Goal: Task Accomplishment & Management: Manage account settings

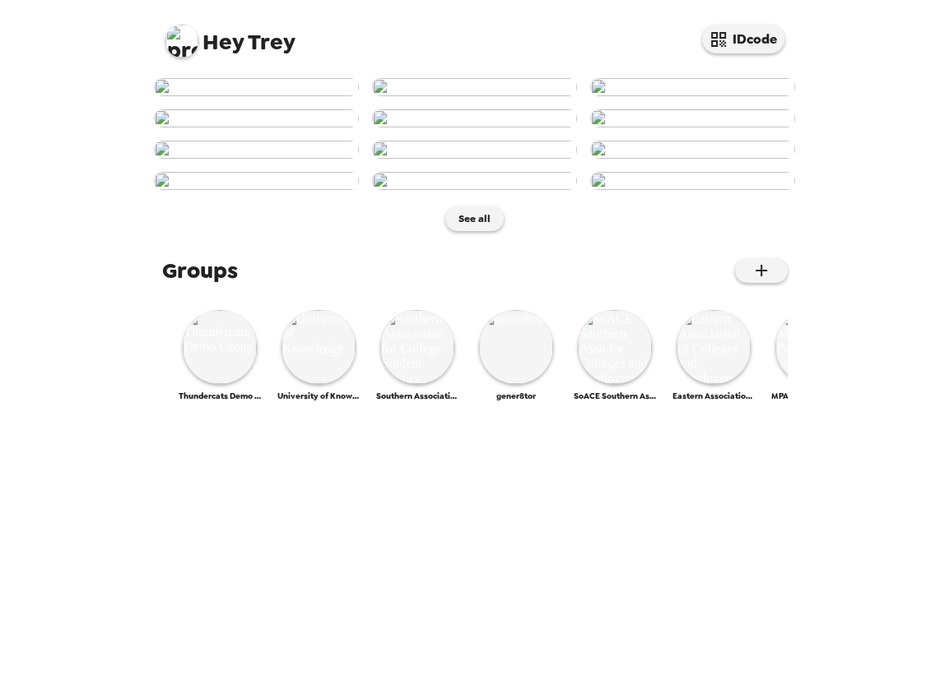
click at [173, 41] on img at bounding box center [181, 41] width 33 height 33
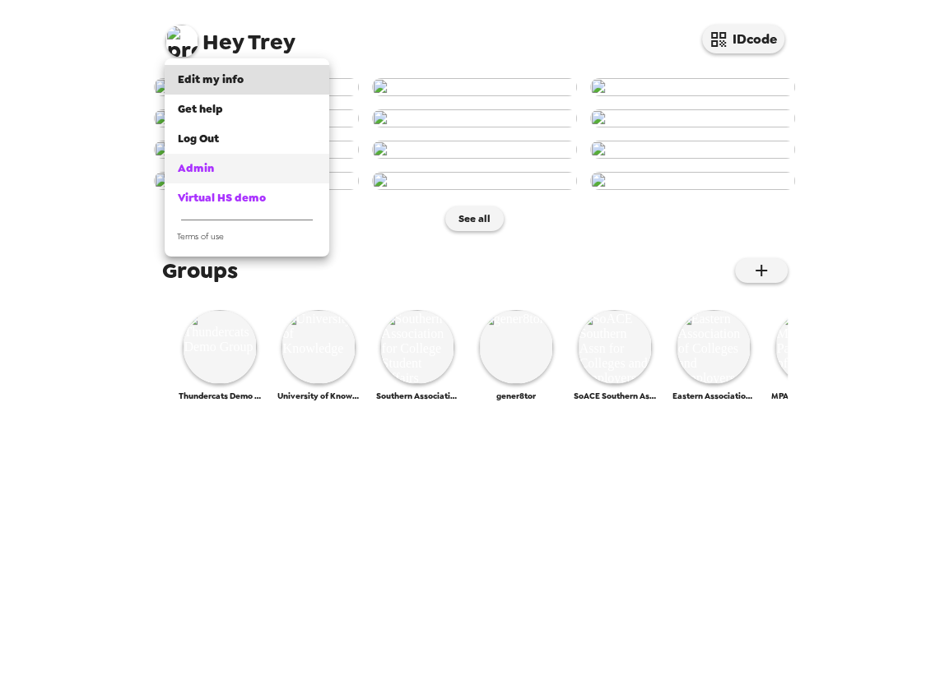
click at [230, 167] on div "Admin" at bounding box center [247, 168] width 138 height 16
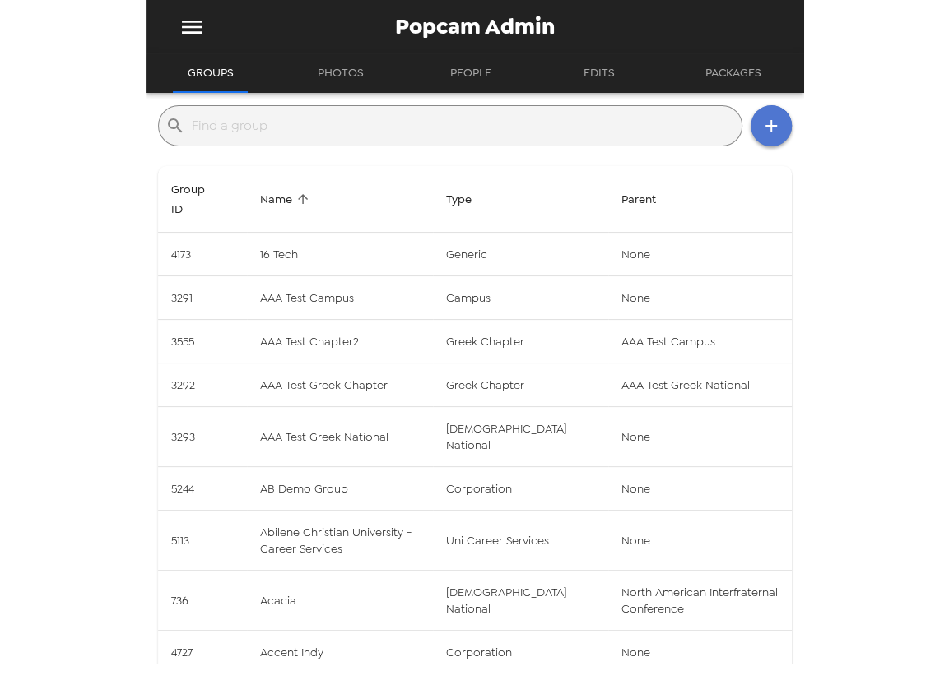
click at [765, 124] on icon "button" at bounding box center [771, 126] width 12 height 12
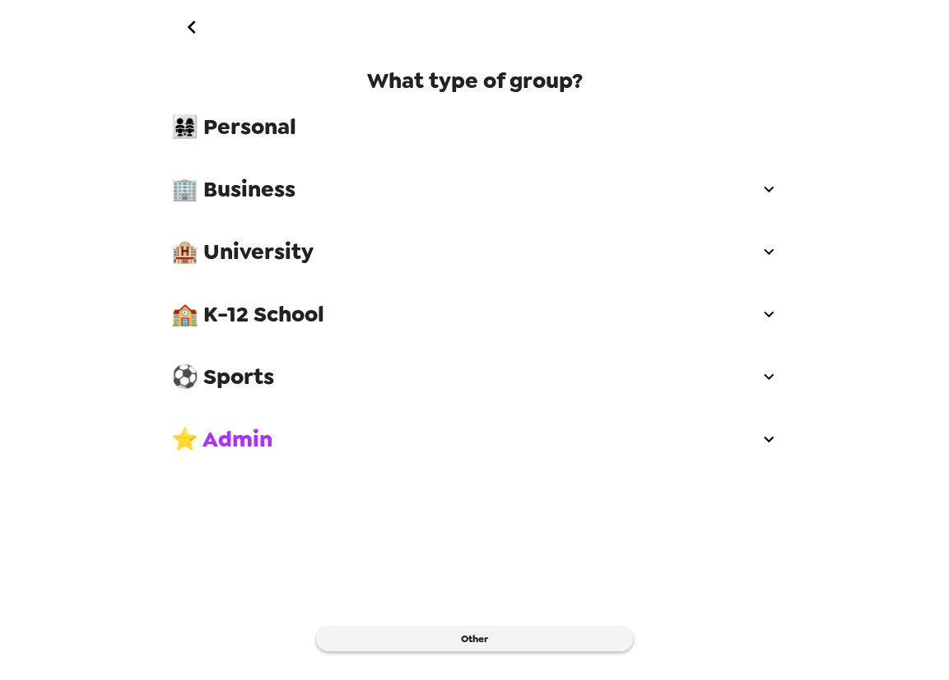
click at [288, 132] on span "👨‍👩‍👧‍👧 Personal" at bounding box center [474, 127] width 607 height 30
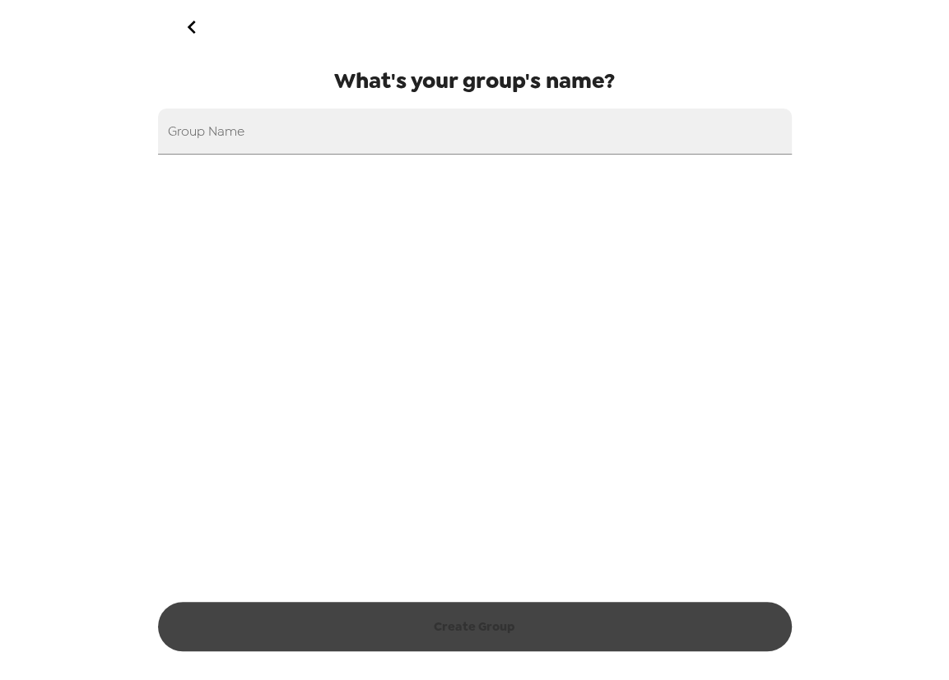
click at [202, 21] on icon "go back" at bounding box center [192, 27] width 26 height 26
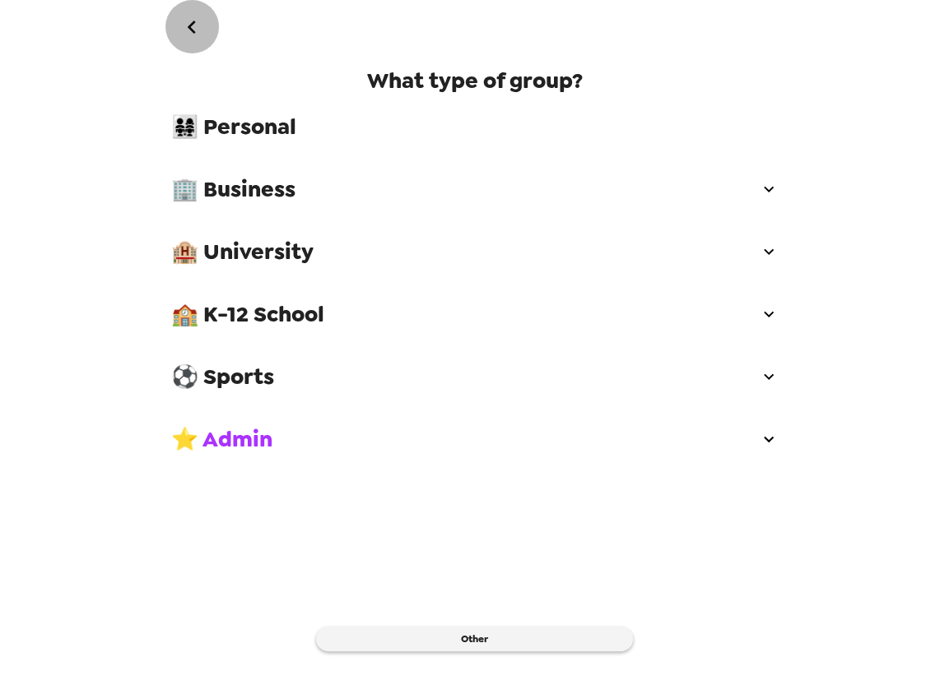
drag, startPoint x: 198, startPoint y: 23, endPoint x: 207, endPoint y: 24, distance: 8.3
click at [207, 24] on button "go back" at bounding box center [191, 26] width 53 height 53
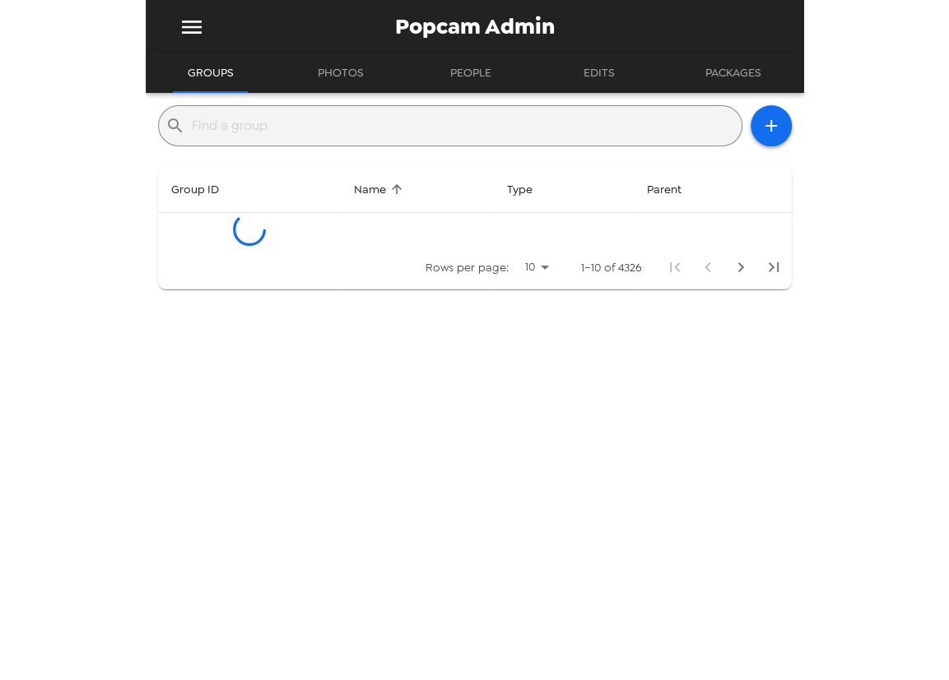
click at [177, 17] on button "menu" at bounding box center [191, 26] width 53 height 53
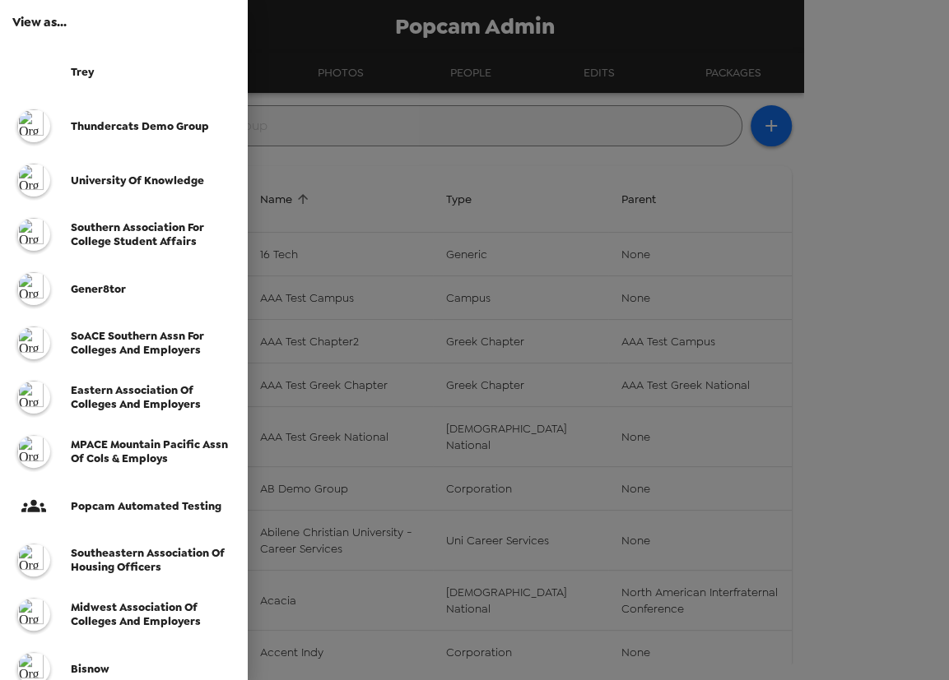
click at [58, 63] on div at bounding box center [42, 71] width 58 height 41
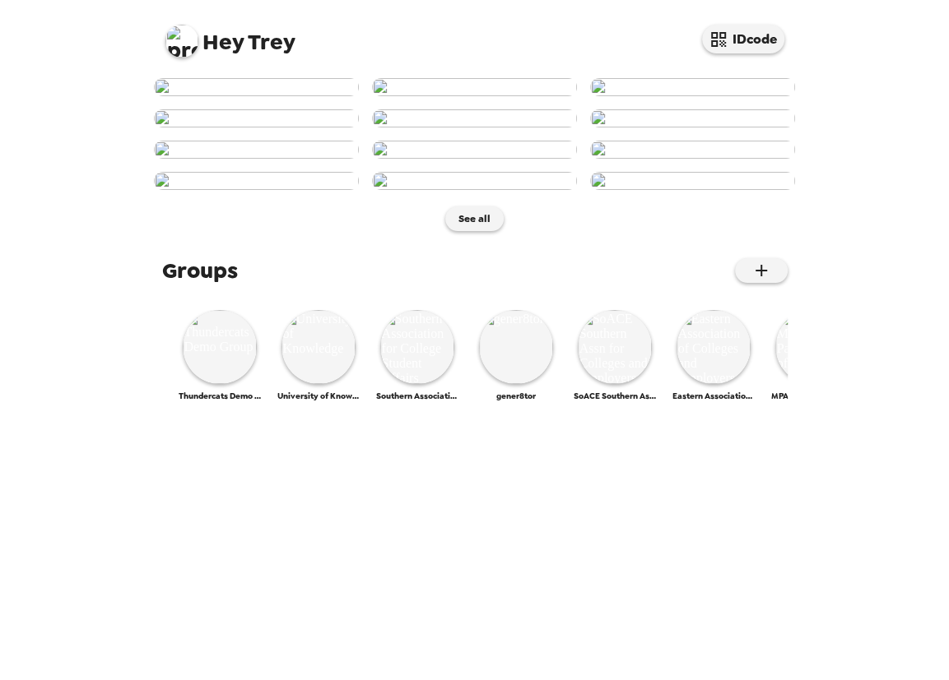
click at [179, 42] on img at bounding box center [181, 41] width 33 height 33
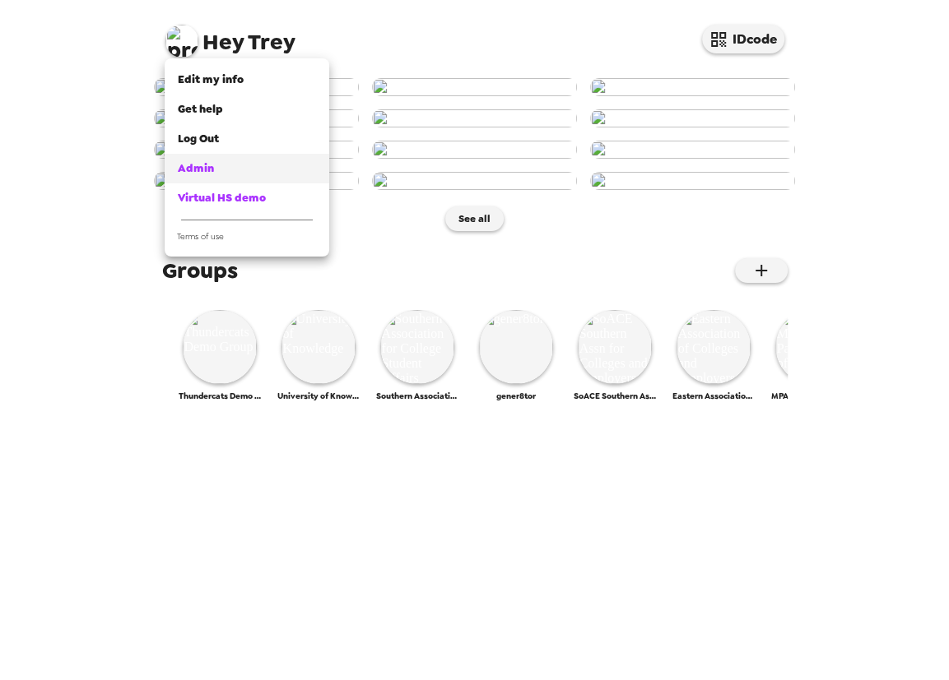
click at [211, 169] on span "Admin" at bounding box center [196, 168] width 36 height 14
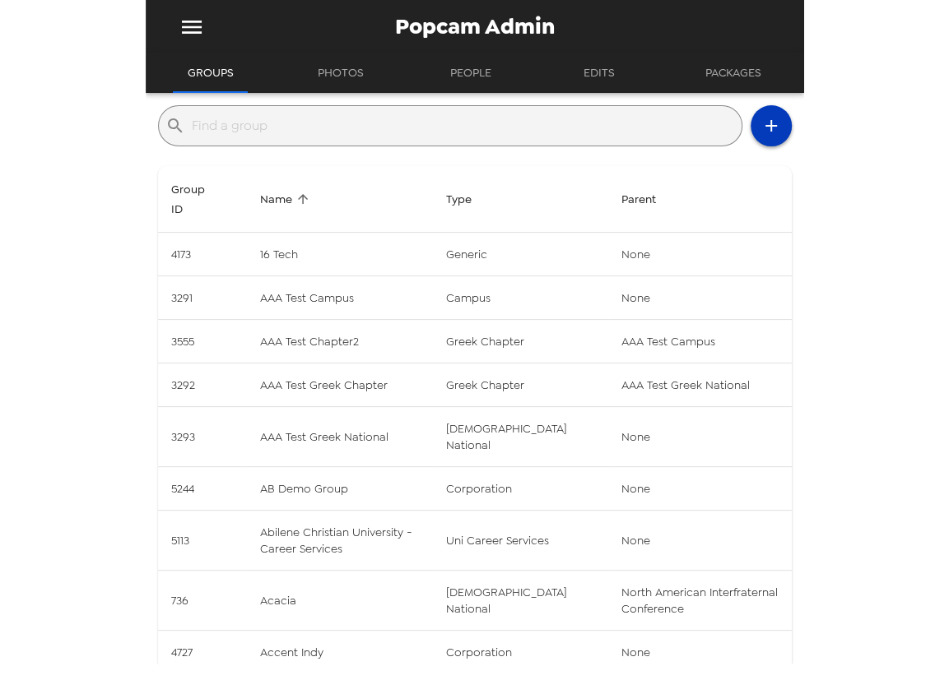
click at [763, 135] on icon "button" at bounding box center [771, 126] width 20 height 20
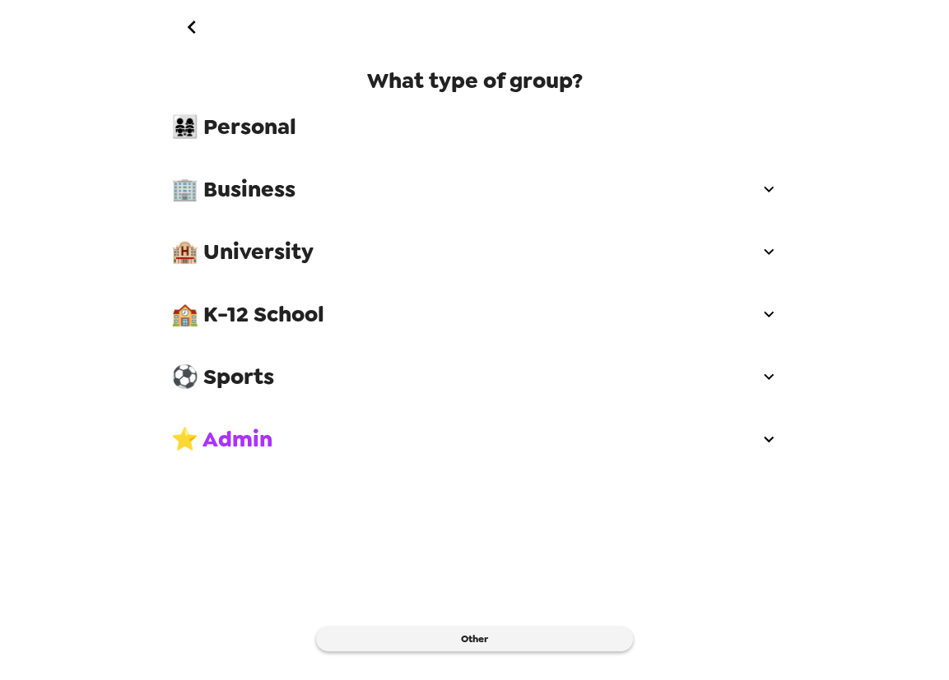
click at [313, 251] on span "🏨 University" at bounding box center [464, 252] width 587 height 30
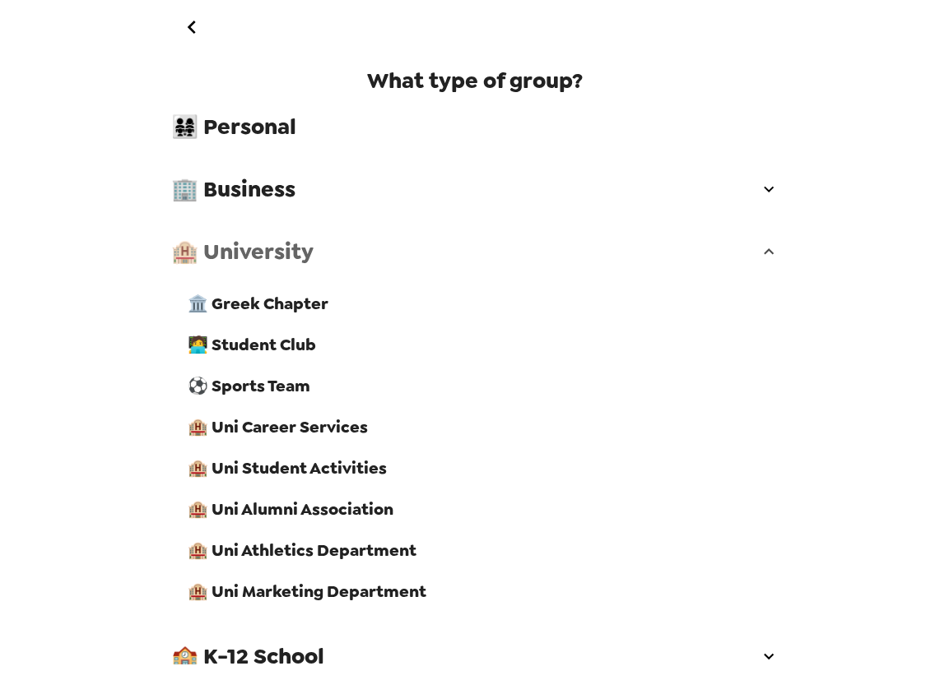
click at [314, 250] on span "🏨 University" at bounding box center [464, 252] width 587 height 30
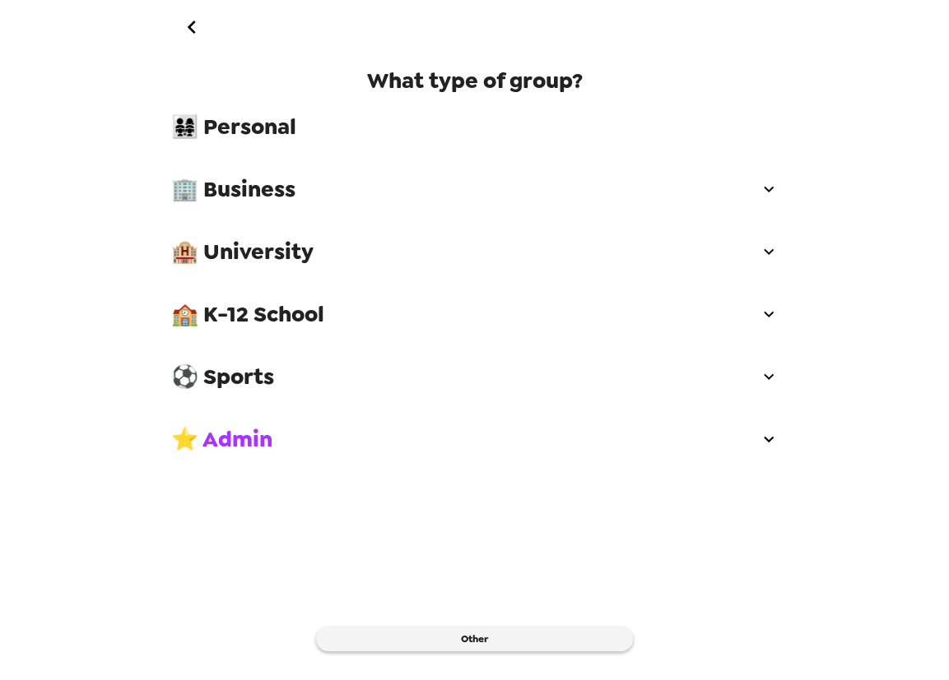
click at [196, 34] on icon "go back" at bounding box center [192, 27] width 26 height 26
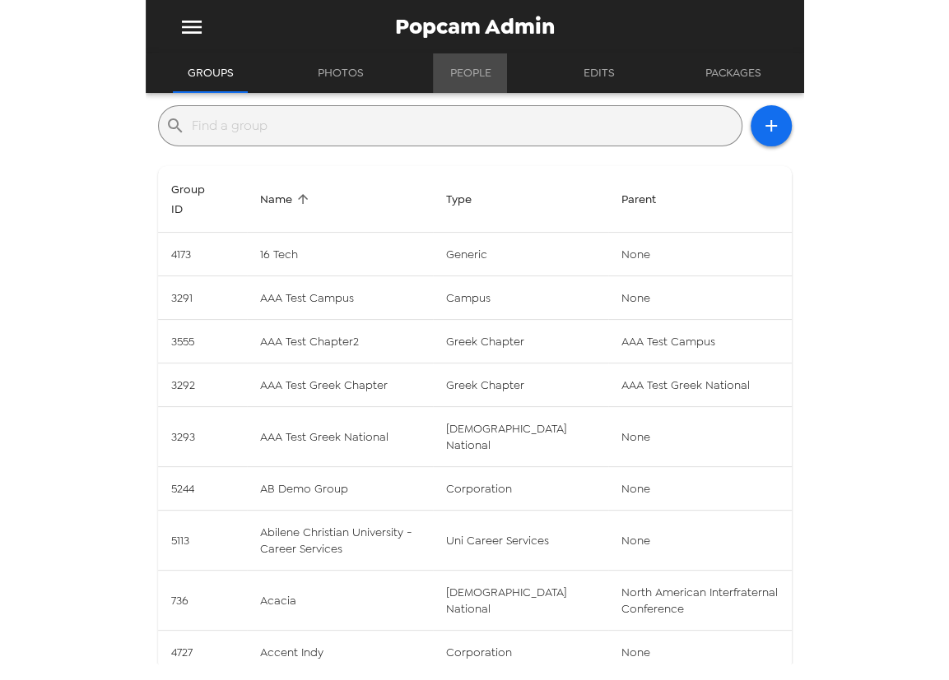
click at [488, 69] on button "People" at bounding box center [470, 72] width 74 height 39
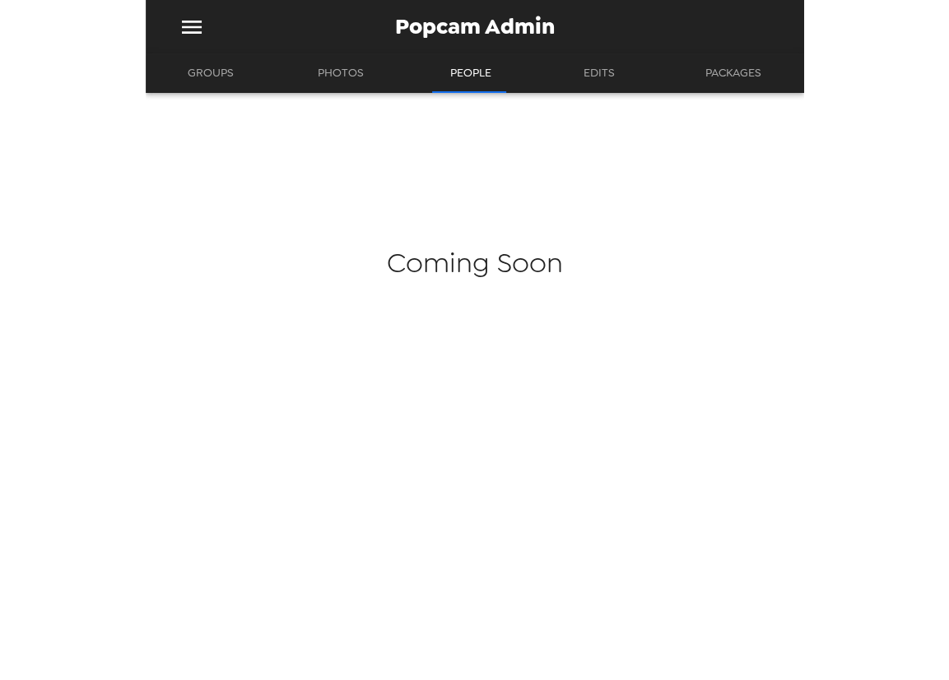
click at [211, 86] on button "Groups" at bounding box center [211, 72] width 76 height 39
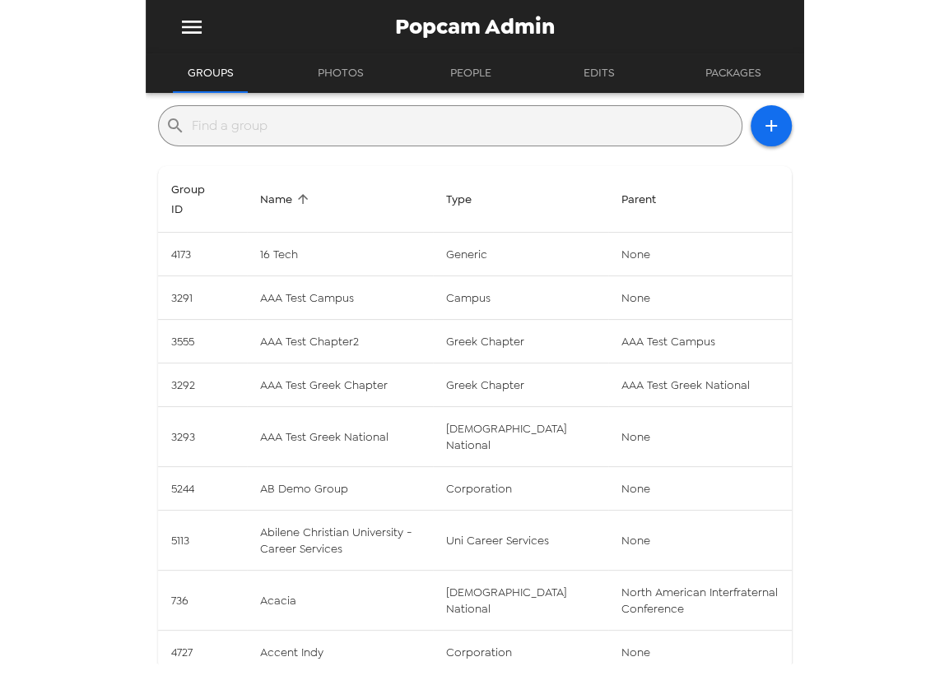
click at [193, 17] on icon "menu" at bounding box center [192, 27] width 26 height 26
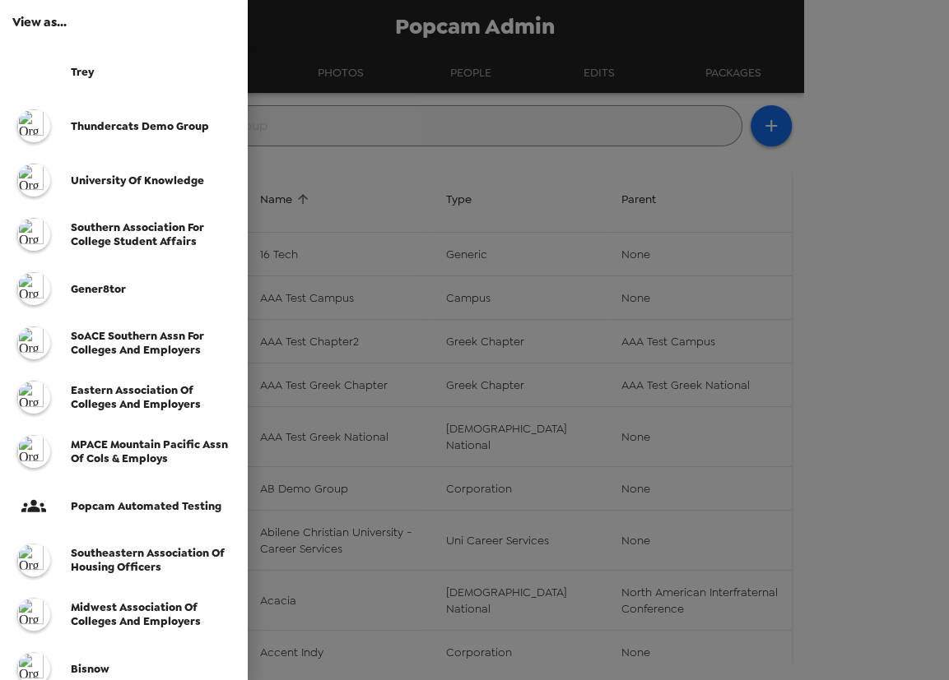
click at [200, 127] on span "Thundercats Demo Group" at bounding box center [140, 126] width 138 height 14
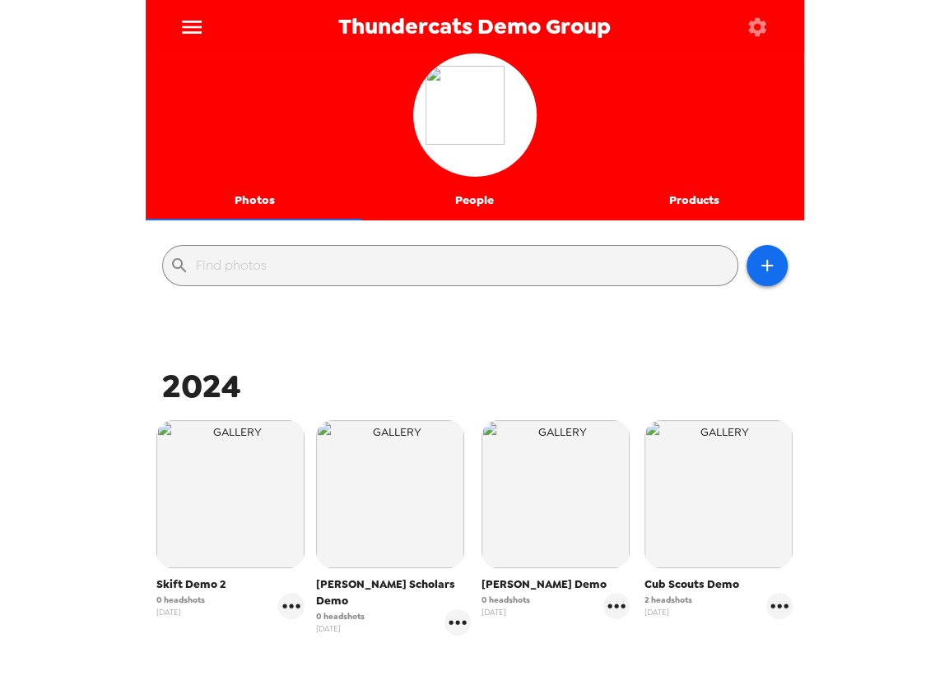
click at [476, 205] on button "People" at bounding box center [474, 200] width 220 height 39
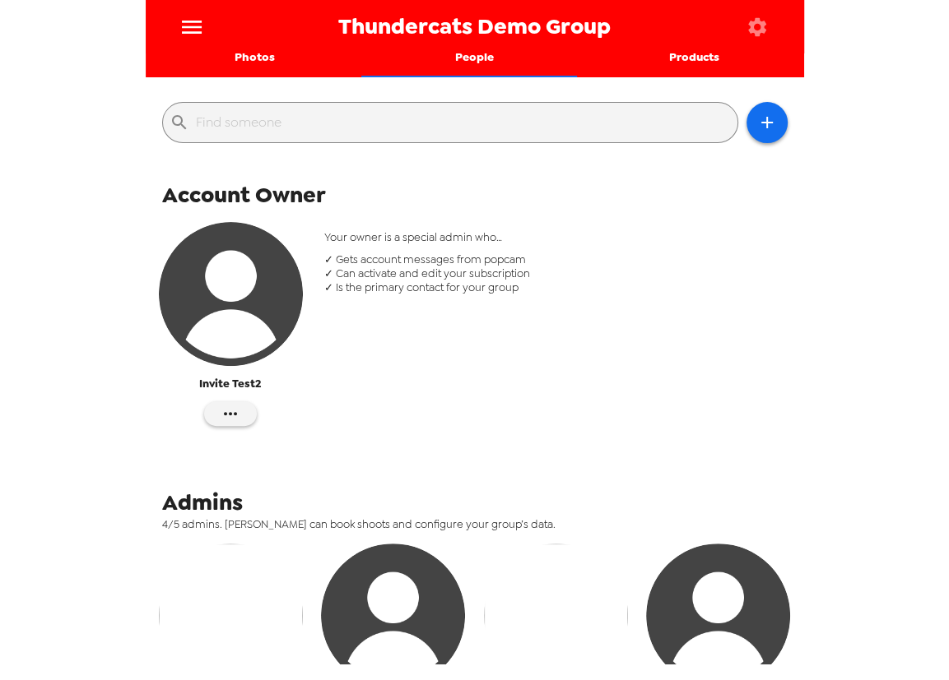
scroll to position [149, 0]
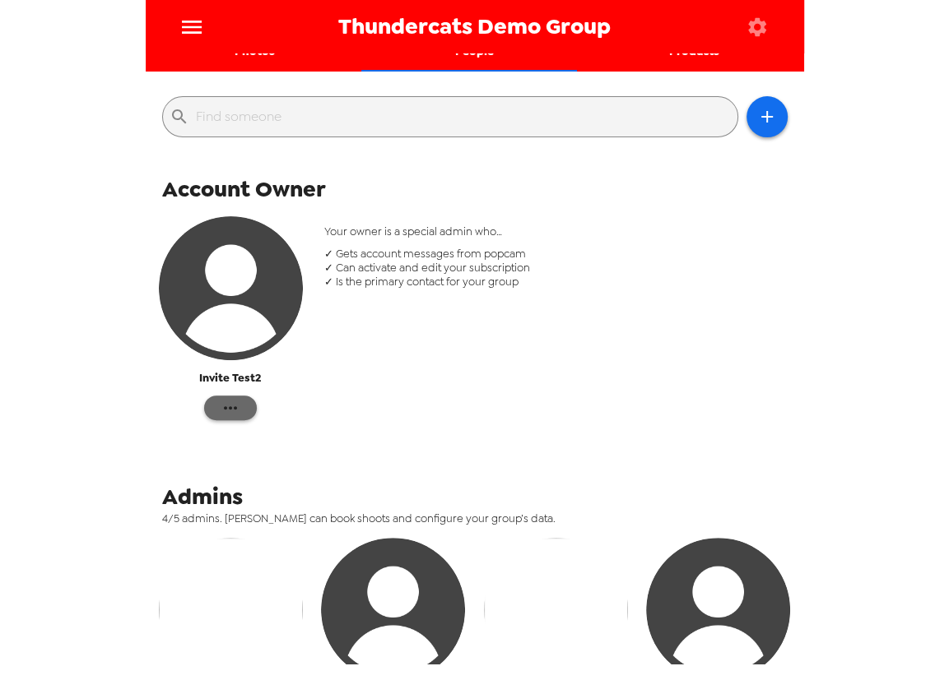
click at [235, 411] on icon "button" at bounding box center [230, 408] width 20 height 20
click at [476, 427] on div at bounding box center [474, 340] width 949 height 680
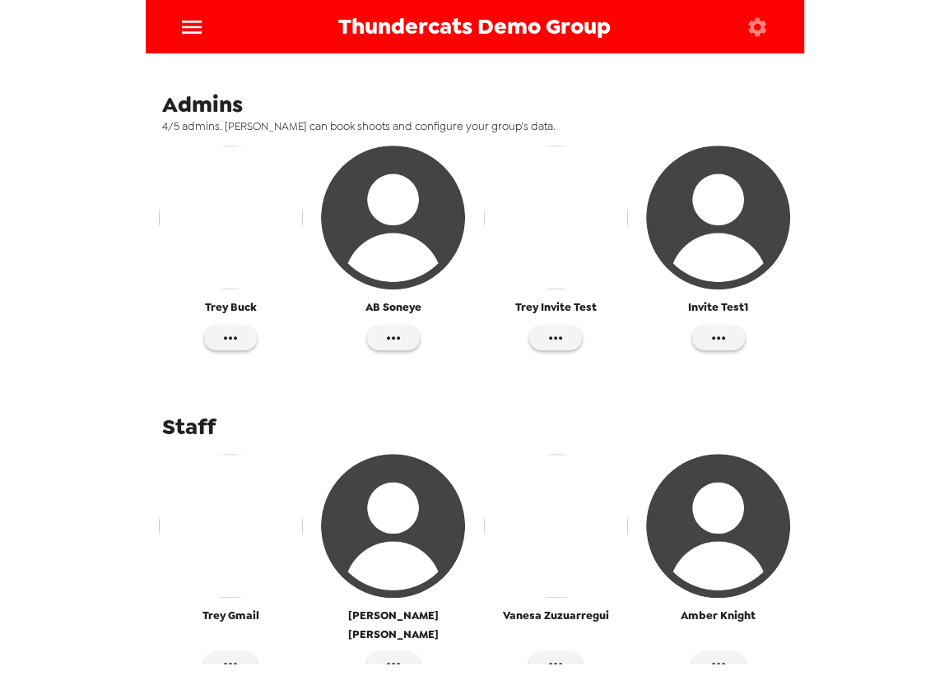
scroll to position [517, 0]
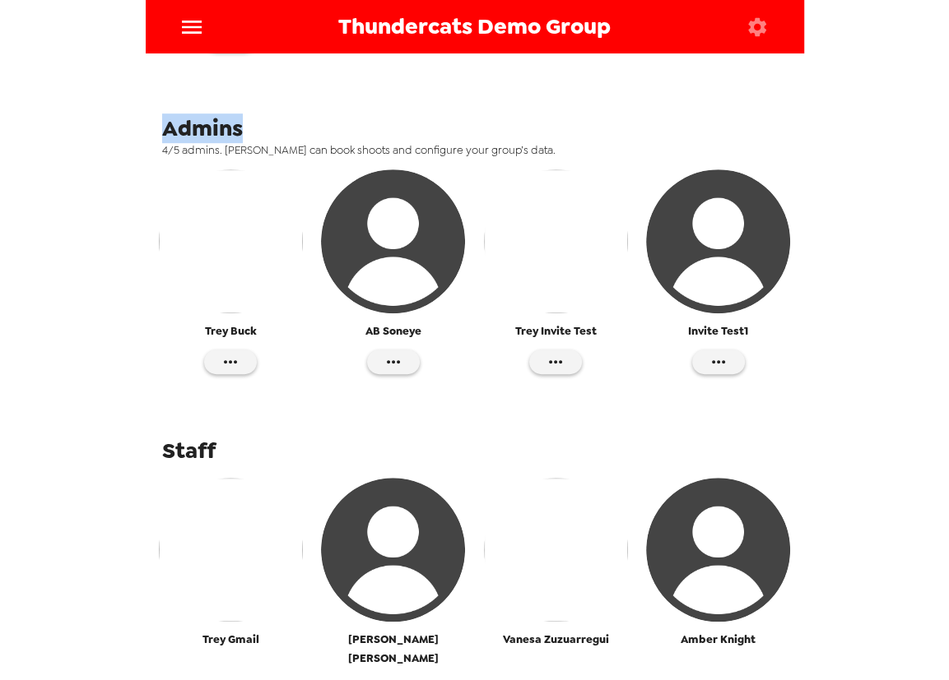
drag, startPoint x: 165, startPoint y: 134, endPoint x: 269, endPoint y: 131, distance: 103.7
click at [269, 131] on div "Admins" at bounding box center [481, 129] width 638 height 30
drag, startPoint x: 239, startPoint y: 441, endPoint x: 271, endPoint y: 411, distance: 44.2
click at [271, 436] on div "Staff" at bounding box center [481, 451] width 638 height 30
click at [230, 361] on icon "button" at bounding box center [230, 361] width 13 height 3
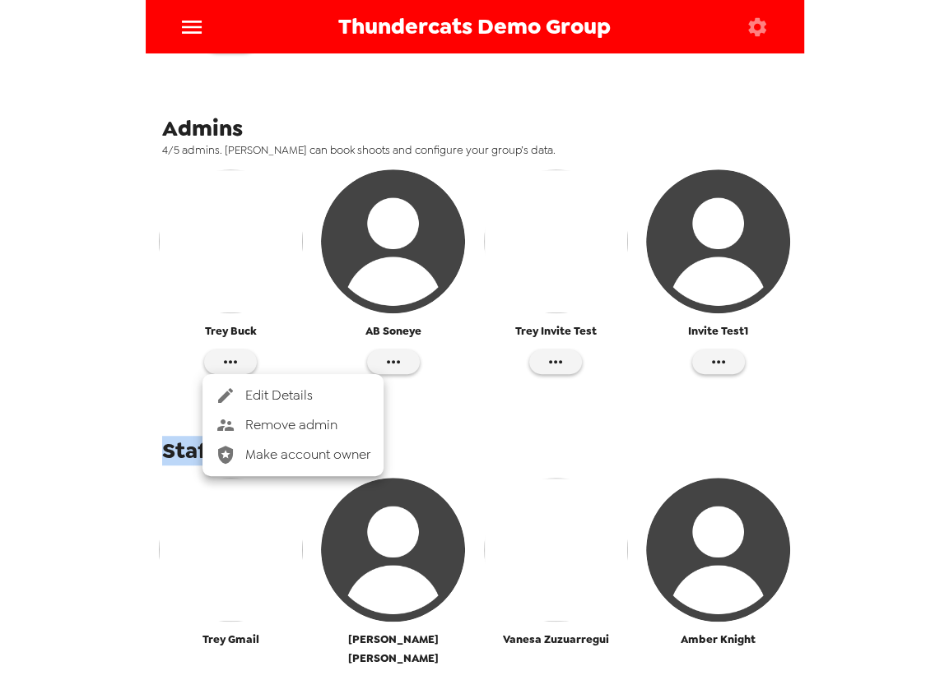
click at [278, 384] on li "Edit Details" at bounding box center [292, 396] width 181 height 30
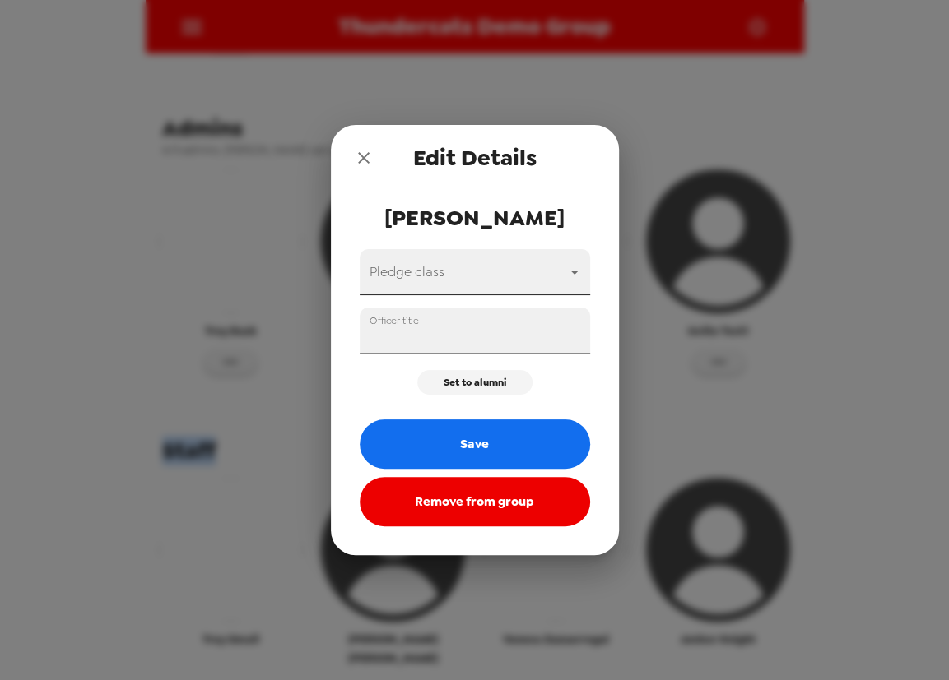
click at [396, 276] on body "Thundercats Demo Group Photos People Products ​ Account Owner Invite Test2 Your…" at bounding box center [474, 340] width 949 height 680
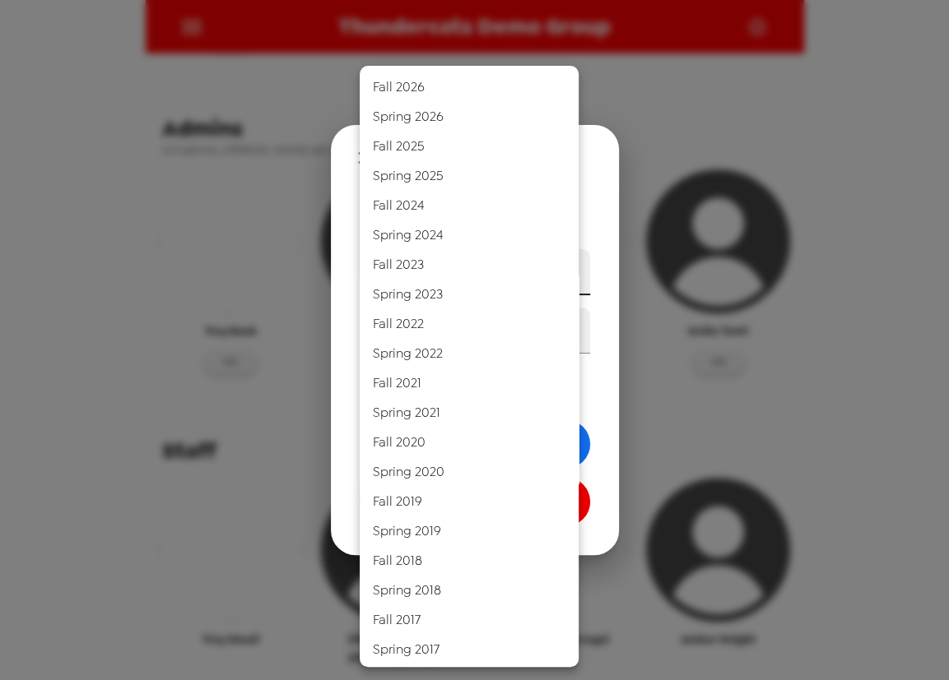
drag, startPoint x: 341, startPoint y: 223, endPoint x: 381, endPoint y: 261, distance: 55.3
click at [343, 222] on div at bounding box center [474, 340] width 949 height 680
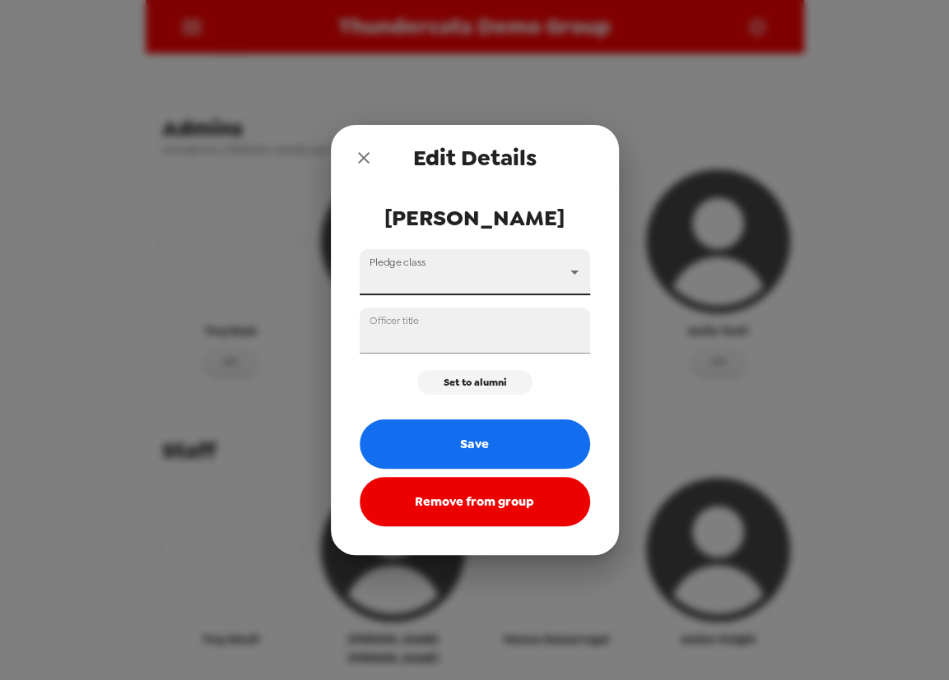
click at [371, 153] on button "close" at bounding box center [363, 158] width 33 height 33
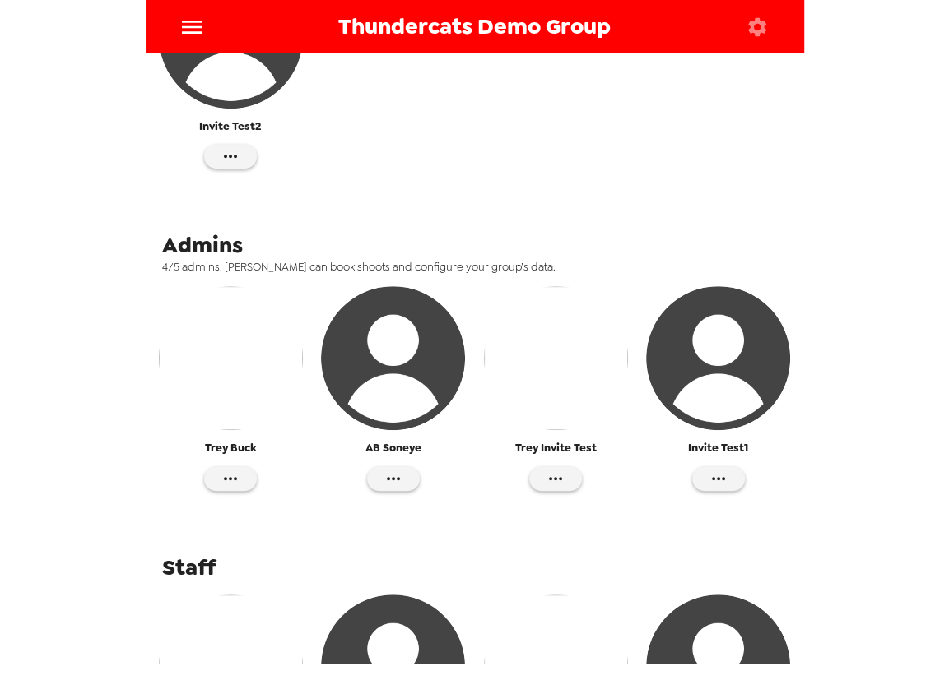
scroll to position [218, 0]
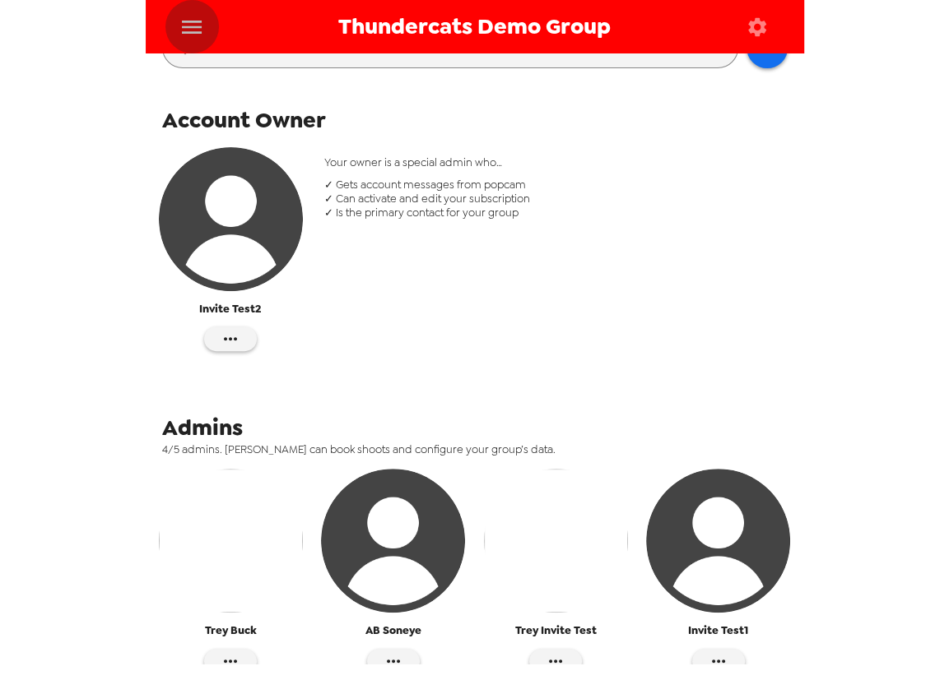
click at [172, 17] on button "menu" at bounding box center [191, 26] width 53 height 53
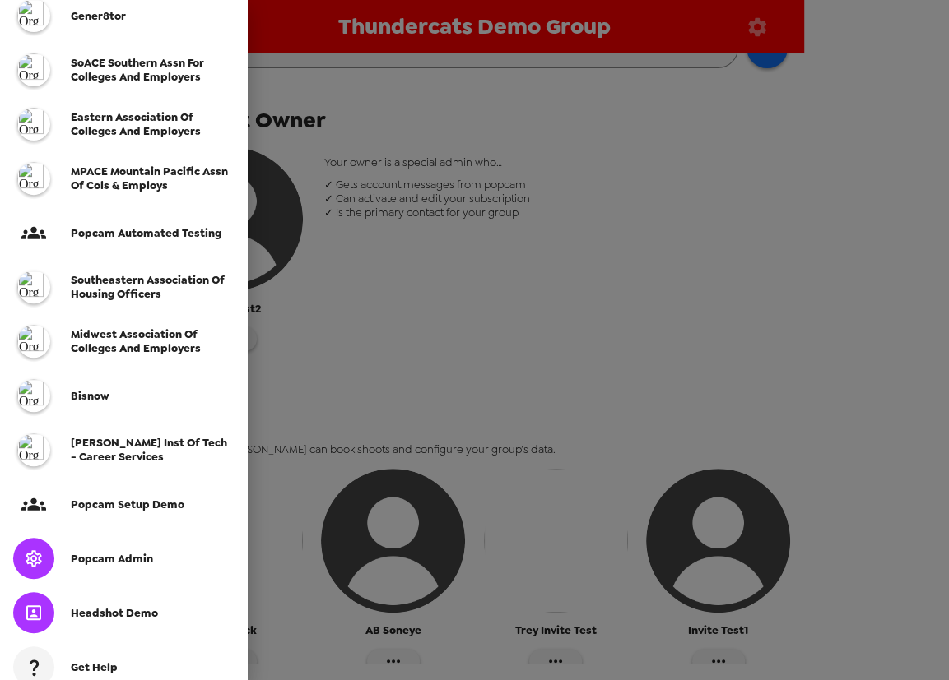
scroll to position [370, 0]
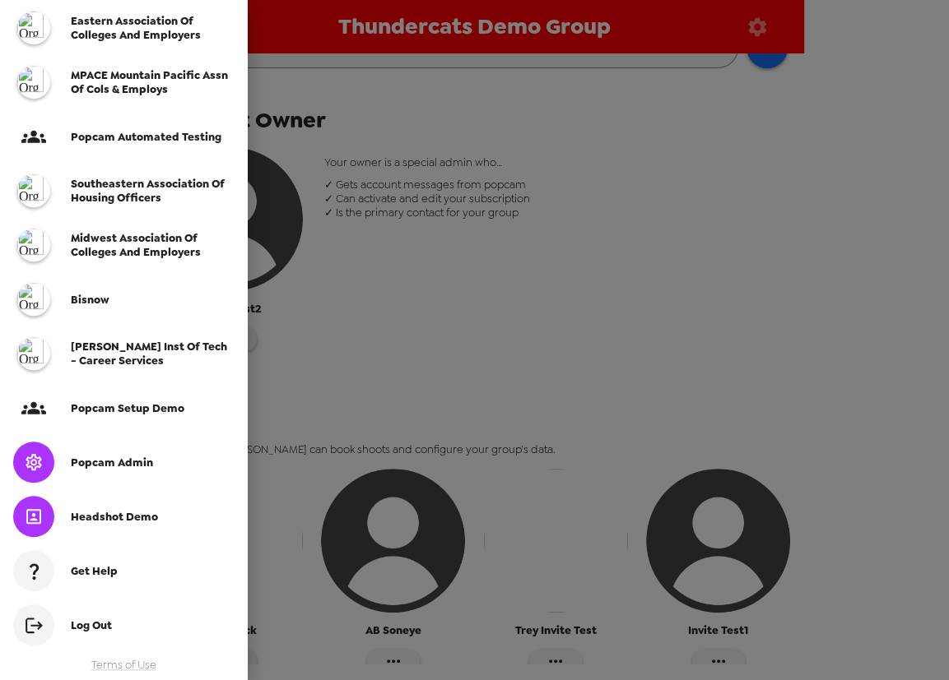
click at [123, 461] on span "Popcam Admin" at bounding box center [112, 463] width 82 height 14
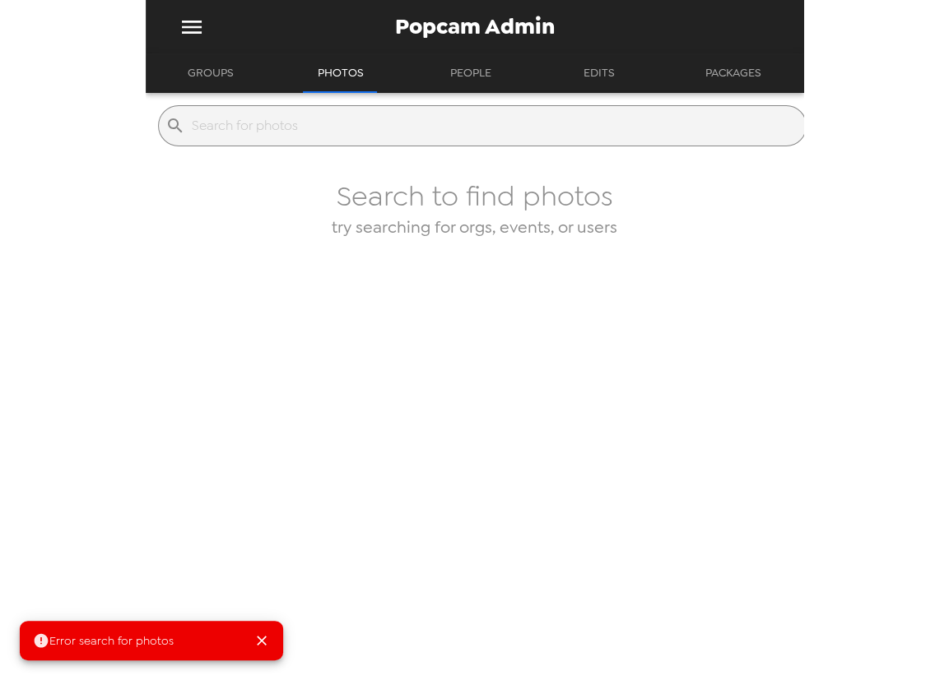
drag, startPoint x: 195, startPoint y: 69, endPoint x: 207, endPoint y: 73, distance: 13.0
click at [195, 69] on button "Groups" at bounding box center [211, 72] width 76 height 39
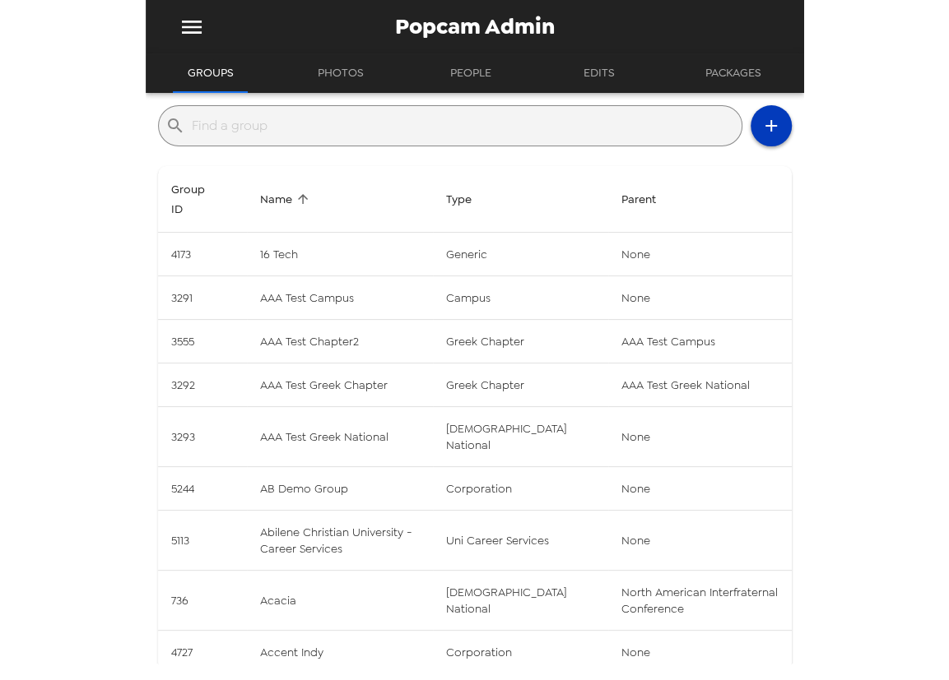
click at [764, 130] on icon "button" at bounding box center [771, 126] width 20 height 20
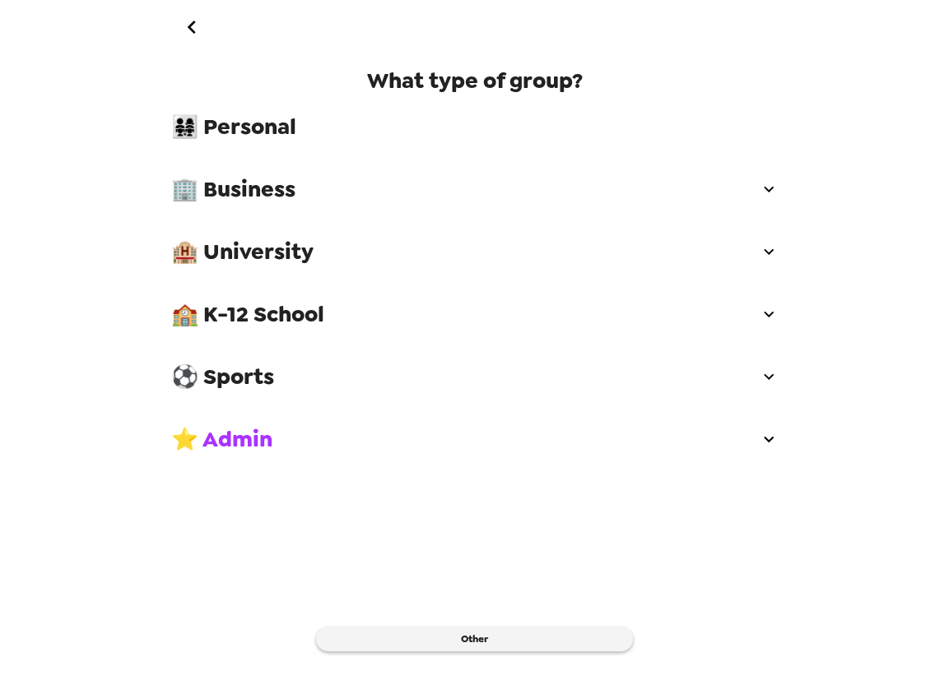
click at [378, 160] on ul "🏢 Business" at bounding box center [474, 189] width 633 height 63
click at [372, 140] on span "👨‍👩‍👧‍👧 Personal" at bounding box center [474, 127] width 607 height 30
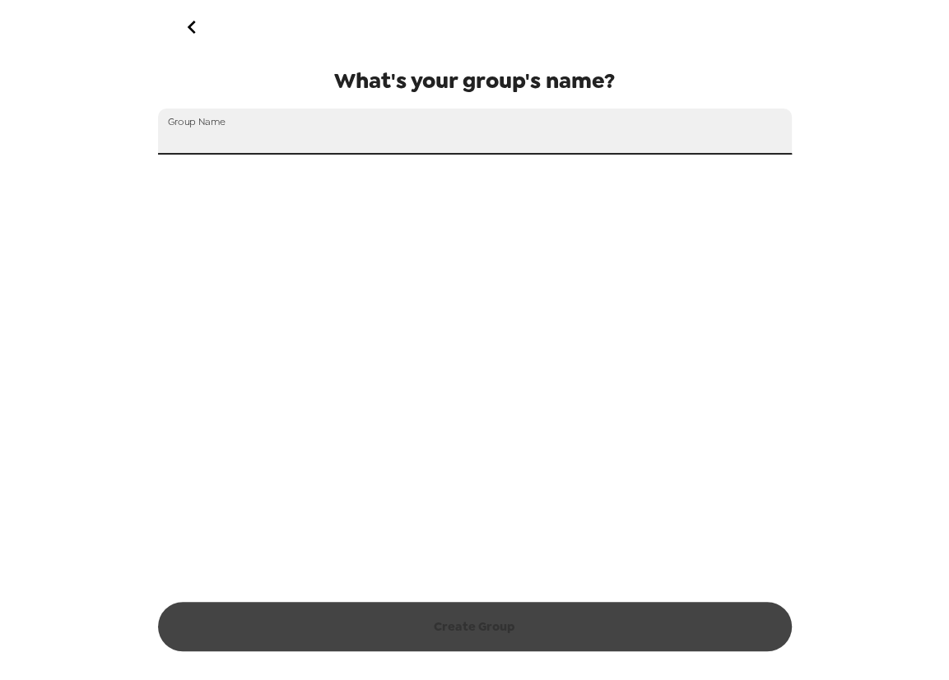
click at [346, 134] on input "Group Name" at bounding box center [474, 132] width 633 height 46
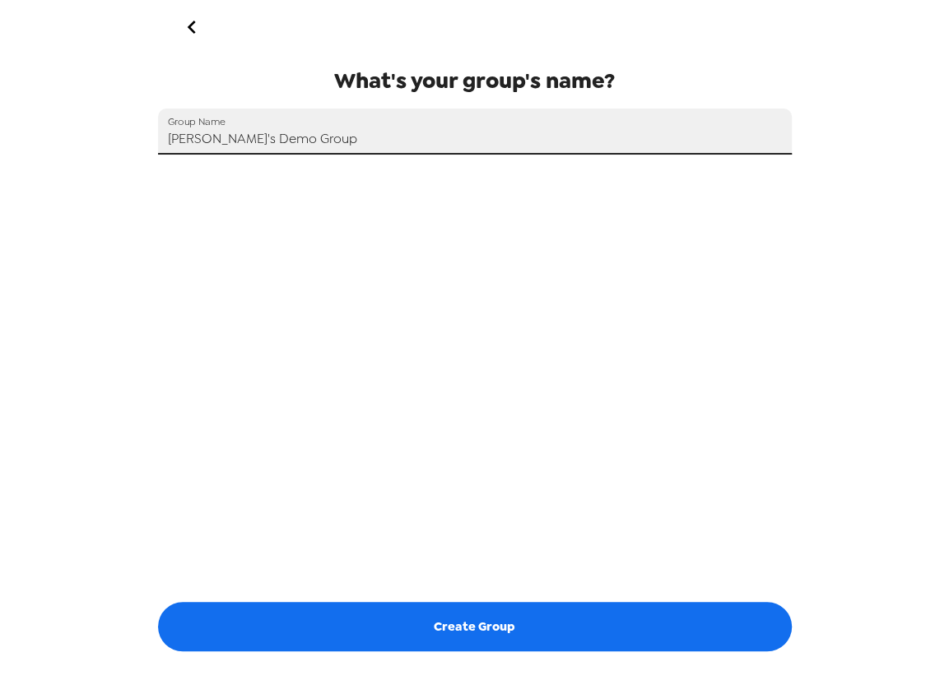
type input "[PERSON_NAME]'s Demo Group"
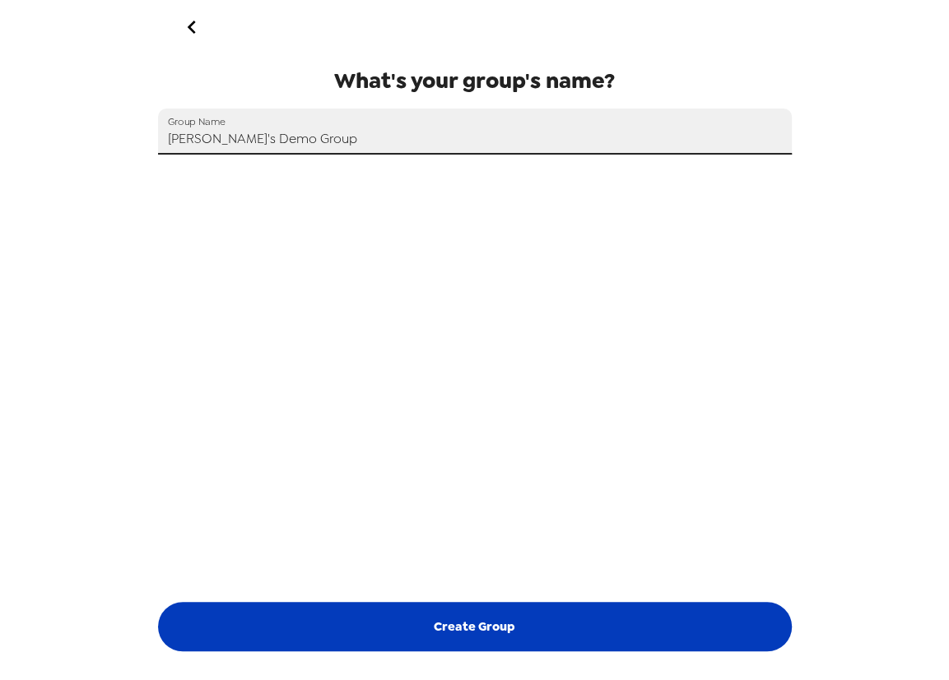
click at [601, 653] on div "What's your group's name? Group Name Nate's Demo Group Create Group" at bounding box center [475, 358] width 658 height 610
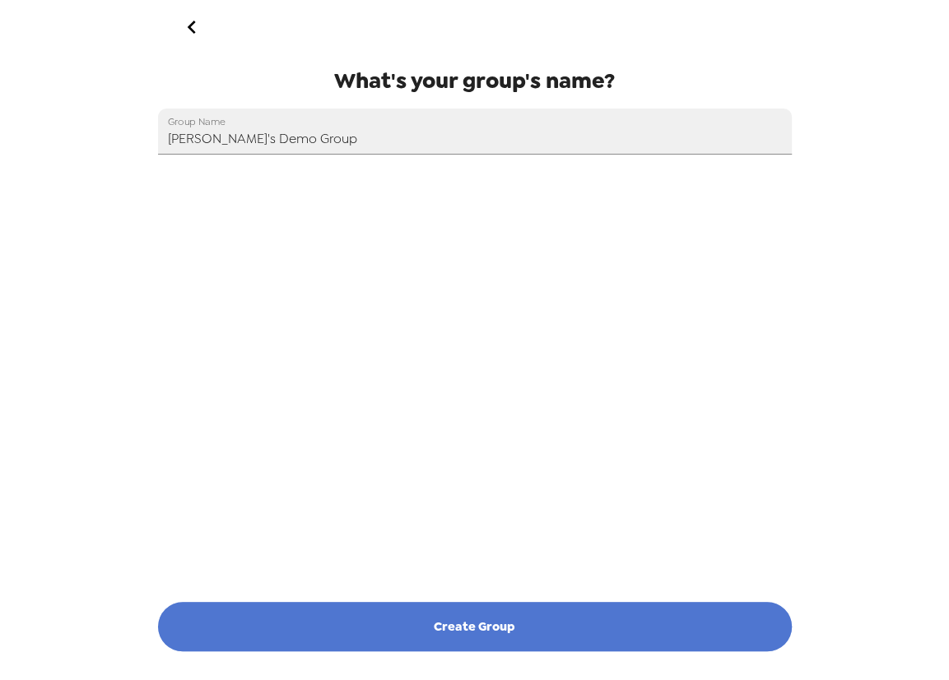
drag, startPoint x: 591, startPoint y: 621, endPoint x: 630, endPoint y: 605, distance: 42.8
click at [588, 617] on button "Create Group" at bounding box center [474, 626] width 633 height 49
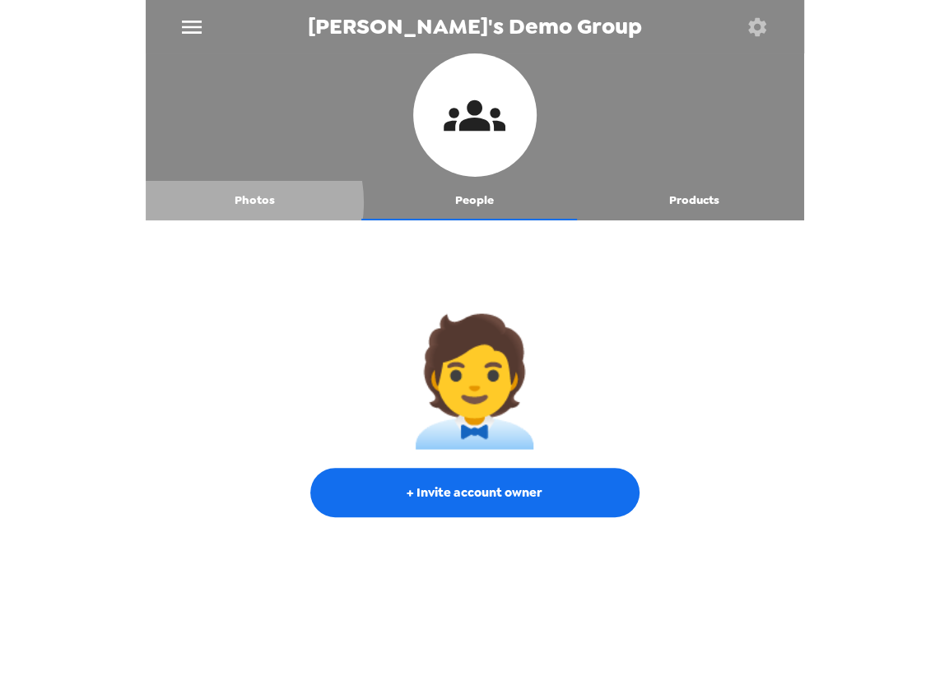
click at [230, 202] on button "Photos" at bounding box center [256, 200] width 220 height 39
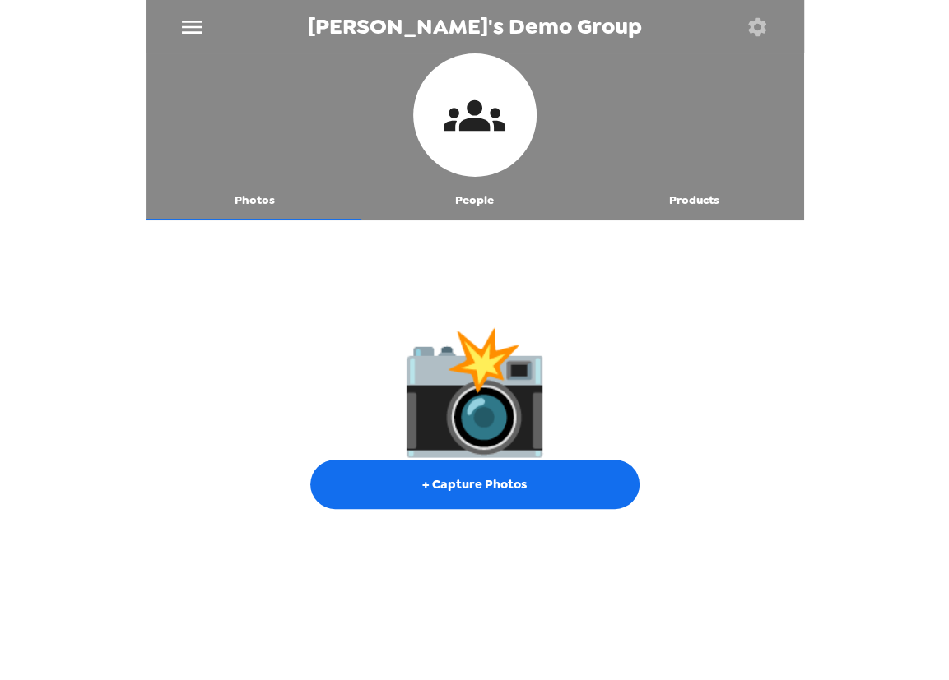
click at [455, 188] on button "People" at bounding box center [474, 200] width 220 height 39
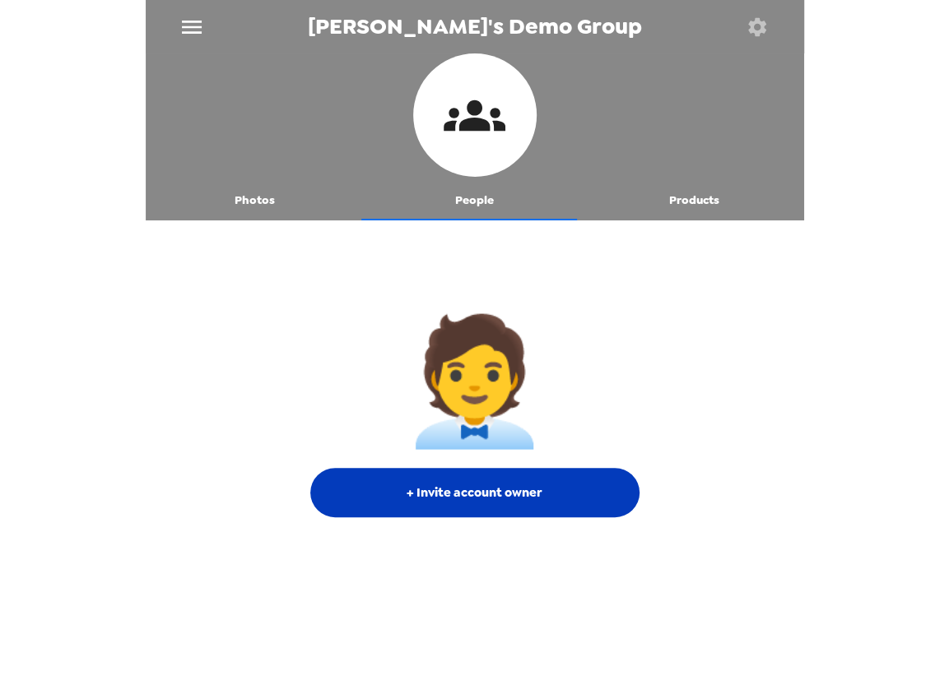
click at [533, 492] on button "+ Invite account owner" at bounding box center [474, 492] width 329 height 49
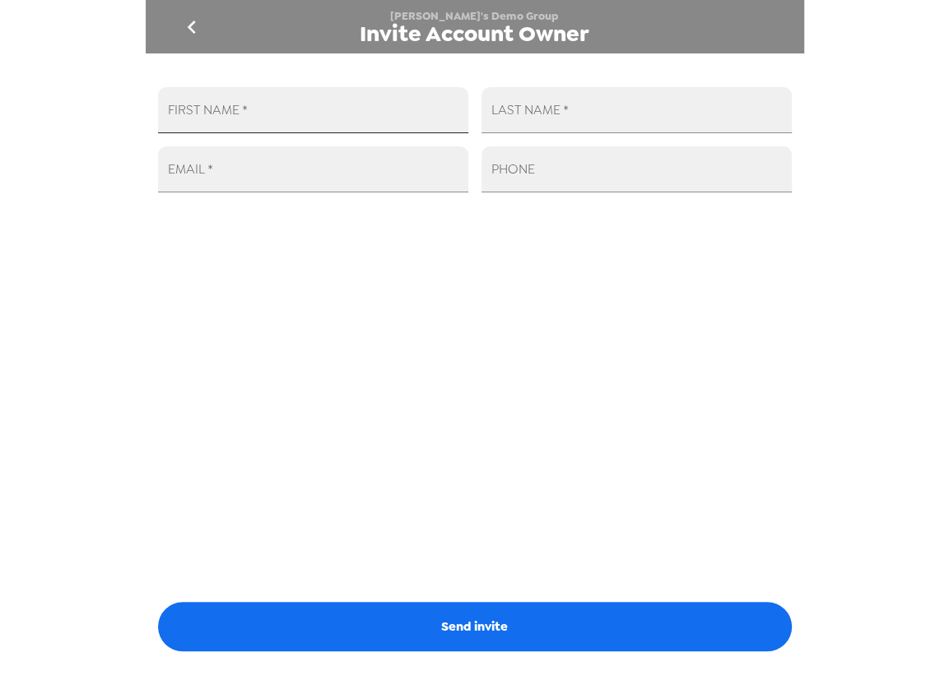
click at [348, 123] on input "FIRST NAME   *" at bounding box center [313, 110] width 310 height 46
type input "Nate"
type input "Miller"
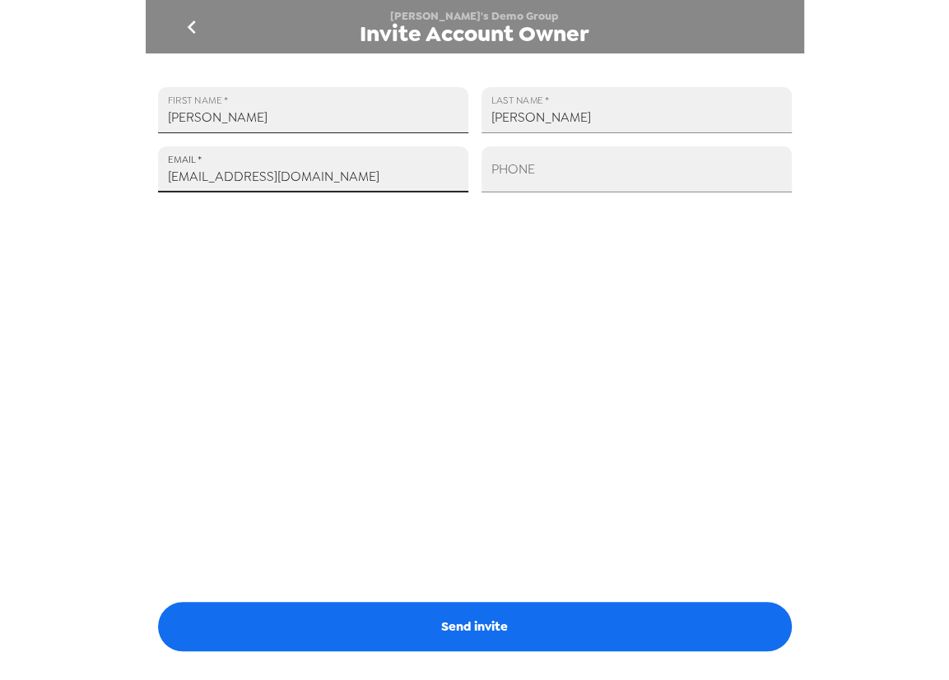
type input "n8miller@gmail.com"
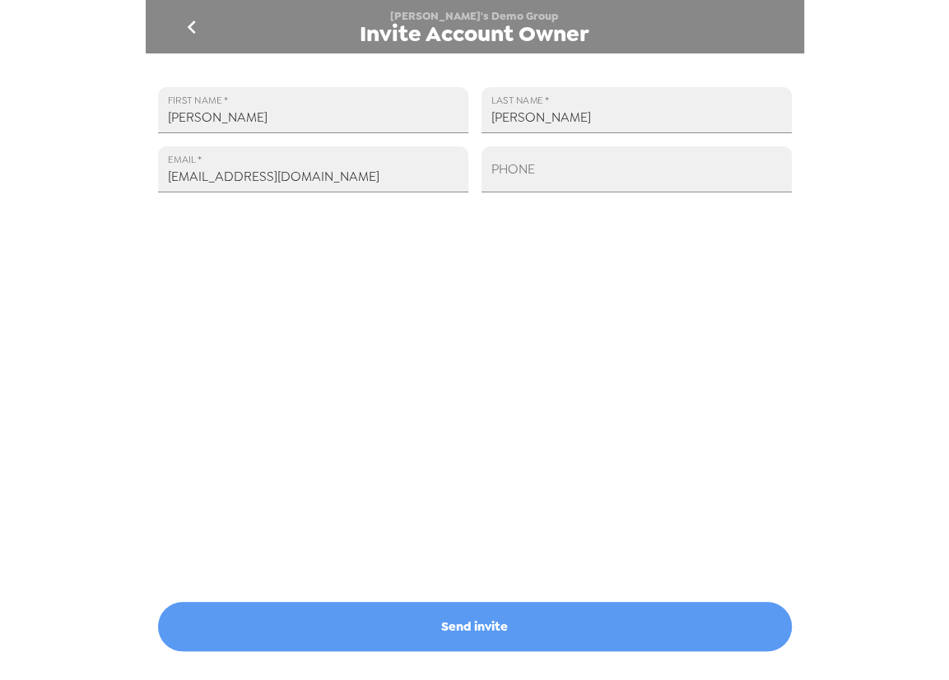
click at [555, 629] on button "Send invite" at bounding box center [474, 626] width 633 height 49
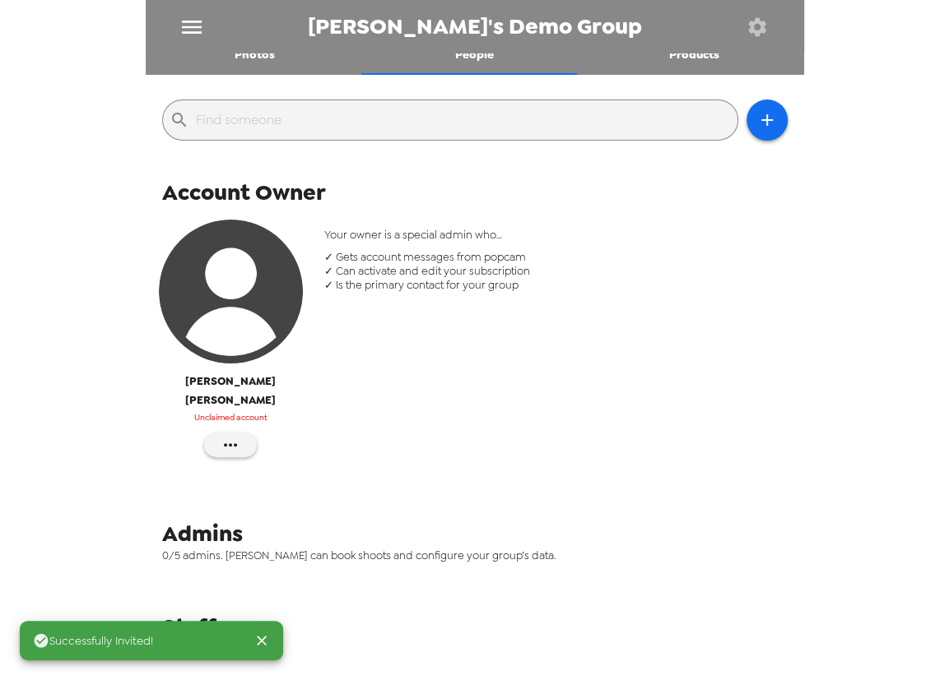
scroll to position [148, 0]
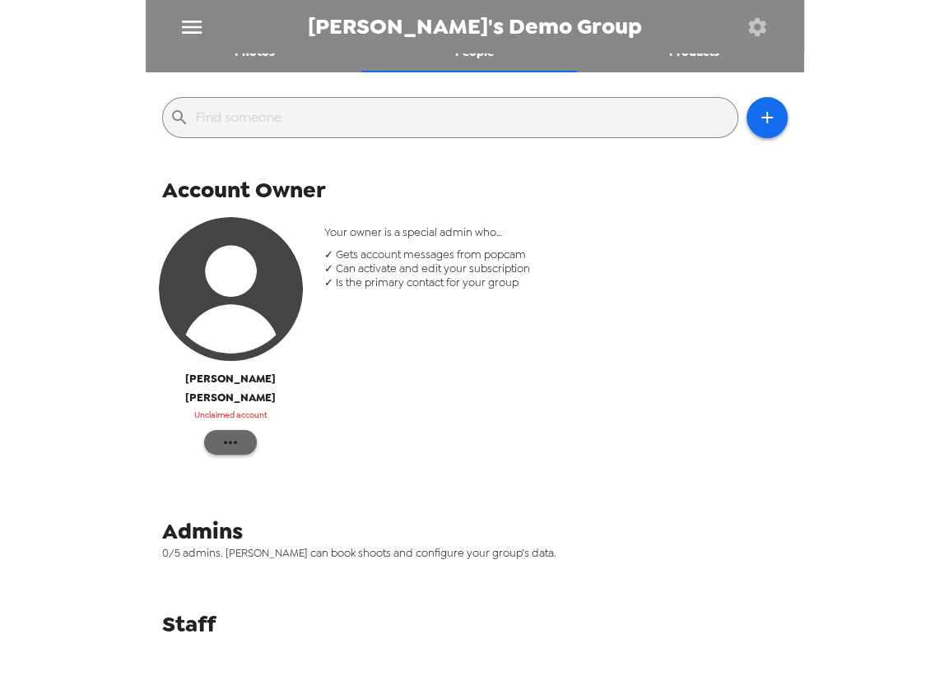
click at [230, 433] on icon "button" at bounding box center [230, 443] width 20 height 20
click at [407, 369] on div at bounding box center [474, 340] width 949 height 680
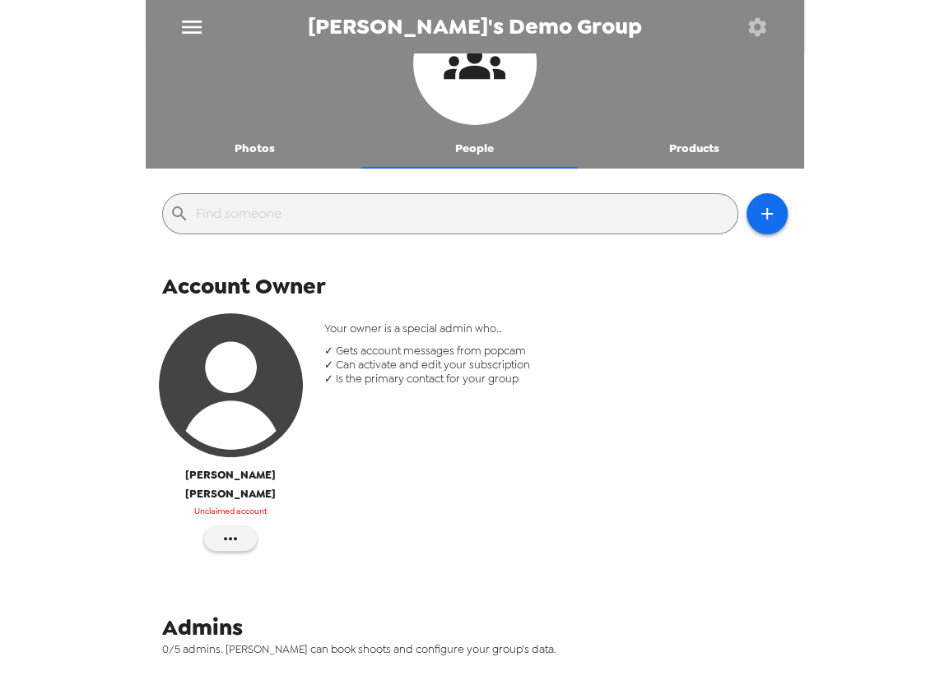
scroll to position [0, 0]
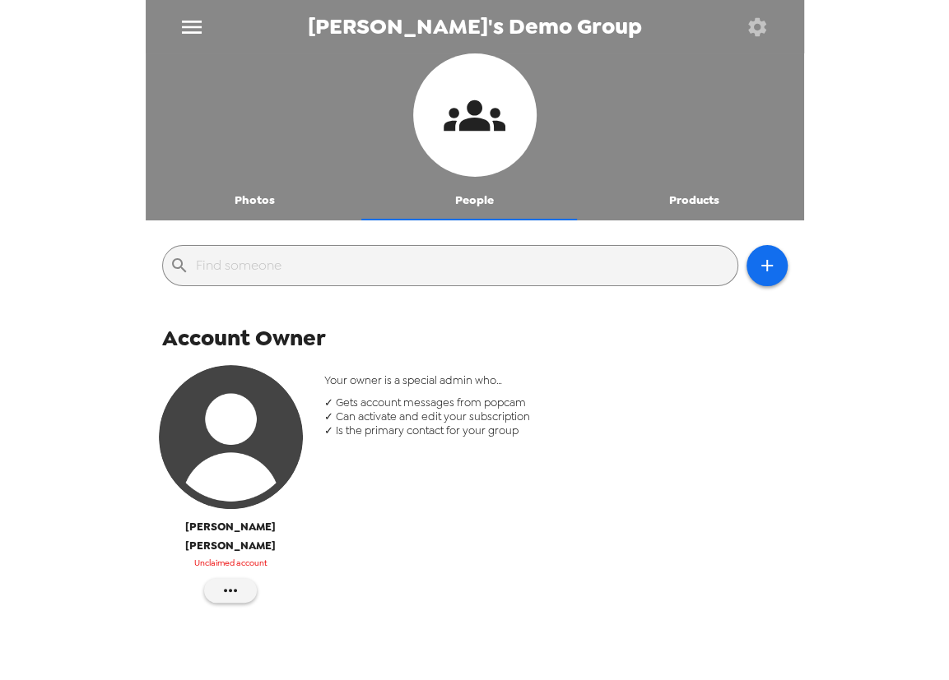
drag, startPoint x: 565, startPoint y: 454, endPoint x: 564, endPoint y: 462, distance: 8.3
click at [565, 457] on div "Your owner is a special admin who… ✓ Gets account messages from popcam ✓ Can ac…" at bounding box center [556, 492] width 488 height 262
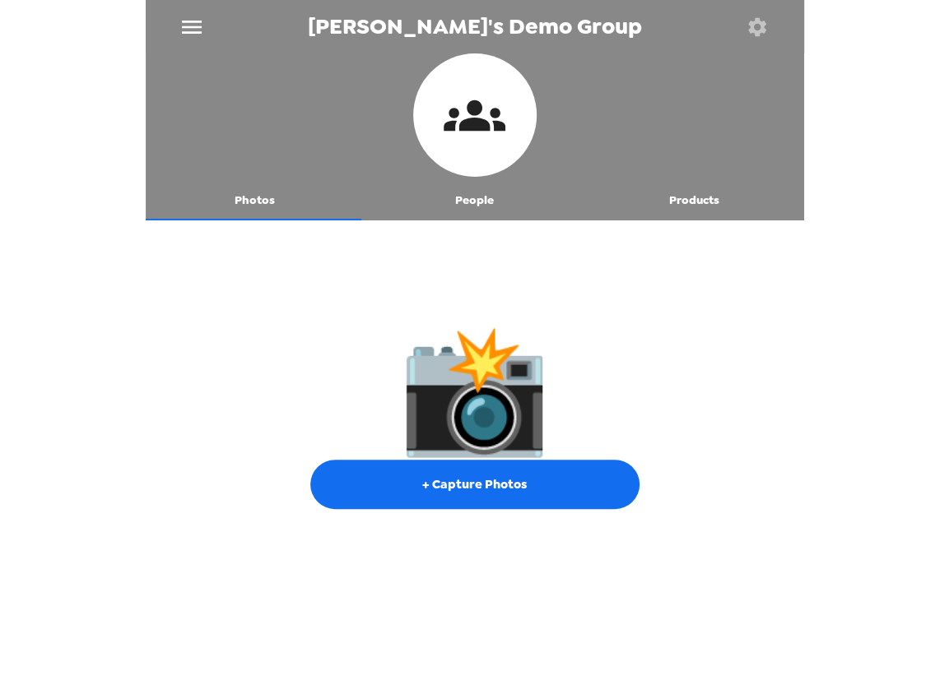
click at [460, 188] on button "People" at bounding box center [474, 200] width 220 height 39
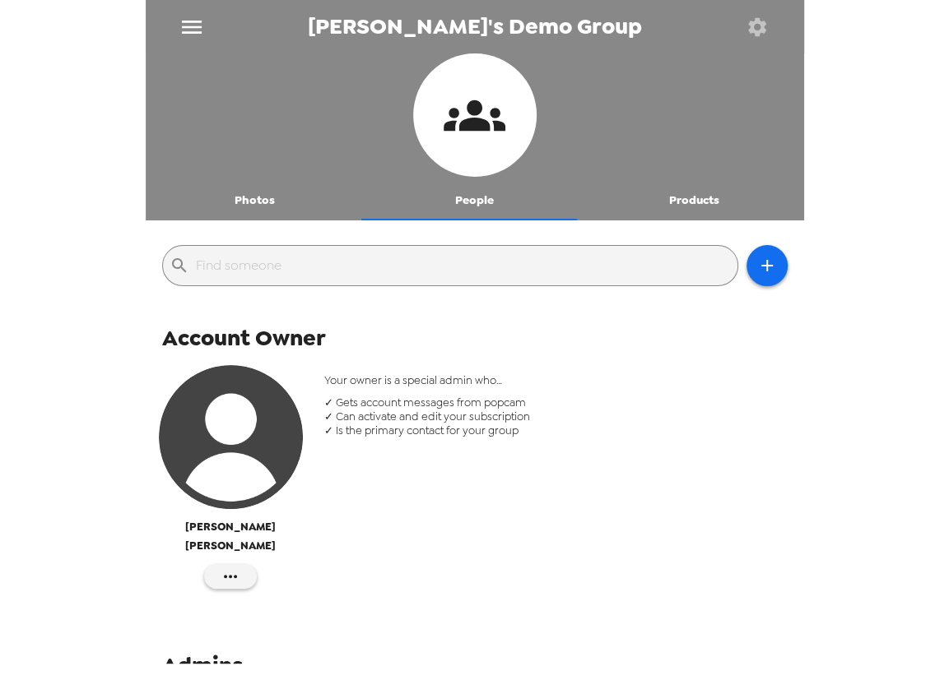
click at [214, 179] on div at bounding box center [475, 117] width 658 height 128
click at [239, 197] on button "Photos" at bounding box center [256, 200] width 220 height 39
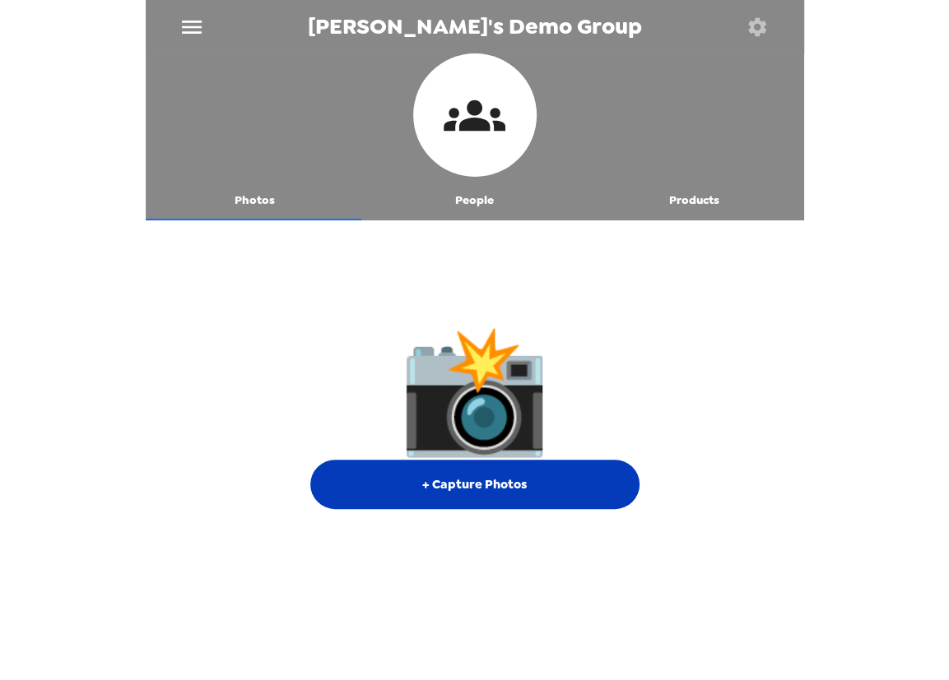
click at [466, 494] on button "+ Capture Photos" at bounding box center [474, 484] width 329 height 49
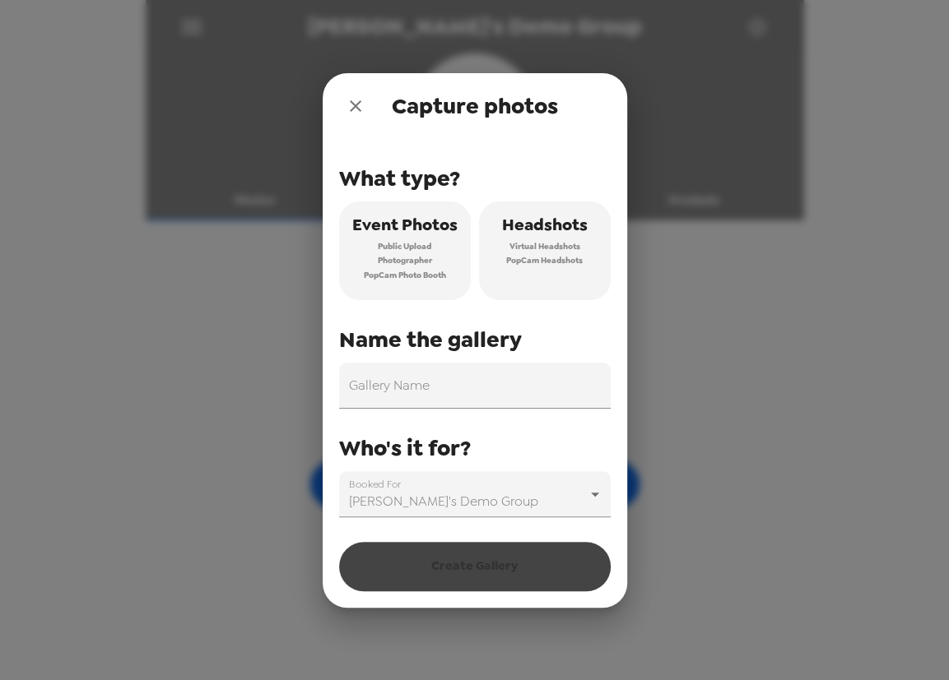
click at [543, 252] on span "Virtual Headshots" at bounding box center [544, 246] width 71 height 15
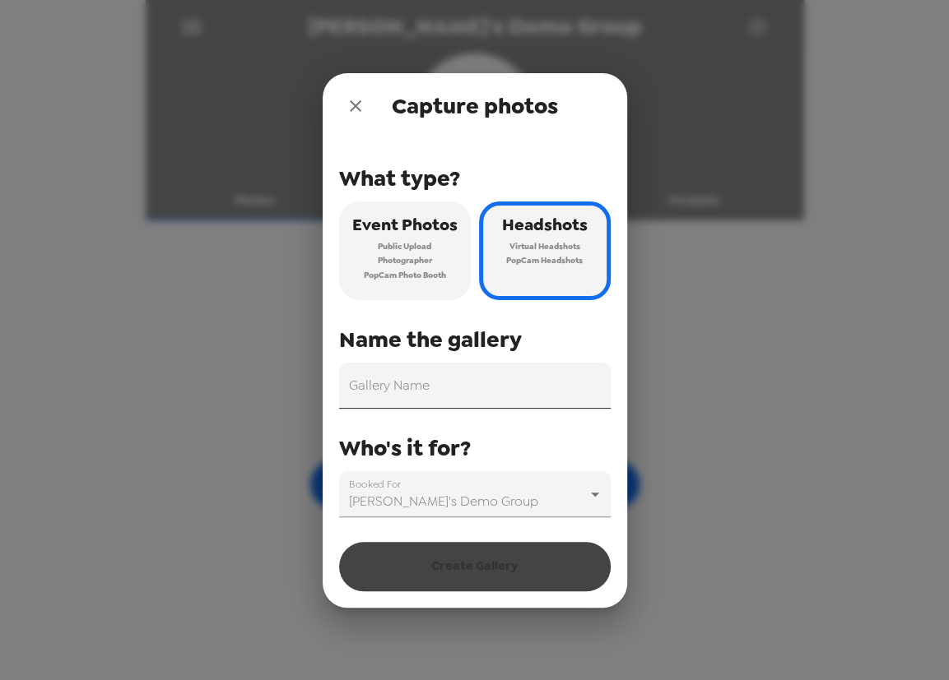
drag, startPoint x: 442, startPoint y: 384, endPoint x: 429, endPoint y: 384, distance: 12.3
click at [440, 384] on input "Gallery Name" at bounding box center [474, 386] width 271 height 46
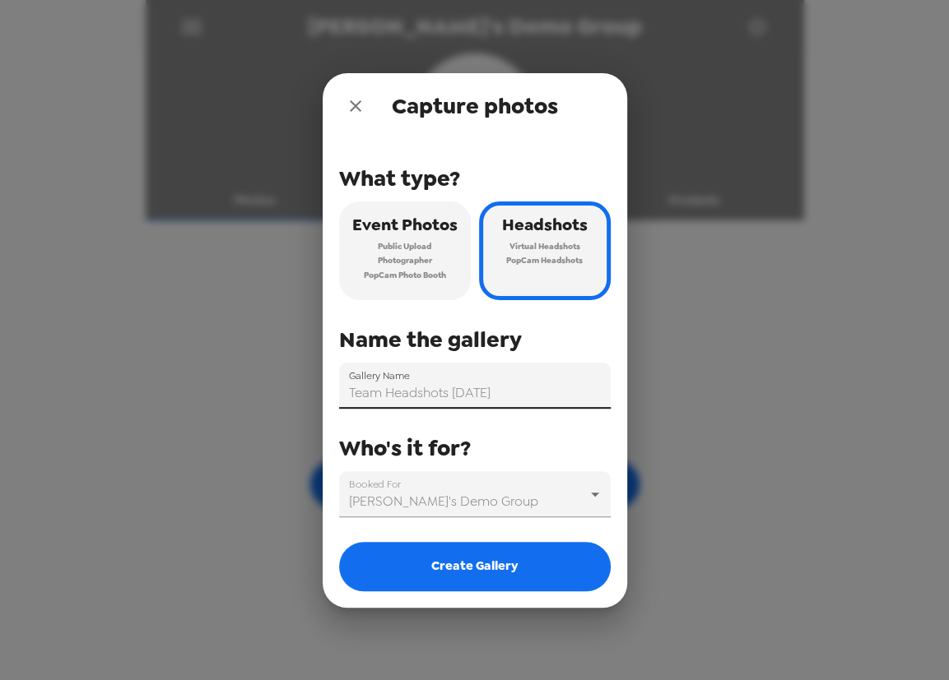
click at [453, 392] on input "Team Headshots 9/8/25" at bounding box center [474, 386] width 271 height 46
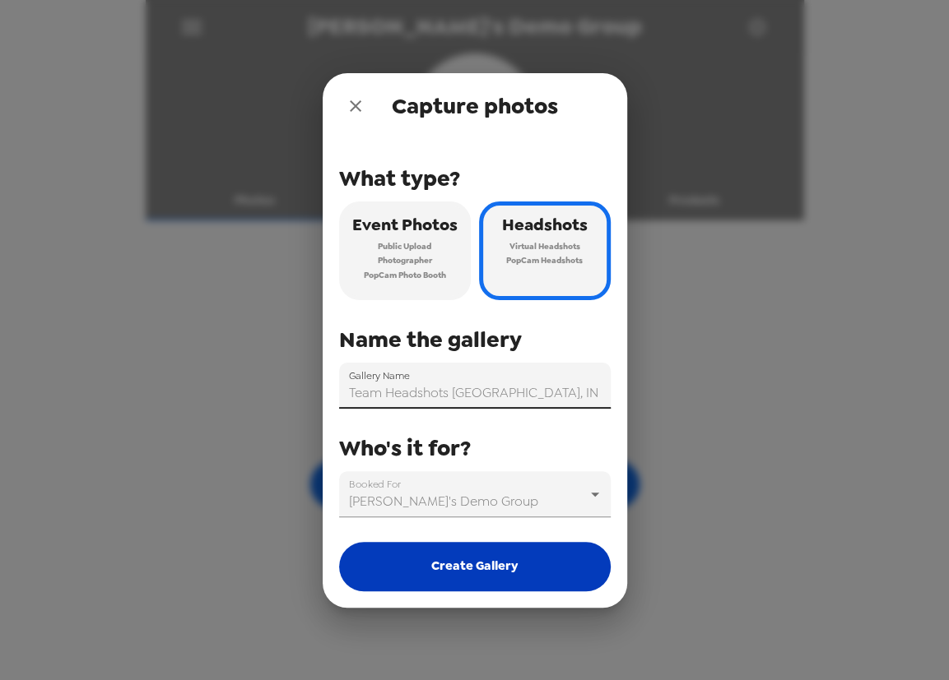
type input "Team Headshots Indianapolis, IN 9/8/25"
click at [498, 572] on button "Create Gallery" at bounding box center [474, 566] width 271 height 49
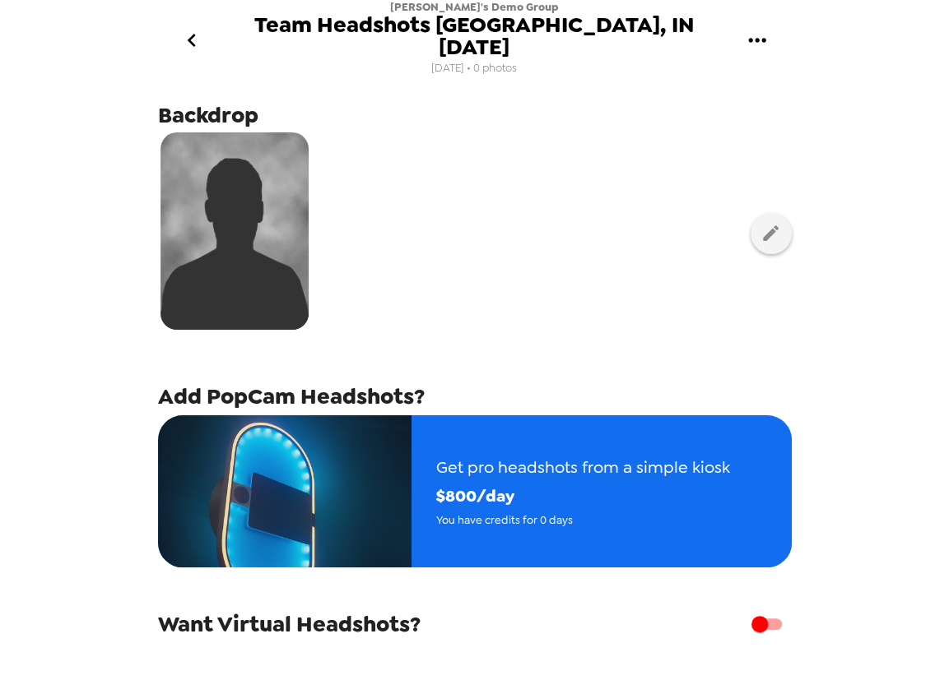
scroll to position [206, 0]
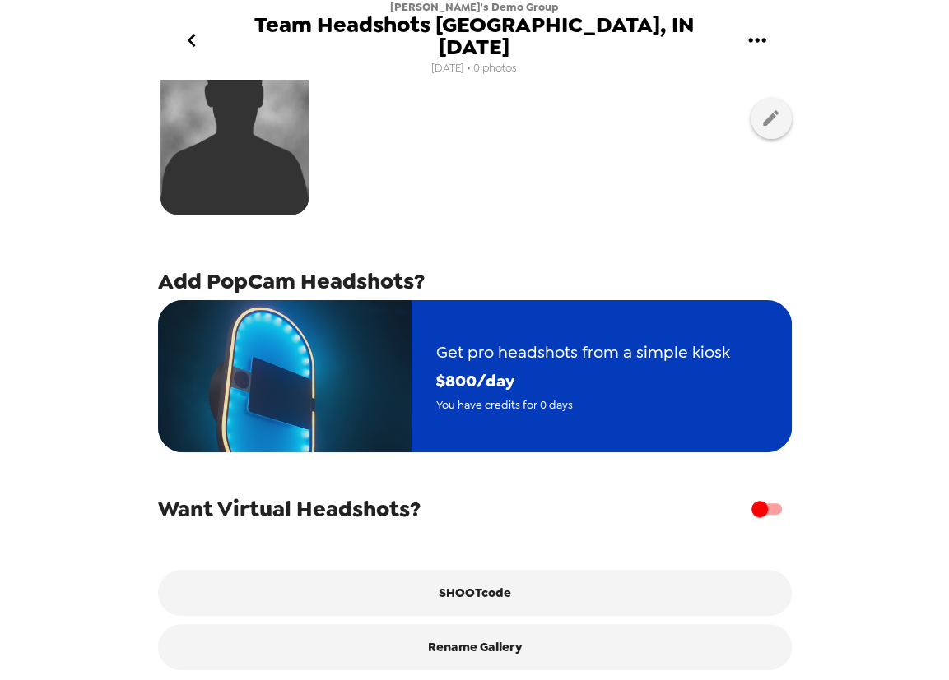
click at [567, 396] on span "You have credits for 0 days" at bounding box center [583, 405] width 294 height 19
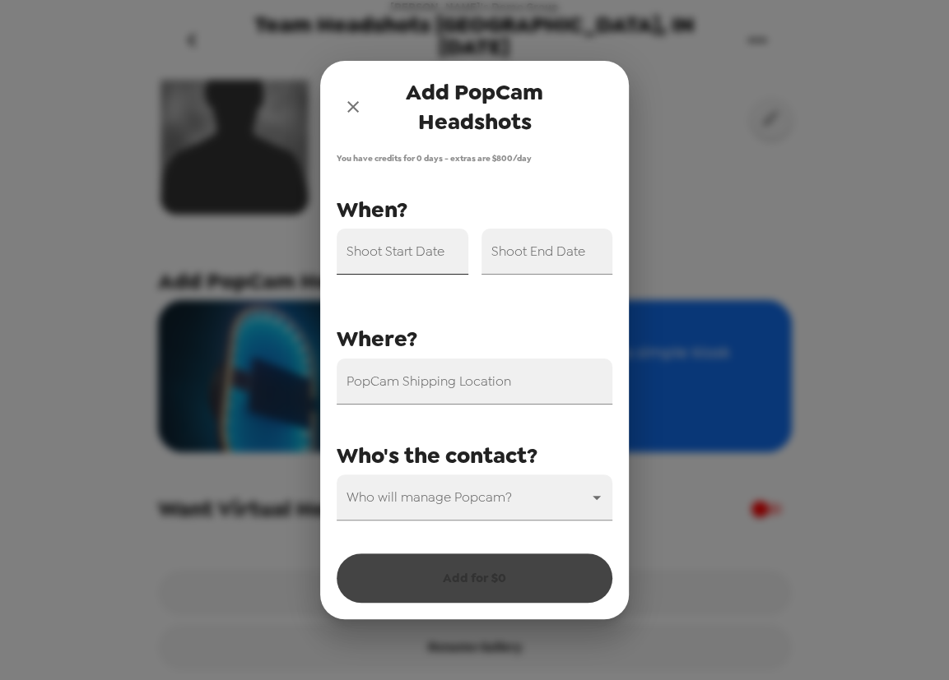
click at [420, 264] on input "Shoot Start Date" at bounding box center [402, 252] width 132 height 46
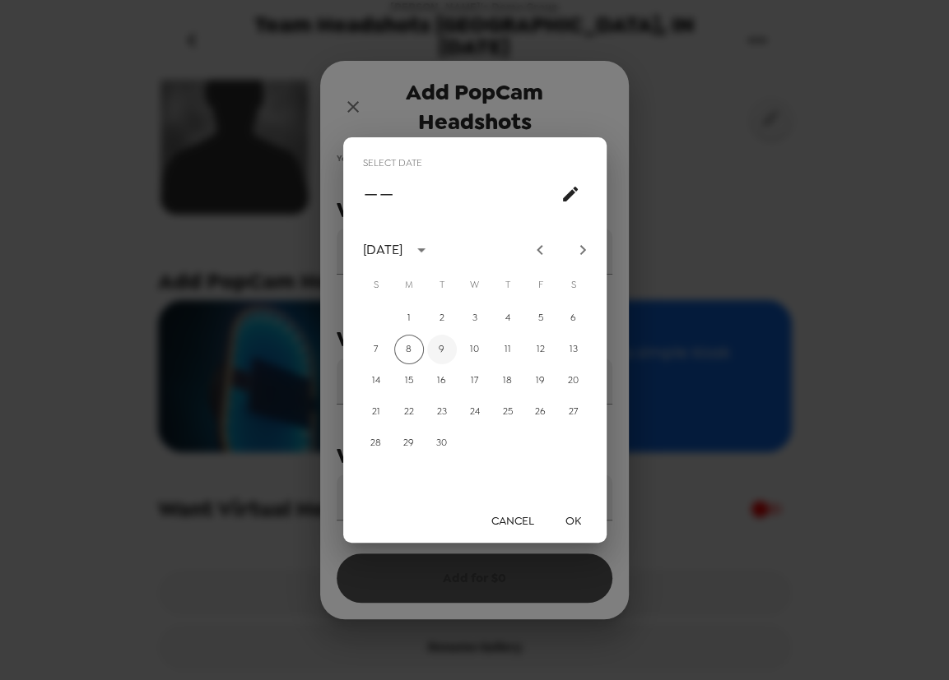
drag, startPoint x: 432, startPoint y: 348, endPoint x: 568, endPoint y: 487, distance: 194.3
click at [433, 348] on button "9" at bounding box center [442, 350] width 30 height 30
type input "09/09/2025"
drag, startPoint x: 582, startPoint y: 518, endPoint x: 579, endPoint y: 510, distance: 8.9
click at [582, 518] on button "OK" at bounding box center [573, 521] width 53 height 30
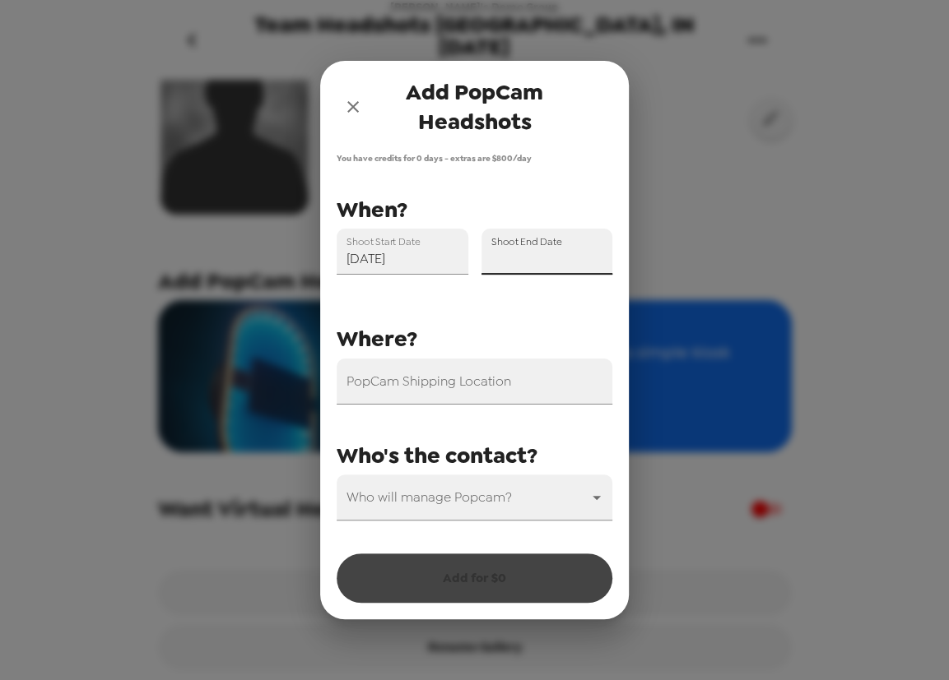
click at [522, 248] on div "Shoot End Date" at bounding box center [547, 252] width 132 height 46
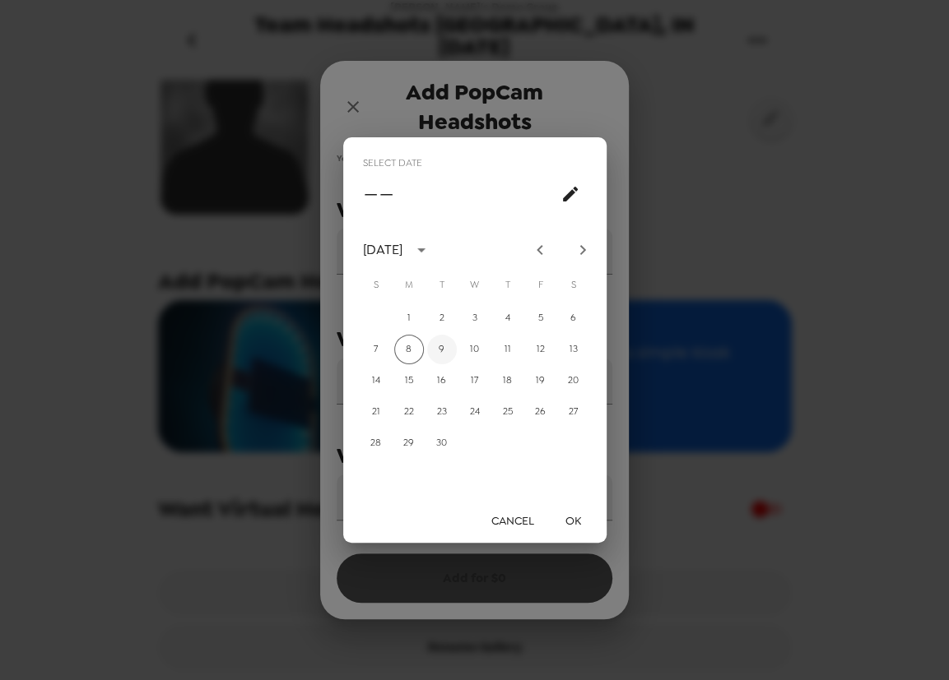
drag, startPoint x: 441, startPoint y: 344, endPoint x: 509, endPoint y: 445, distance: 122.1
click at [441, 346] on button "9" at bounding box center [442, 350] width 30 height 30
type input "09/09/2025"
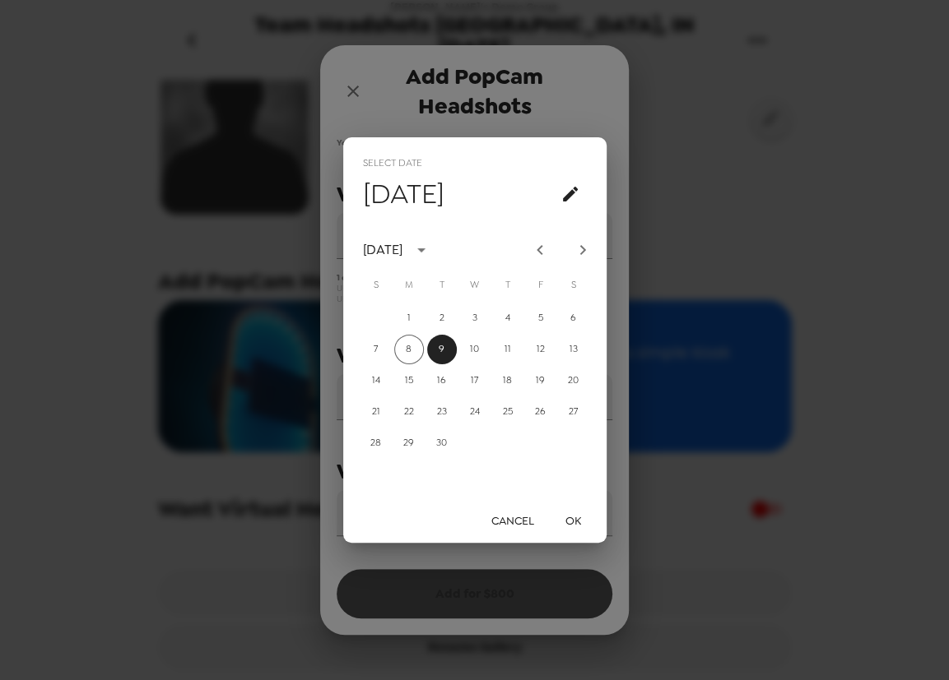
click at [586, 522] on button "OK" at bounding box center [573, 521] width 53 height 30
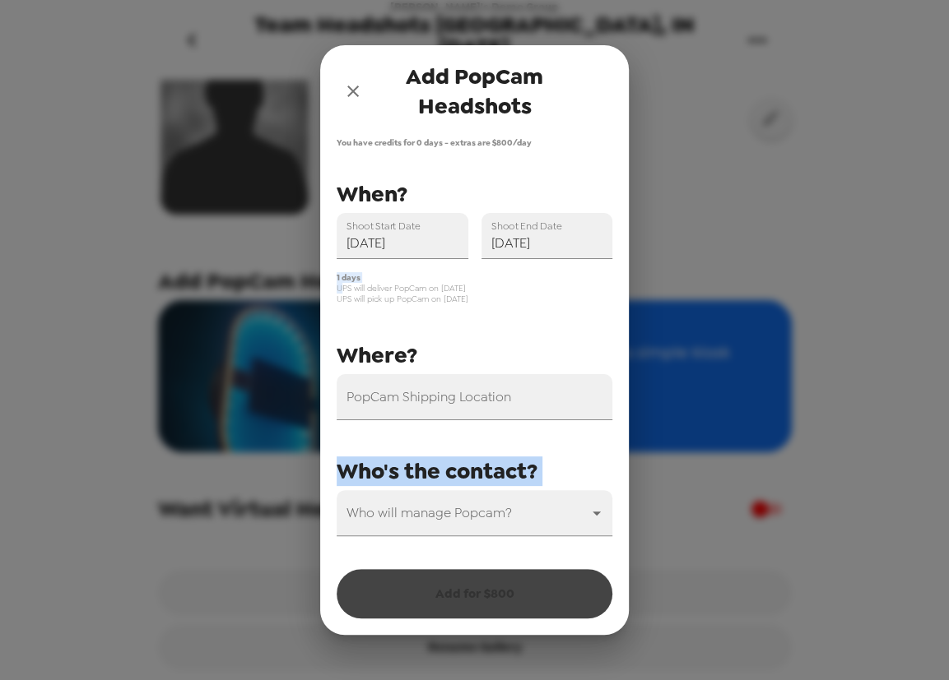
drag, startPoint x: 340, startPoint y: 291, endPoint x: 480, endPoint y: 332, distance: 145.8
click at [476, 325] on div "PopCam Shipping Location Shoot Start Date 09/09/2025 Shoot End Date 09/09/2025 …" at bounding box center [467, 356] width 289 height 361
click at [502, 369] on div "PopCam Shipping Location" at bounding box center [467, 390] width 289 height 59
click at [495, 398] on input "PopCam Shipping Location" at bounding box center [474, 397] width 276 height 46
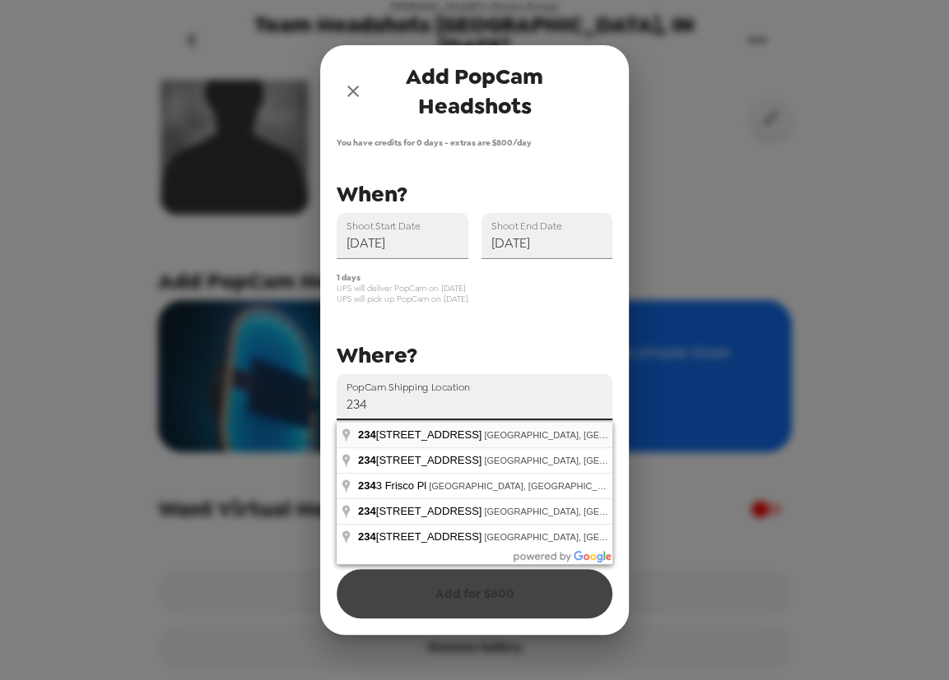
type input "2345 Enterprise Park Place, Indianapolis, IN, USA"
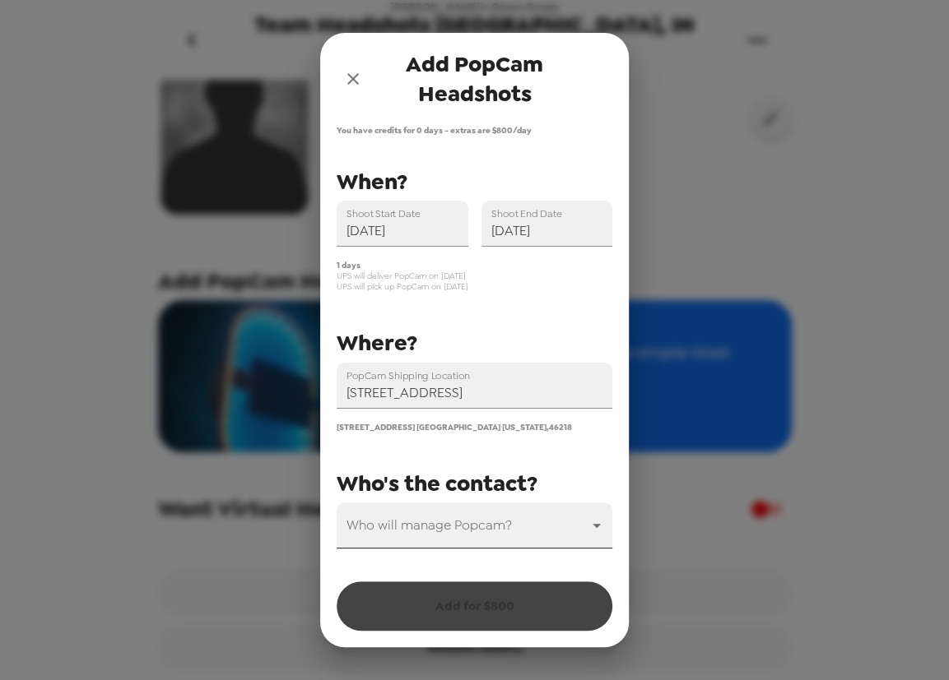
click at [450, 545] on body "Nate's Demo Group Team Headshots Indianapolis, IN 9/8/25 9/8/25 • 0 photos Uplo…" at bounding box center [474, 340] width 949 height 680
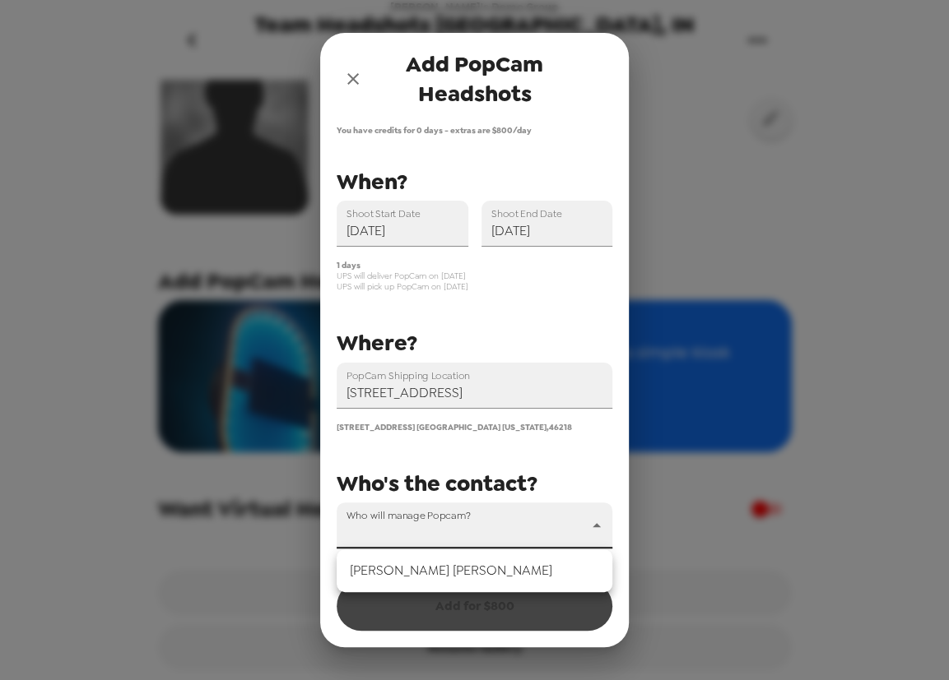
click at [424, 574] on li "Nate Miller" at bounding box center [474, 571] width 276 height 30
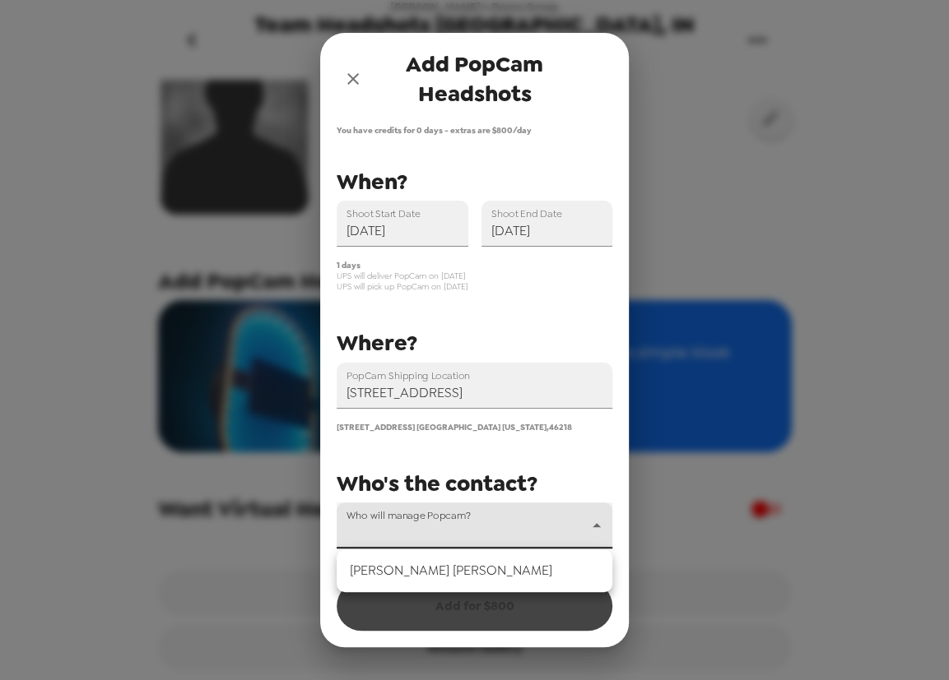
type input "71875"
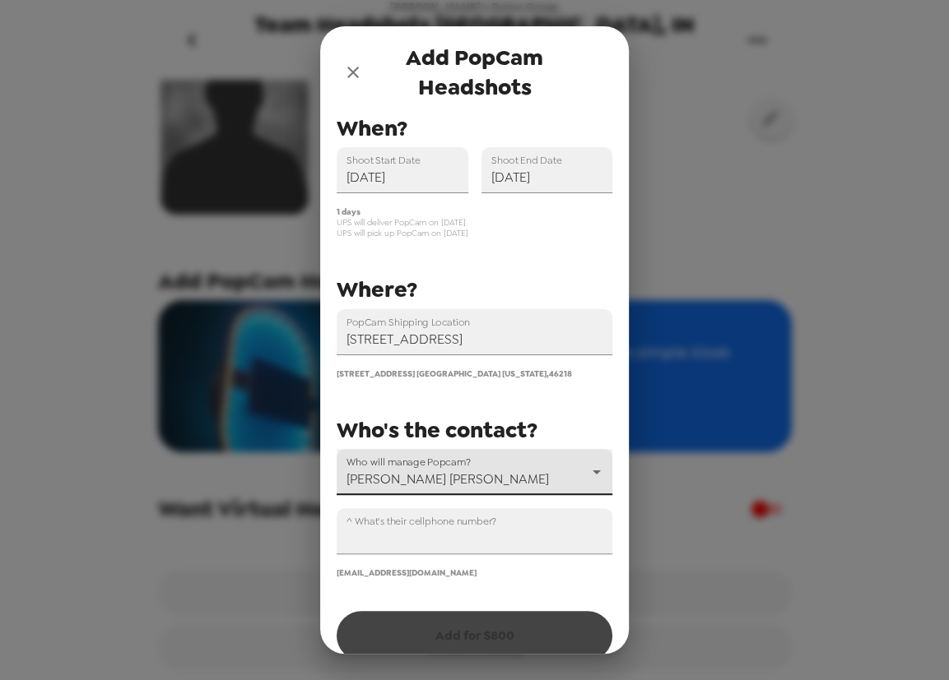
scroll to position [72, 0]
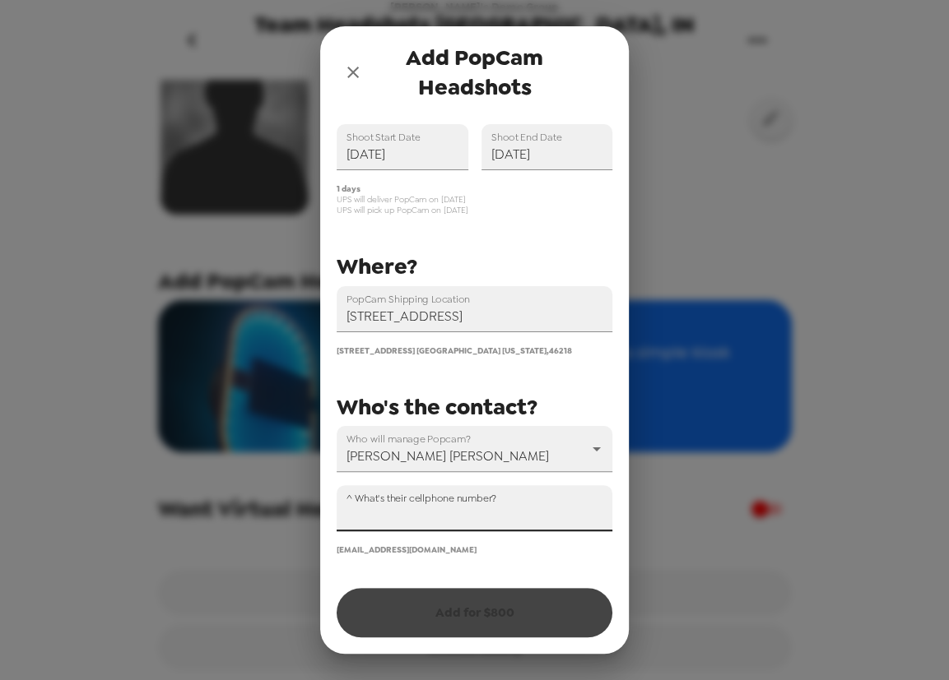
click at [416, 522] on input "^ What's their cellphone number?" at bounding box center [474, 508] width 276 height 46
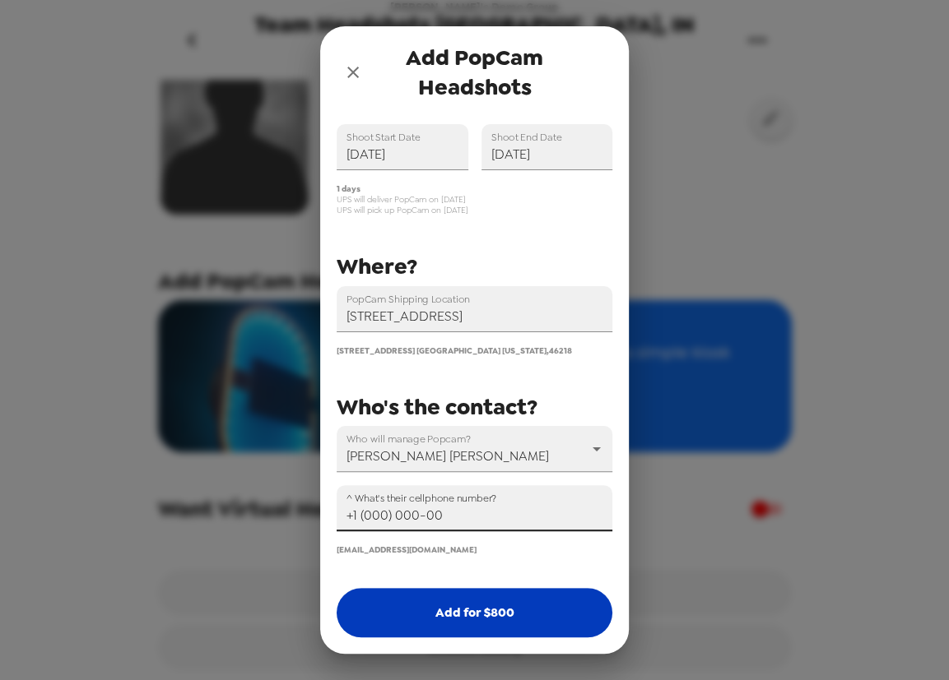
type input "+1 (000) 000-00"
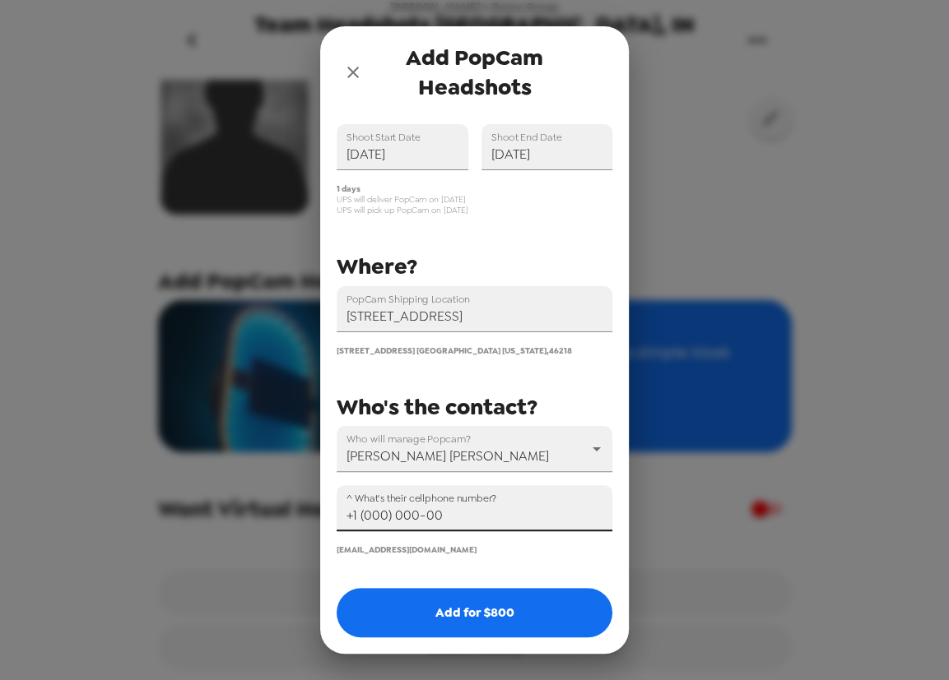
click at [491, 613] on button "Add for $ 800" at bounding box center [474, 612] width 276 height 49
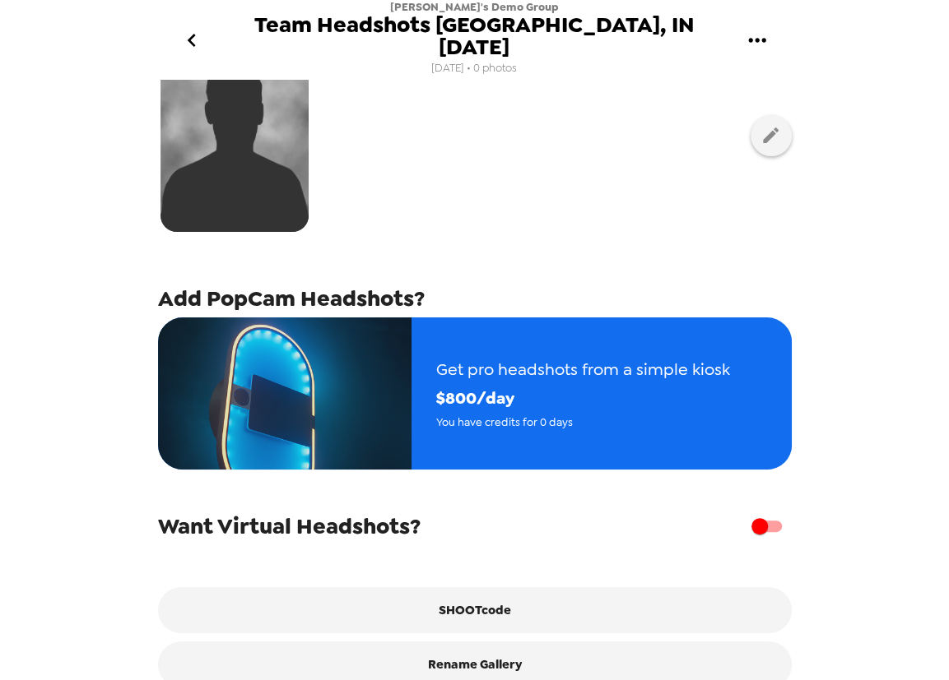
scroll to position [206, 0]
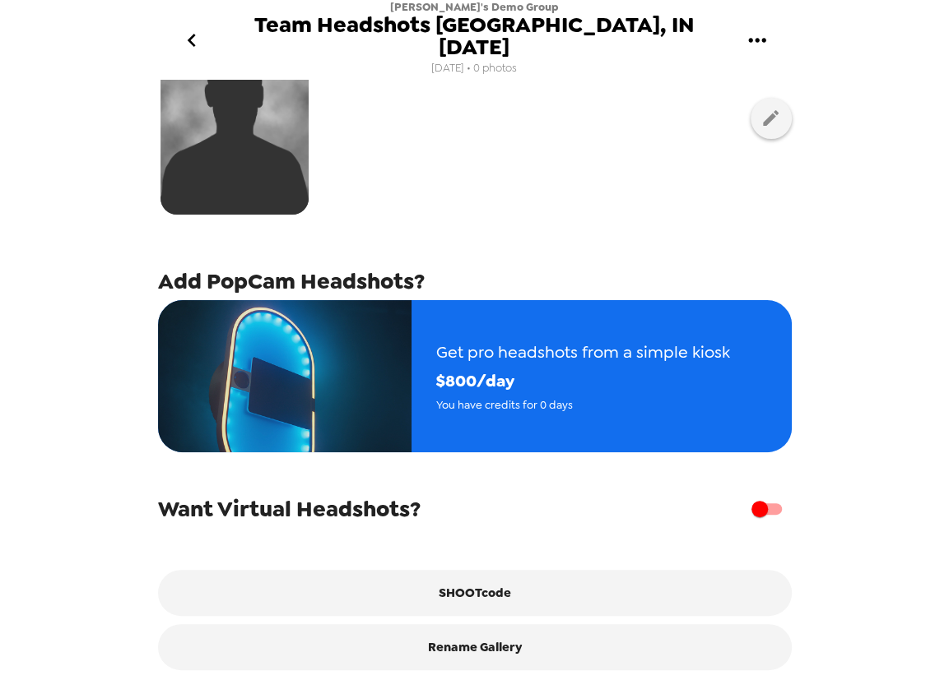
click at [553, 126] on div at bounding box center [474, 118] width 633 height 207
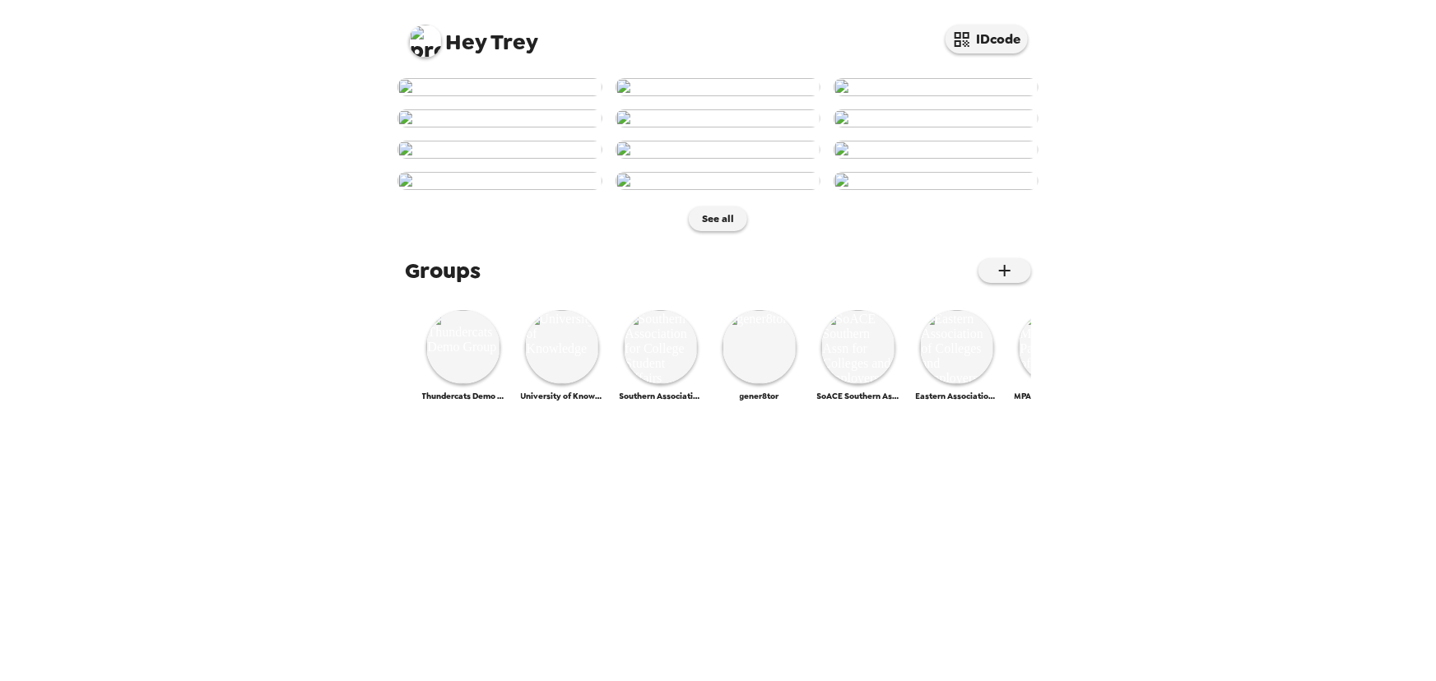
click at [428, 44] on img at bounding box center [425, 41] width 33 height 33
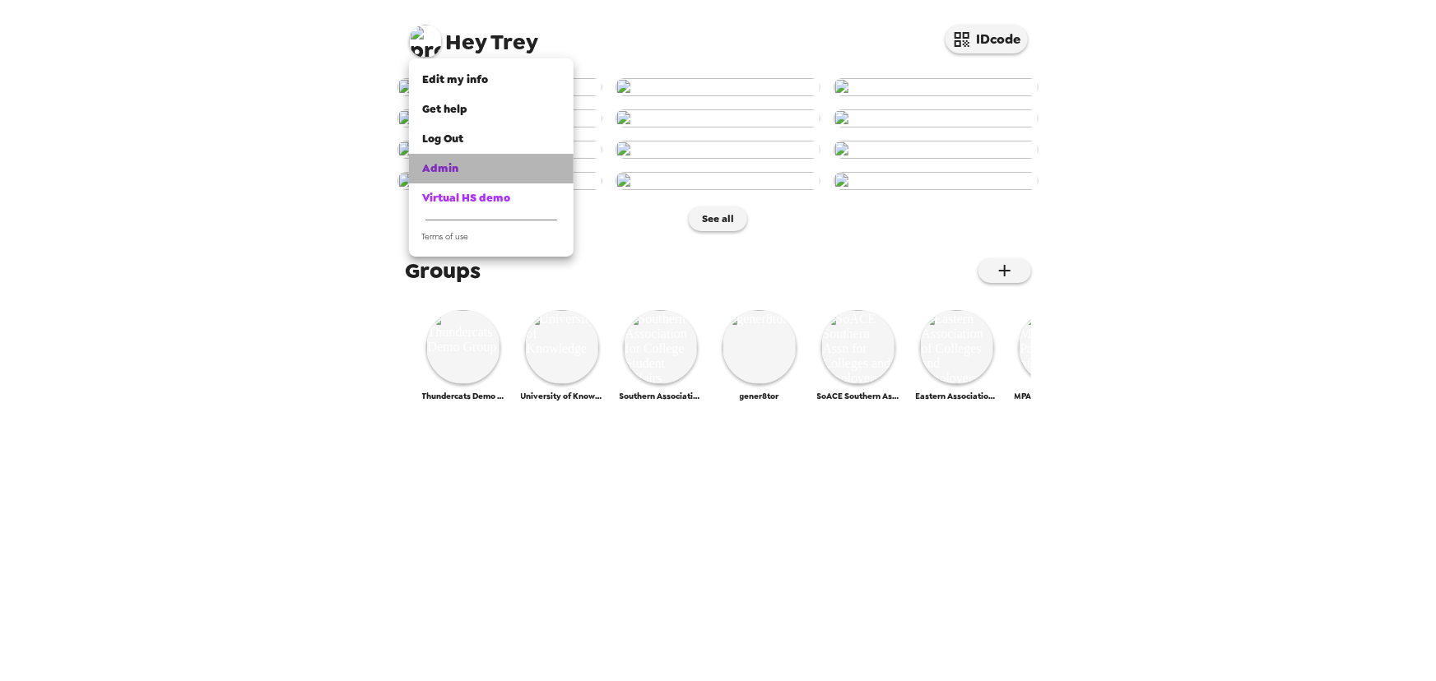
click at [444, 171] on span "Admin" at bounding box center [440, 168] width 36 height 14
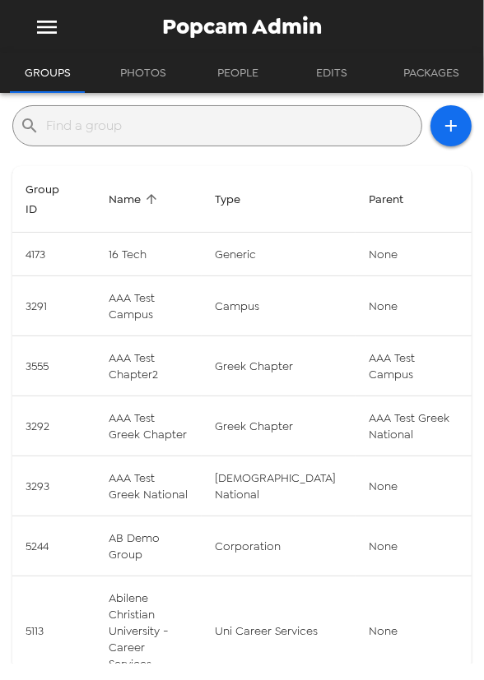
click at [132, 129] on input "text" at bounding box center [230, 126] width 369 height 26
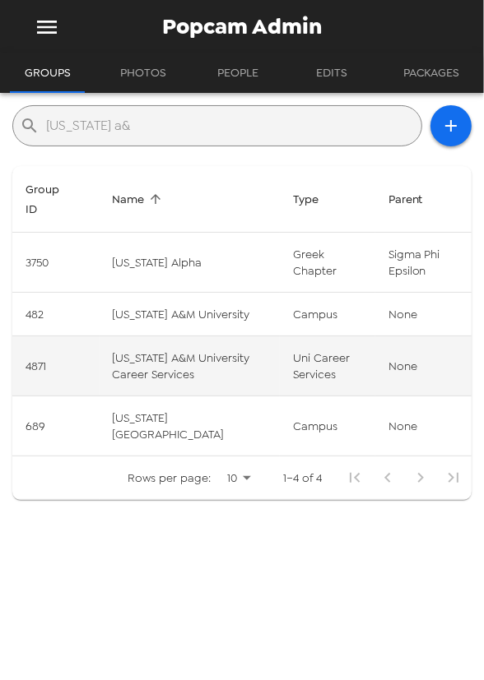
type input "florida a&"
click at [203, 367] on td "Florida A&M University Career Services" at bounding box center [190, 366] width 181 height 60
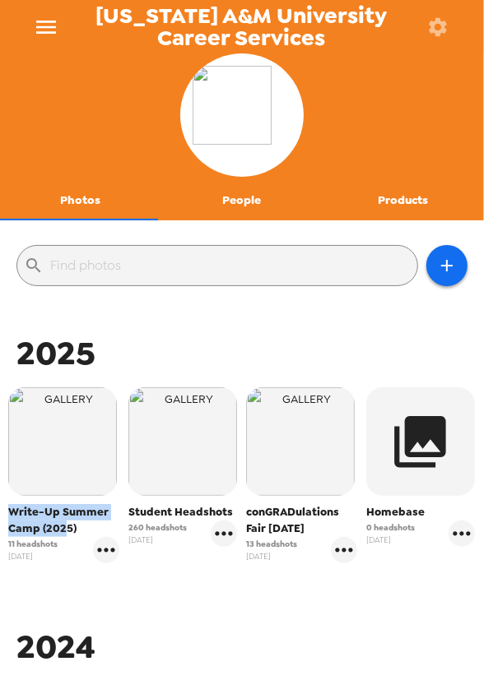
drag, startPoint x: 5, startPoint y: 518, endPoint x: 181, endPoint y: 515, distance: 176.1
click at [67, 536] on div "Write-Up Summer Camp (2025) 11 headshots 6/2/25" at bounding box center [63, 475] width 119 height 184
drag, startPoint x: 120, startPoint y: 527, endPoint x: 173, endPoint y: 529, distance: 52.7
click at [173, 529] on div "Student Headshots 260 headshots 4/7/25" at bounding box center [182, 475] width 119 height 184
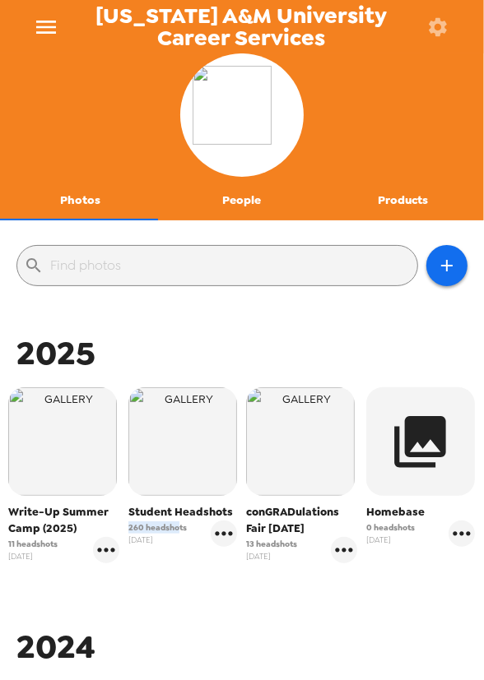
click at [173, 529] on span "260 headshots" at bounding box center [157, 528] width 58 height 12
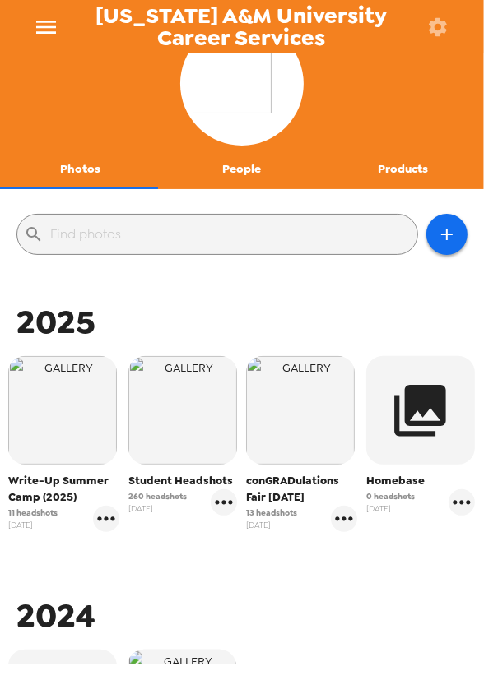
scroll to position [74, 0]
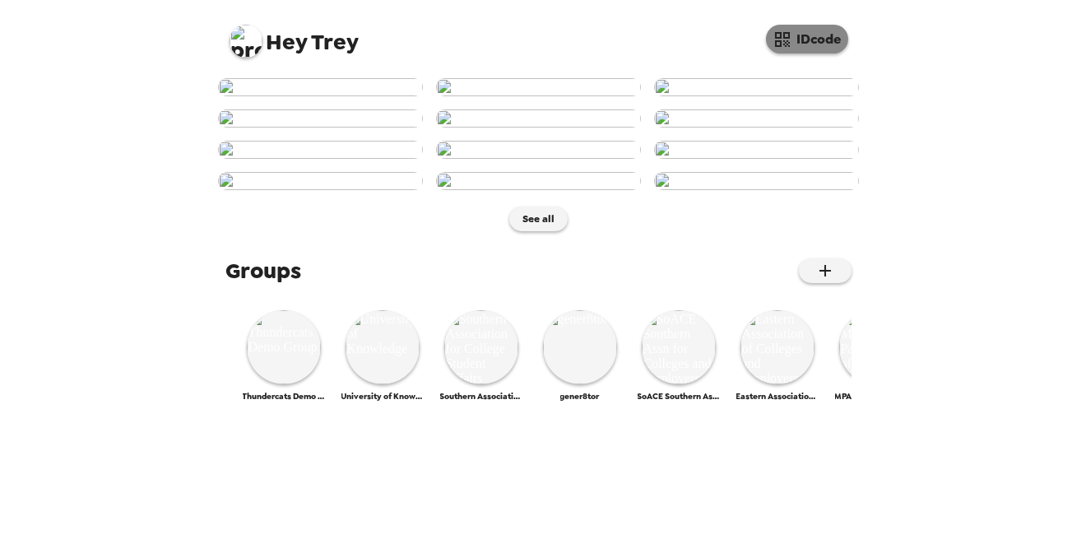
click at [801, 47] on button "IDcode" at bounding box center [807, 39] width 82 height 29
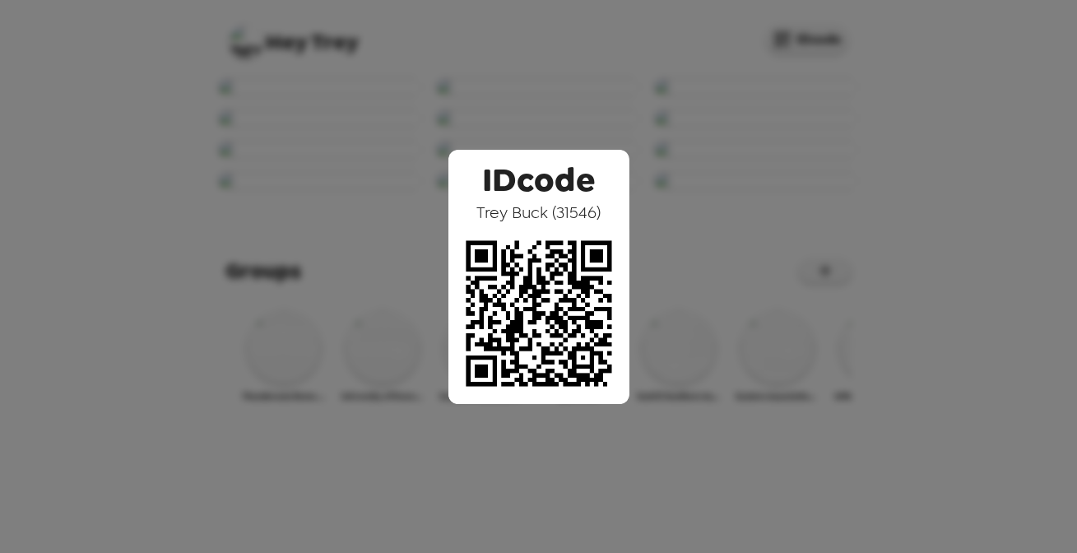
drag, startPoint x: 734, startPoint y: 33, endPoint x: 736, endPoint y: 47, distance: 14.1
click at [734, 33] on div "IDcode [PERSON_NAME] ( 31546 )" at bounding box center [538, 276] width 1077 height 553
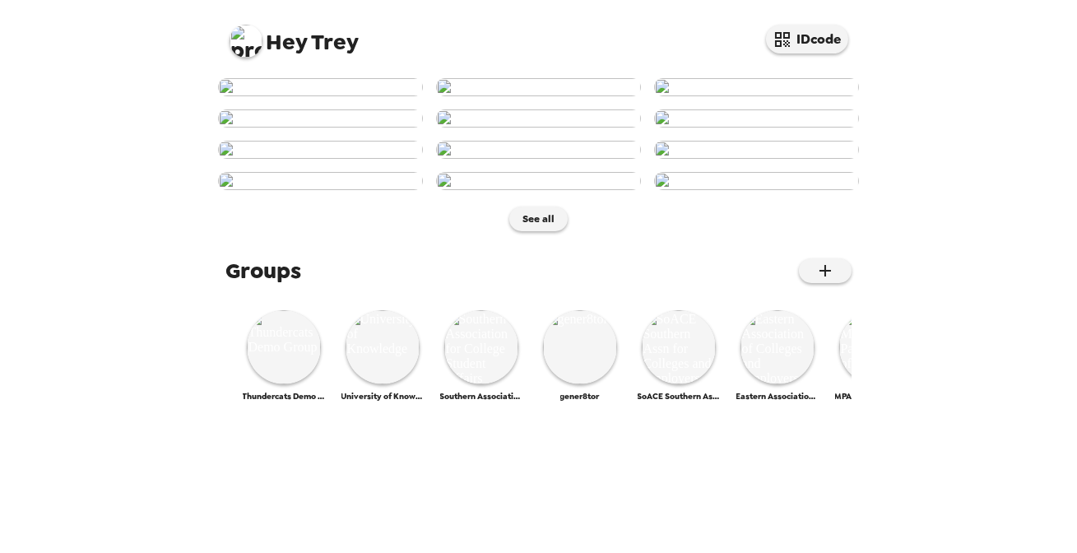
scroll to position [299, 0]
click at [581, 159] on img at bounding box center [538, 150] width 205 height 18
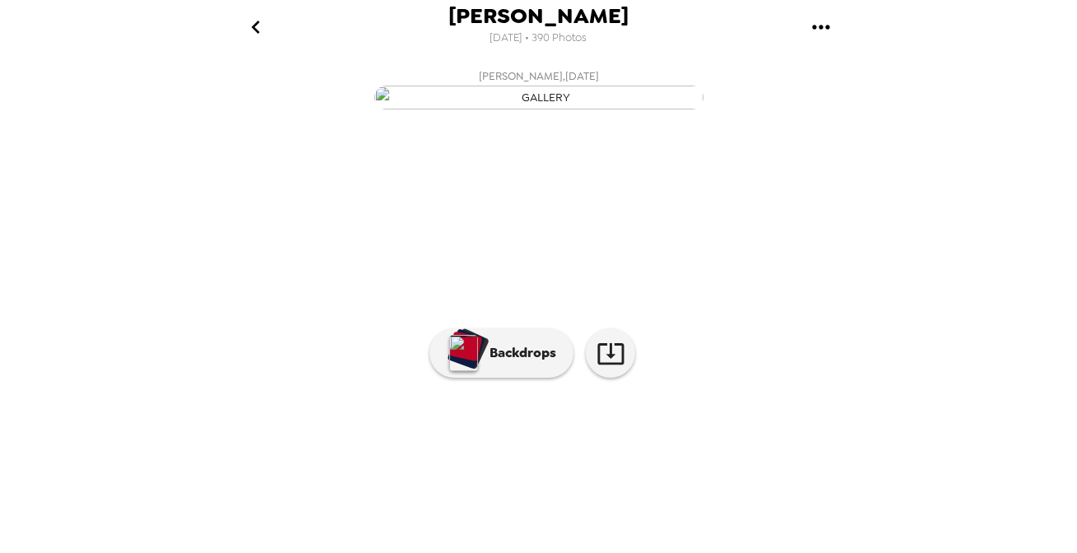
scroll to position [149, 0]
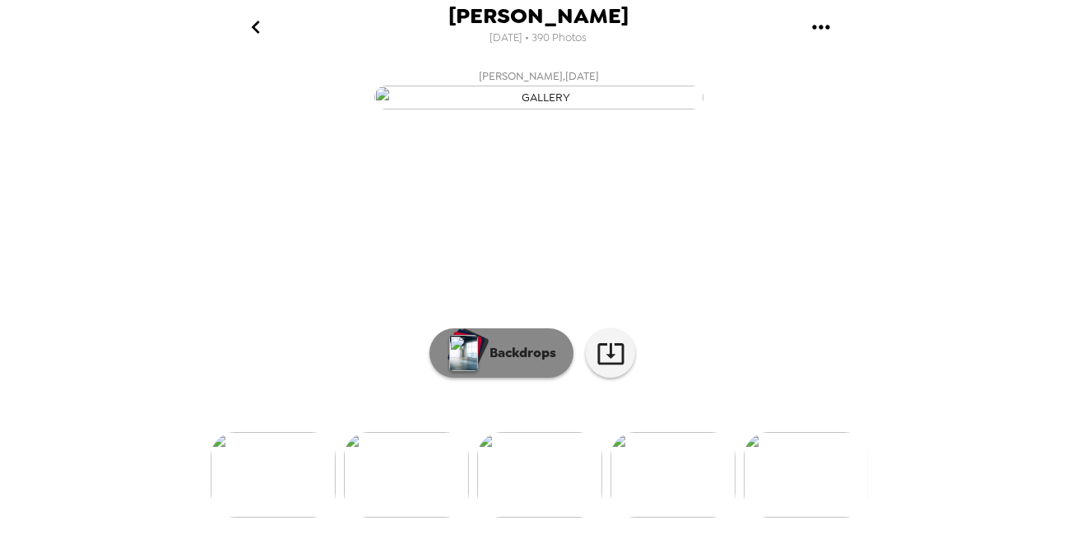
click at [498, 363] on p "Backdrops" at bounding box center [518, 353] width 75 height 20
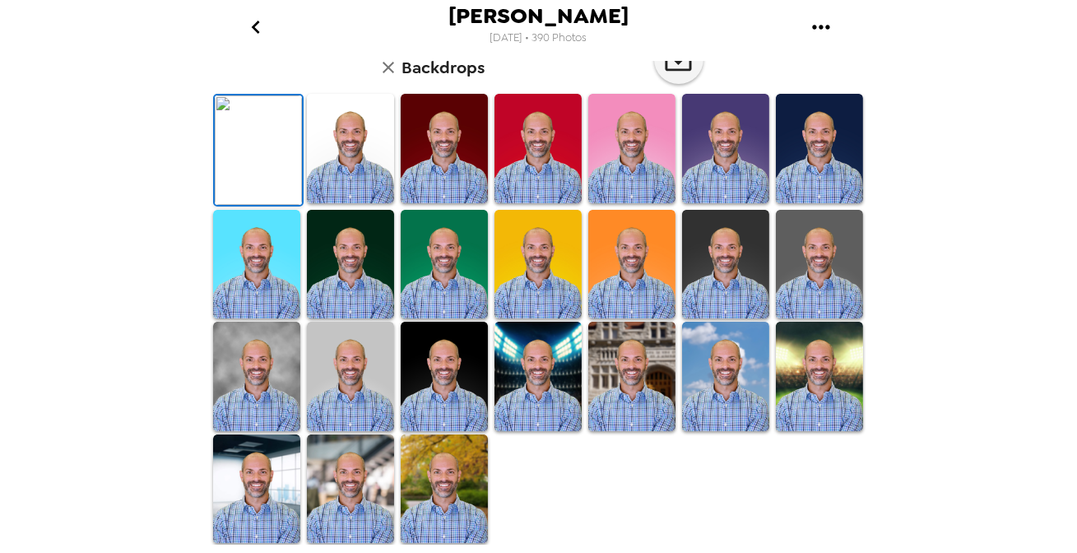
scroll to position [224, 0]
click at [456, 203] on img at bounding box center [444, 148] width 87 height 109
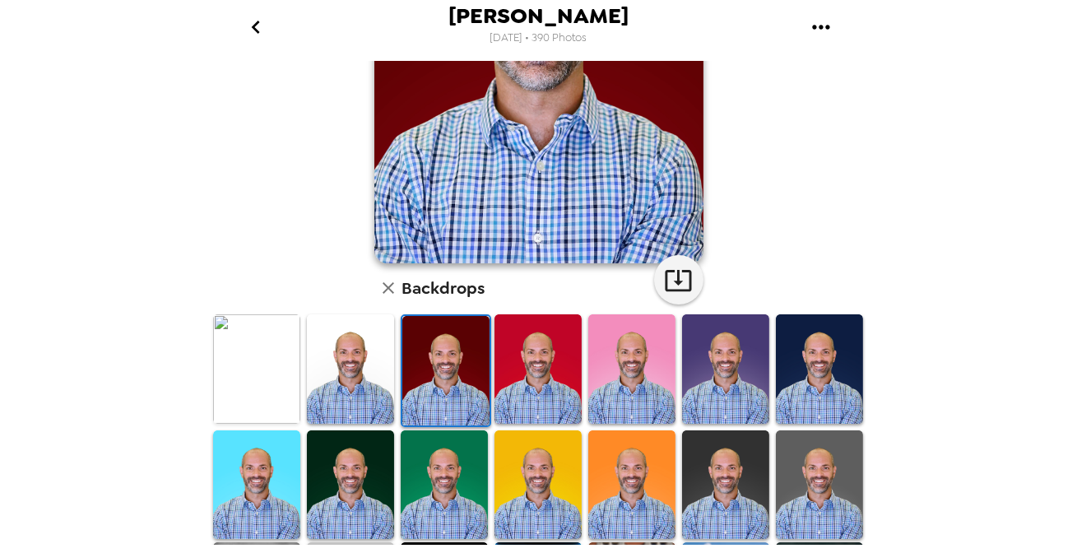
drag, startPoint x: 717, startPoint y: 391, endPoint x: 800, endPoint y: 206, distance: 202.6
click at [716, 391] on img at bounding box center [725, 368] width 87 height 109
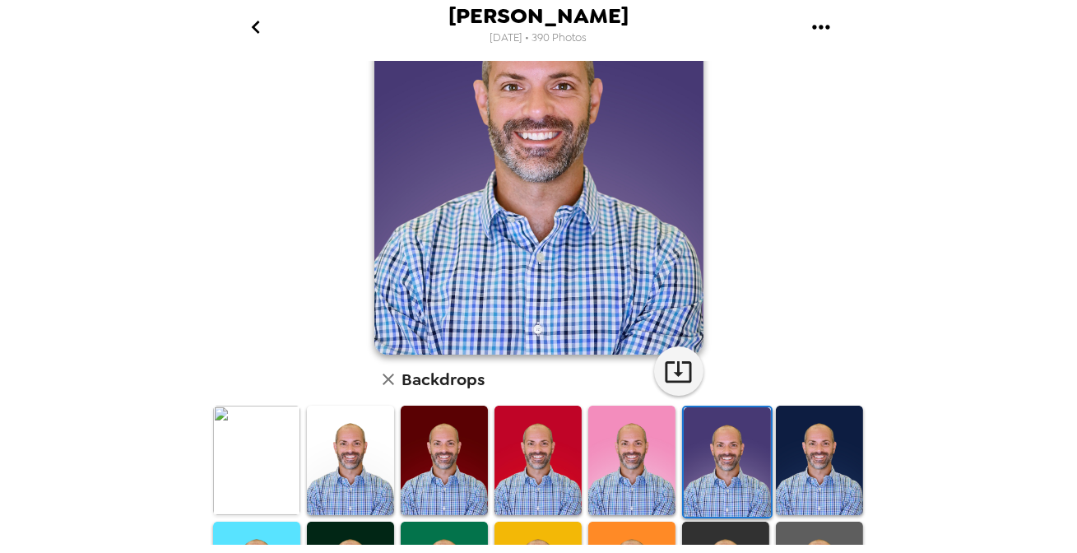
scroll to position [0, 0]
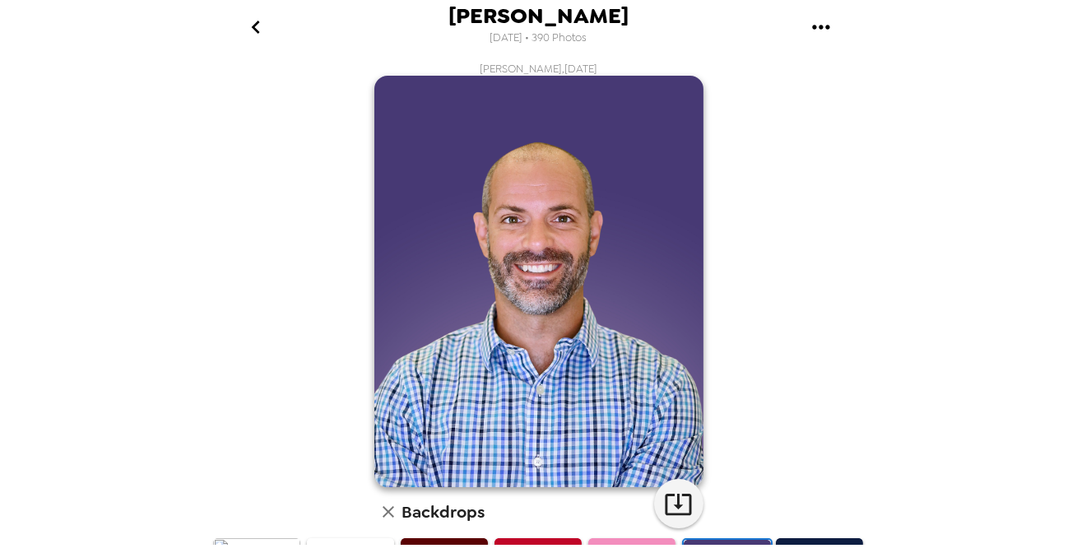
click at [252, 36] on icon "go back" at bounding box center [256, 27] width 26 height 26
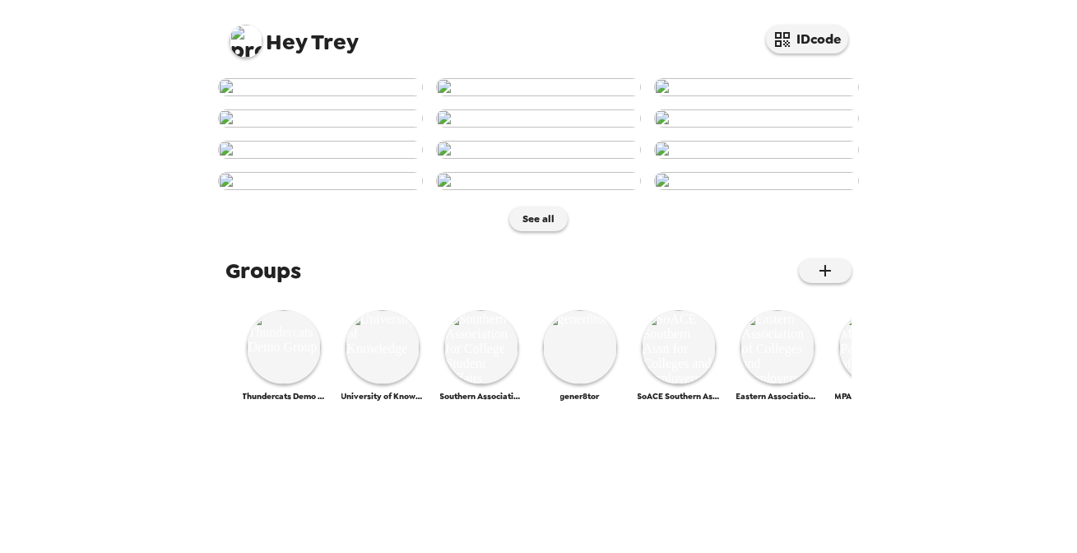
scroll to position [824, 0]
click at [244, 35] on img at bounding box center [246, 41] width 33 height 33
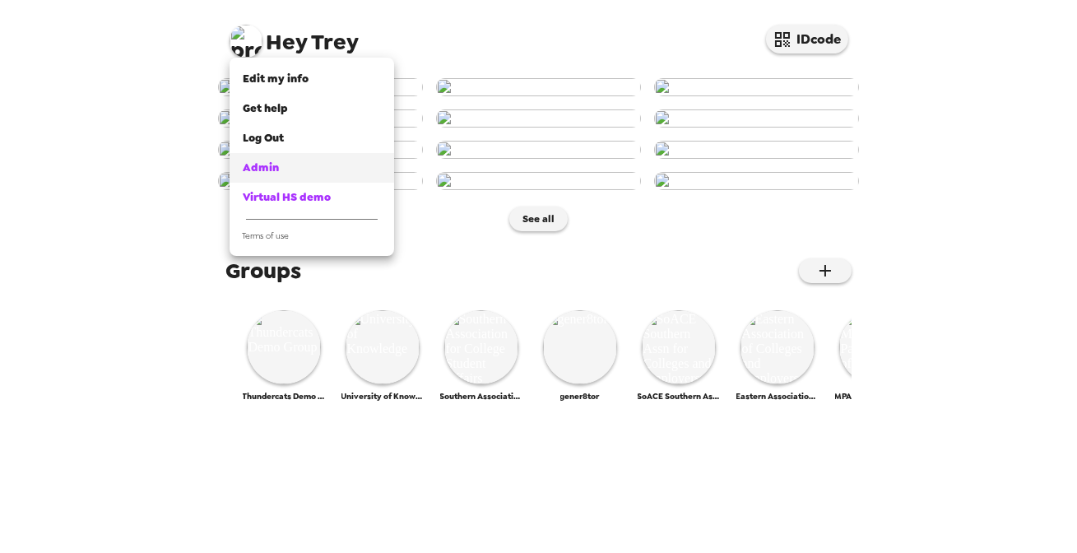
click at [299, 162] on div "Admin" at bounding box center [312, 168] width 138 height 16
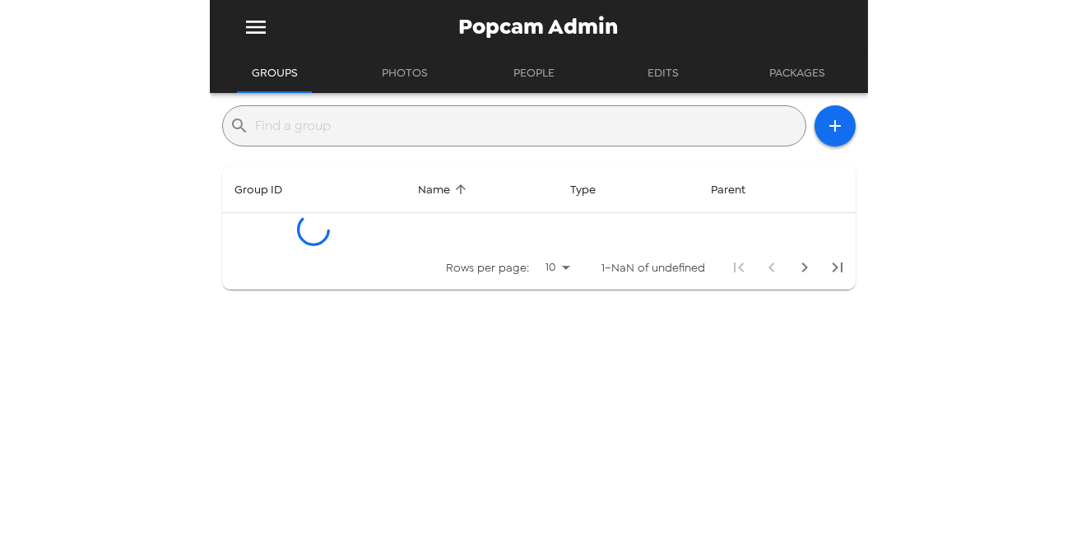
click at [381, 126] on input "text" at bounding box center [527, 126] width 543 height 26
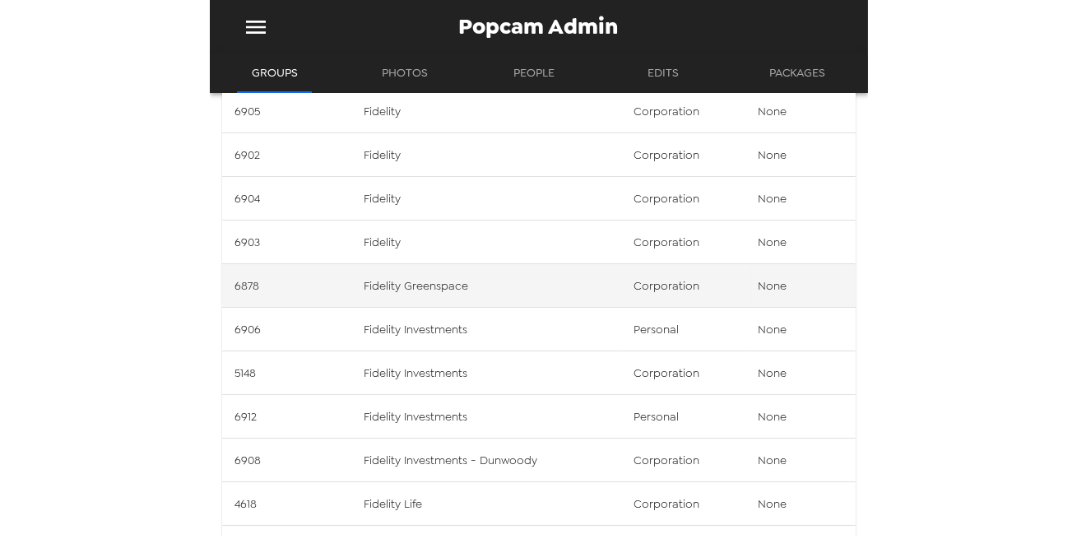
scroll to position [149, 0]
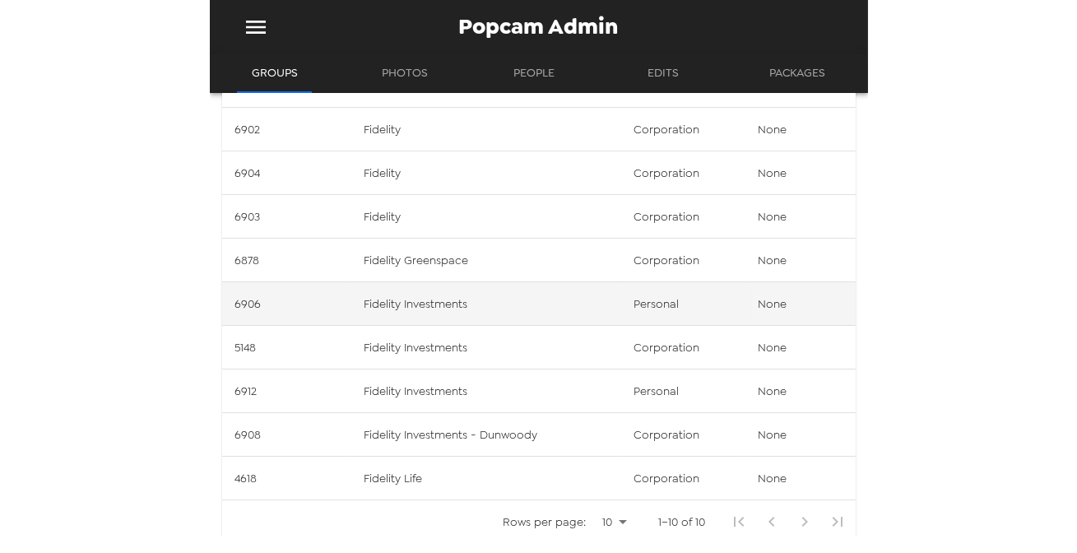
type input "fidelity"
click at [447, 302] on td "Fidelity Investments" at bounding box center [485, 304] width 270 height 44
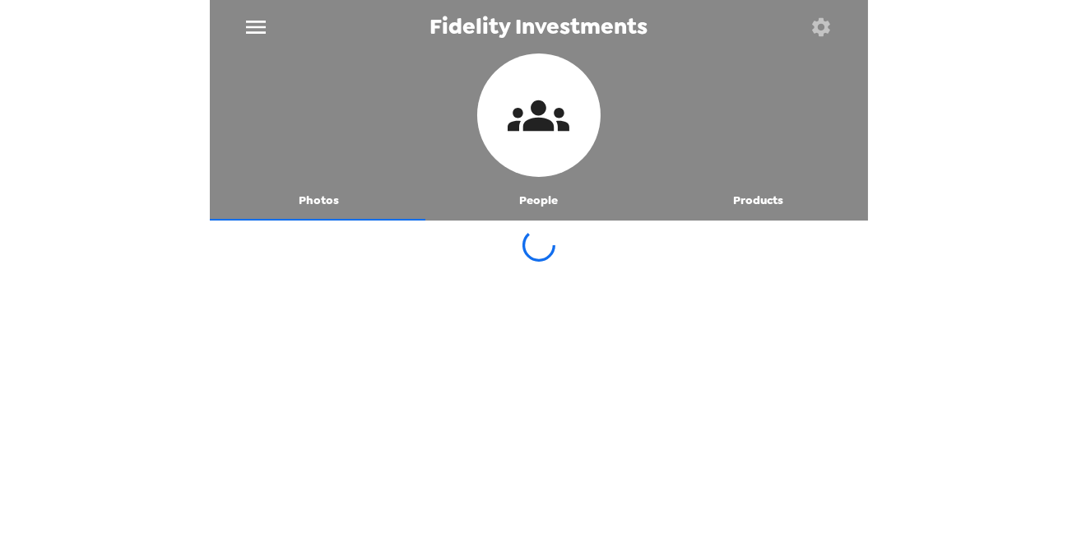
click at [444, 299] on main "Fidelity Investments Photos People Products" at bounding box center [539, 276] width 658 height 553
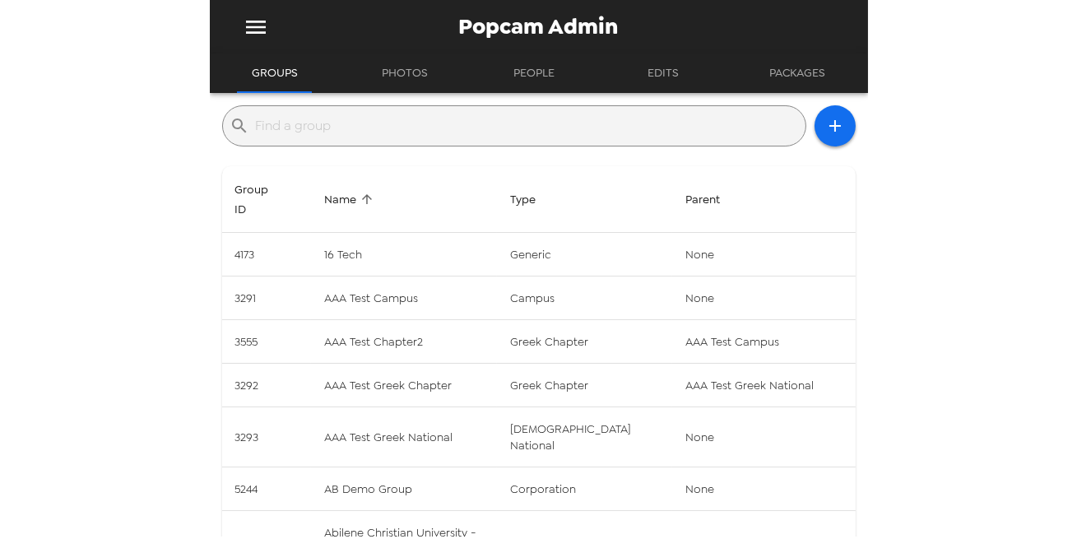
click at [364, 124] on input "text" at bounding box center [527, 126] width 543 height 26
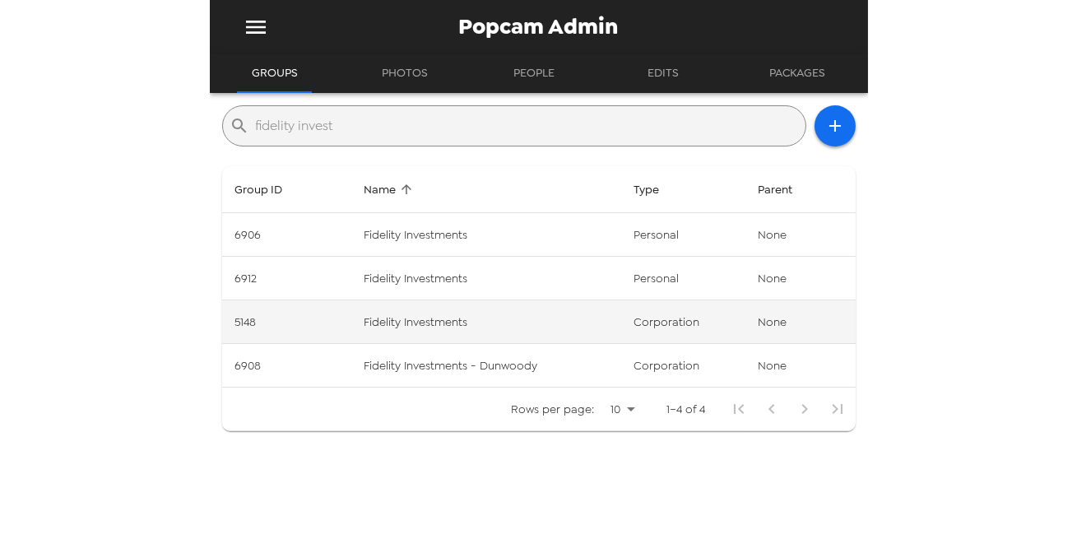
type input "fidelity invest"
click at [448, 325] on td "Fidelity Investments" at bounding box center [485, 322] width 270 height 44
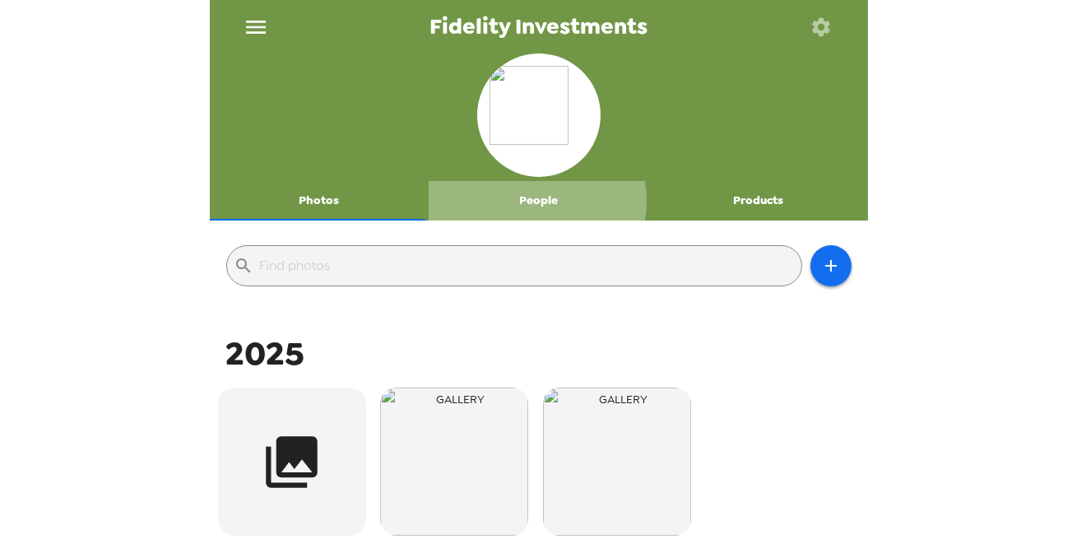
click at [529, 200] on button "People" at bounding box center [539, 200] width 220 height 39
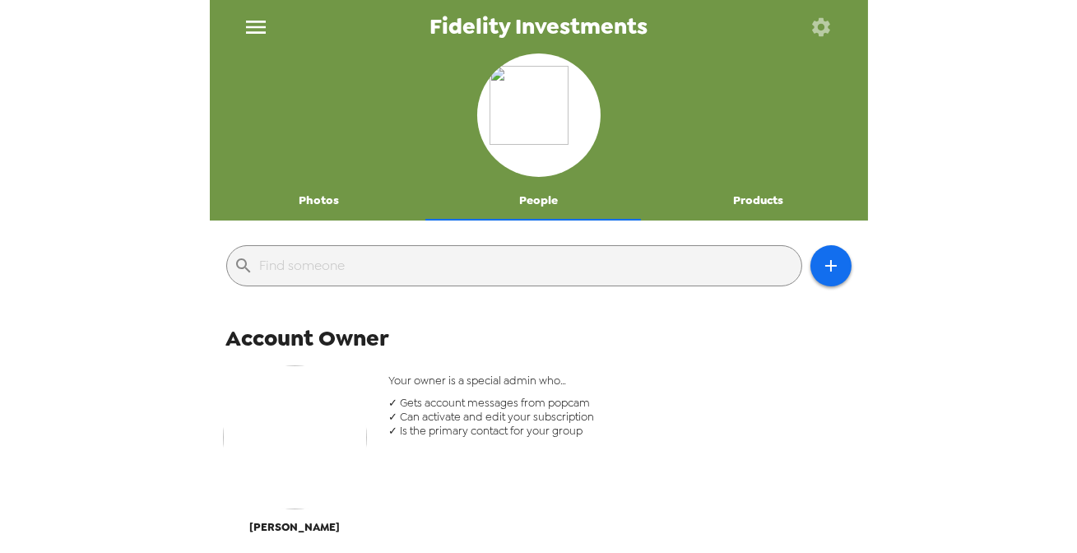
click at [320, 193] on button "Photos" at bounding box center [320, 200] width 220 height 39
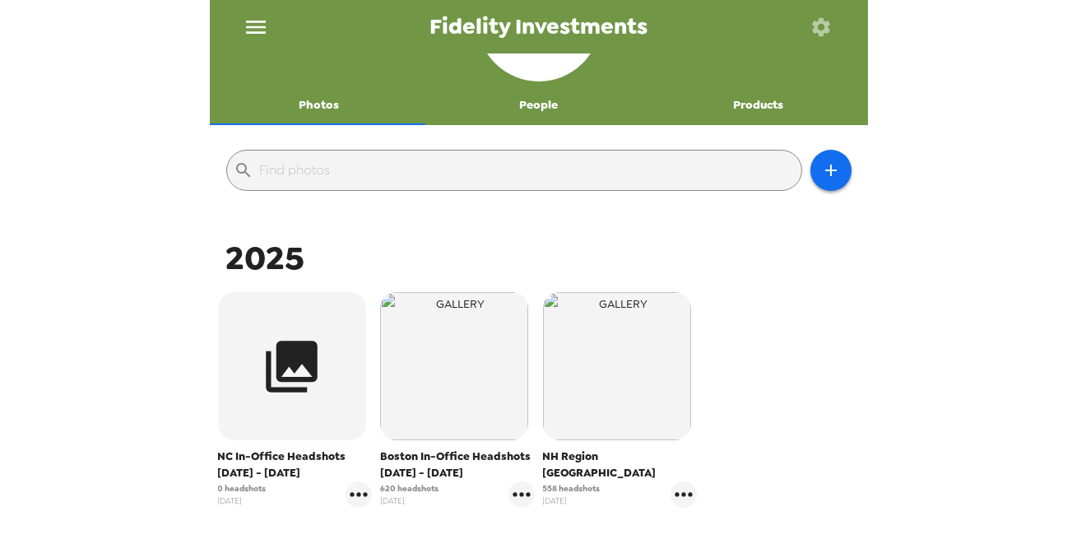
scroll to position [224, 0]
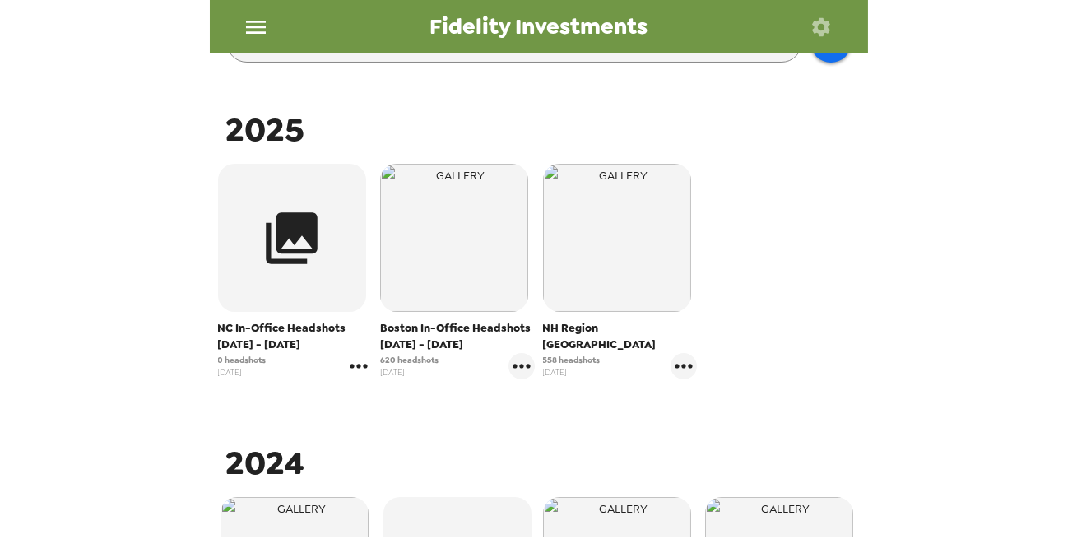
click at [360, 368] on icon "gallery menu" at bounding box center [359, 366] width 26 height 26
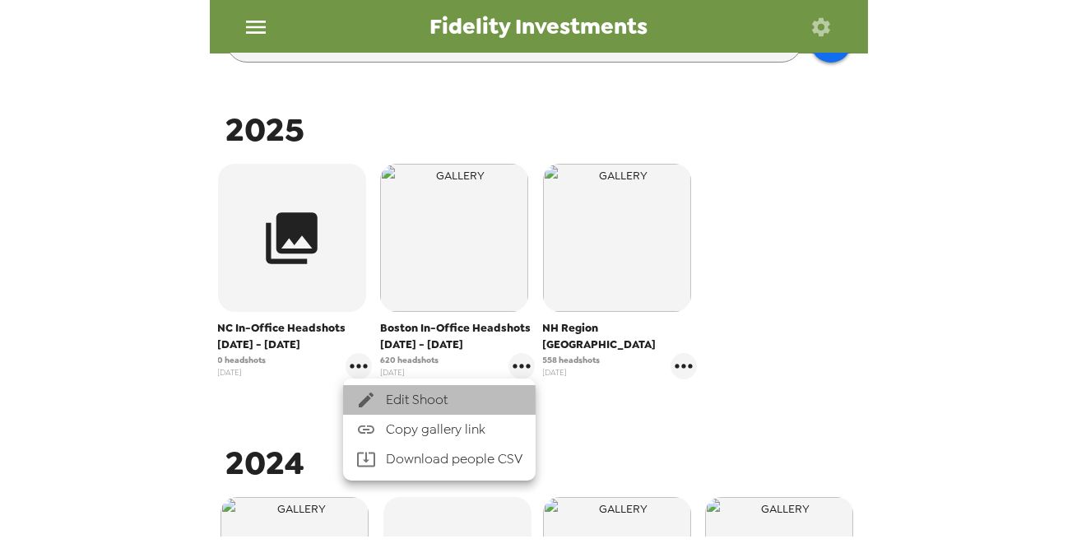
click at [400, 397] on span "Edit Shoot" at bounding box center [454, 400] width 137 height 20
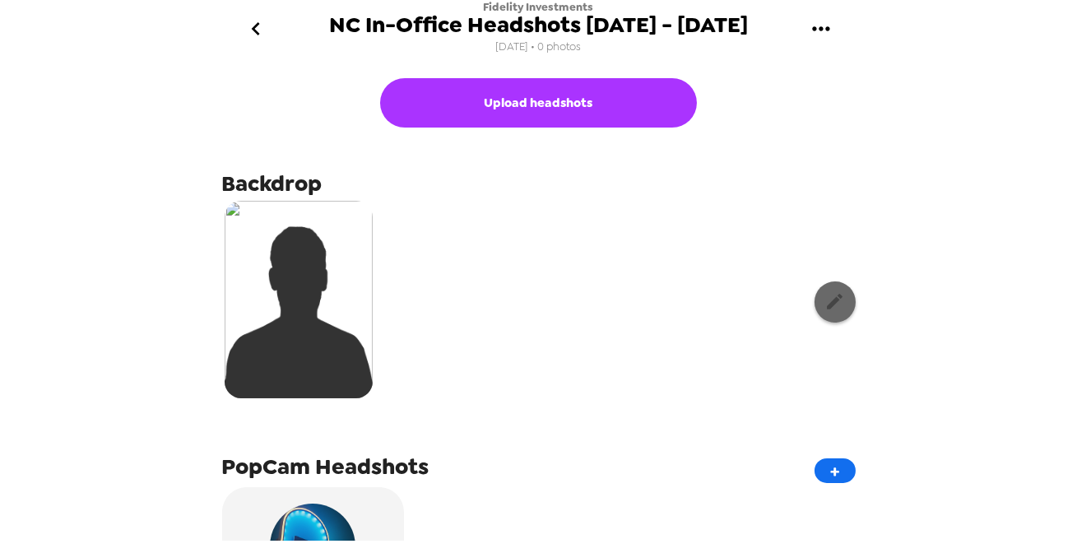
click at [828, 316] on button "button" at bounding box center [834, 301] width 41 height 41
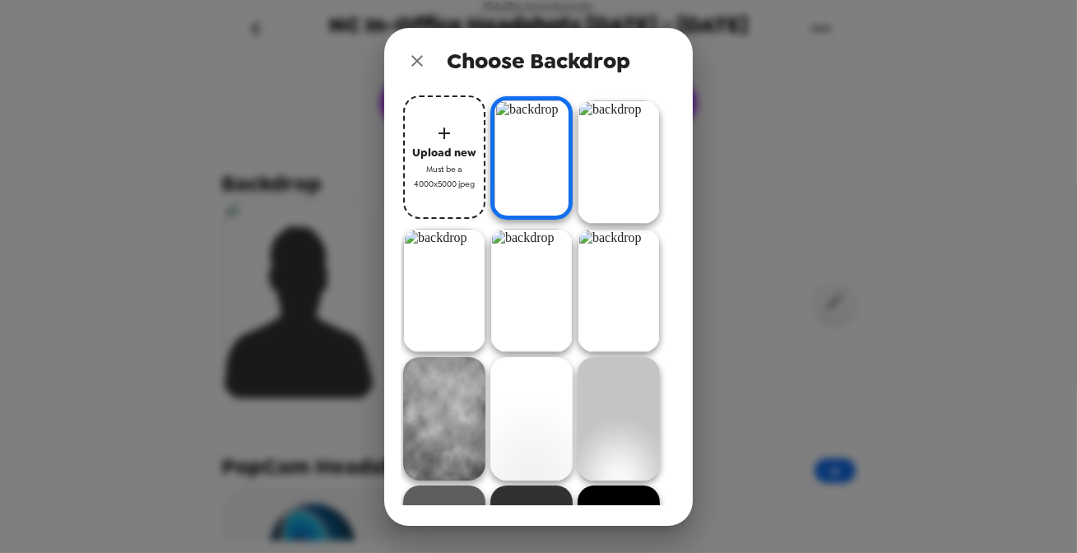
click at [423, 66] on icon "close" at bounding box center [417, 61] width 20 height 20
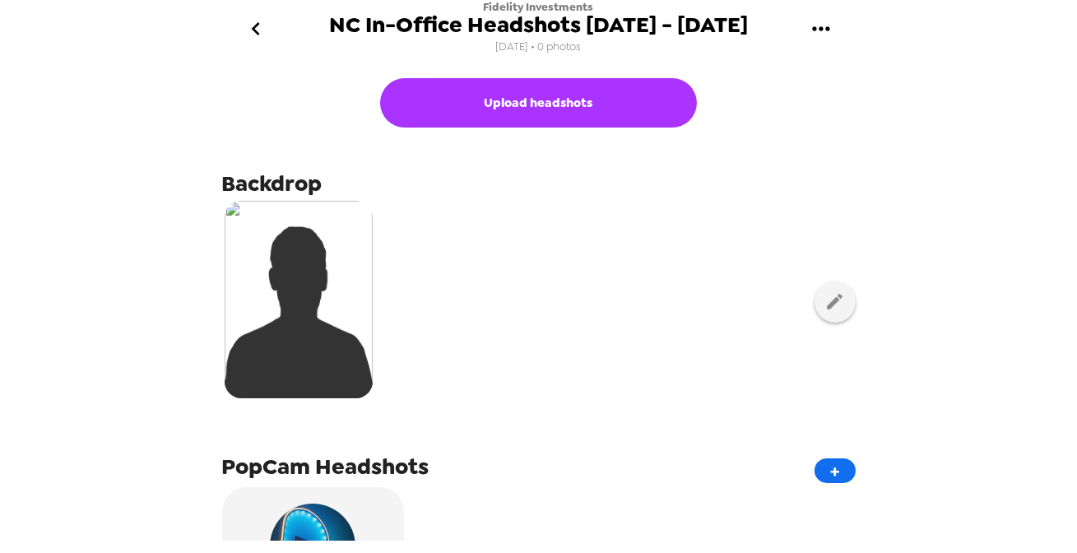
click at [269, 37] on button "go back" at bounding box center [256, 28] width 53 height 53
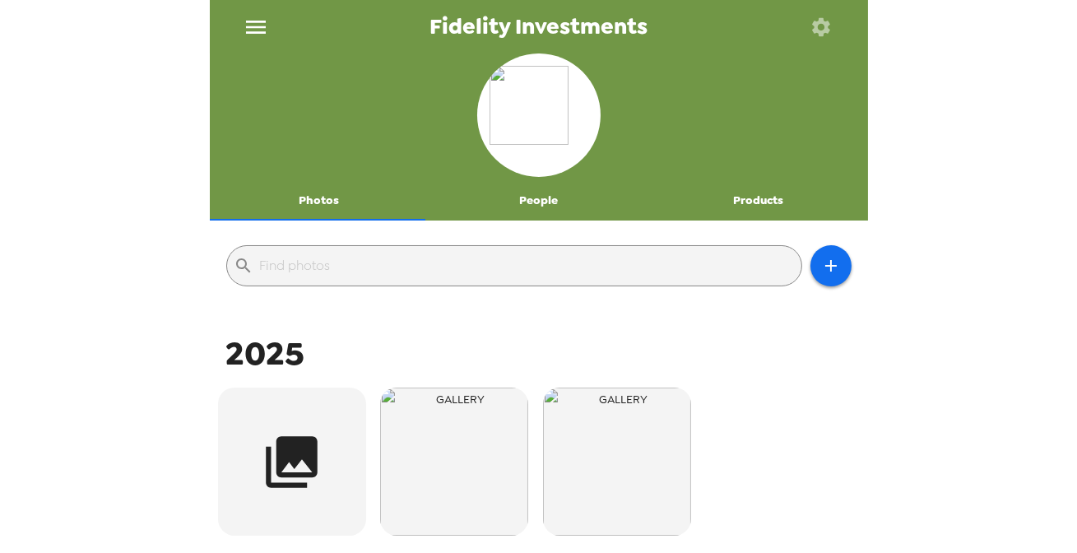
click at [536, 206] on button "People" at bounding box center [539, 200] width 220 height 39
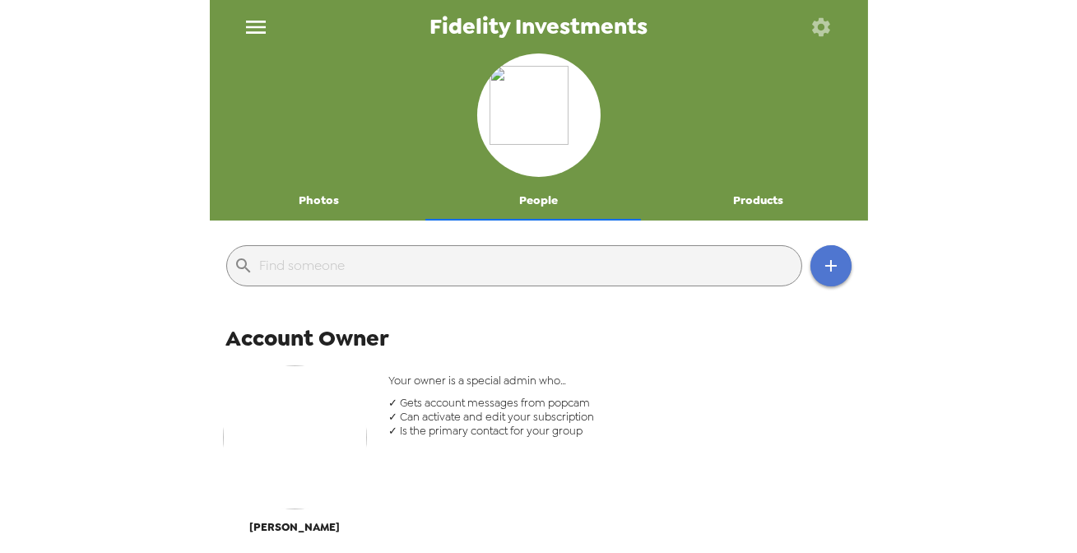
click at [824, 270] on icon "button" at bounding box center [831, 266] width 20 height 20
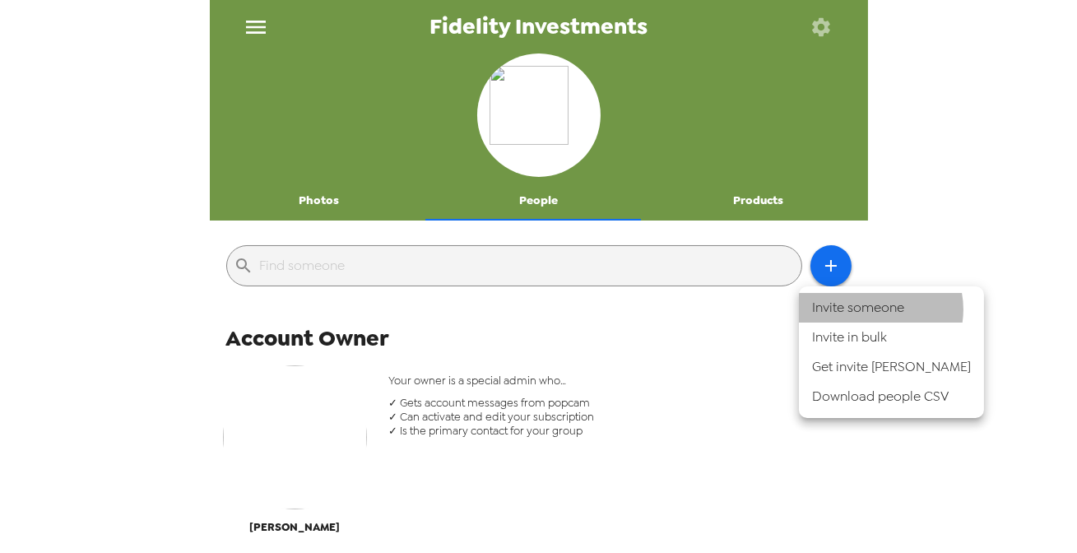
click at [872, 309] on li "Invite someone" at bounding box center [891, 308] width 185 height 30
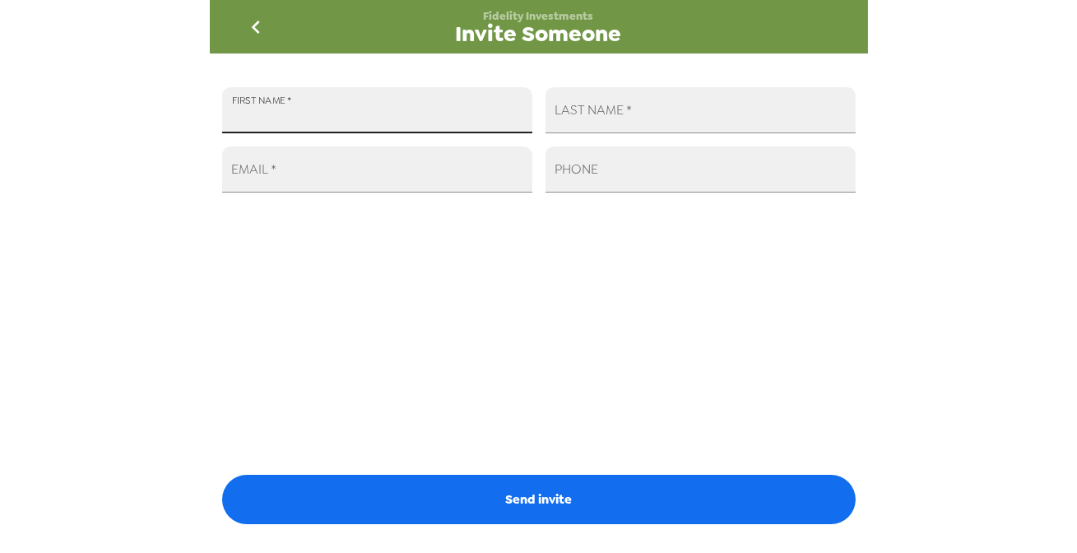
click at [364, 118] on input "FIRST NAME   *" at bounding box center [377, 110] width 310 height 46
click at [253, 26] on icon "go back" at bounding box center [256, 27] width 8 height 13
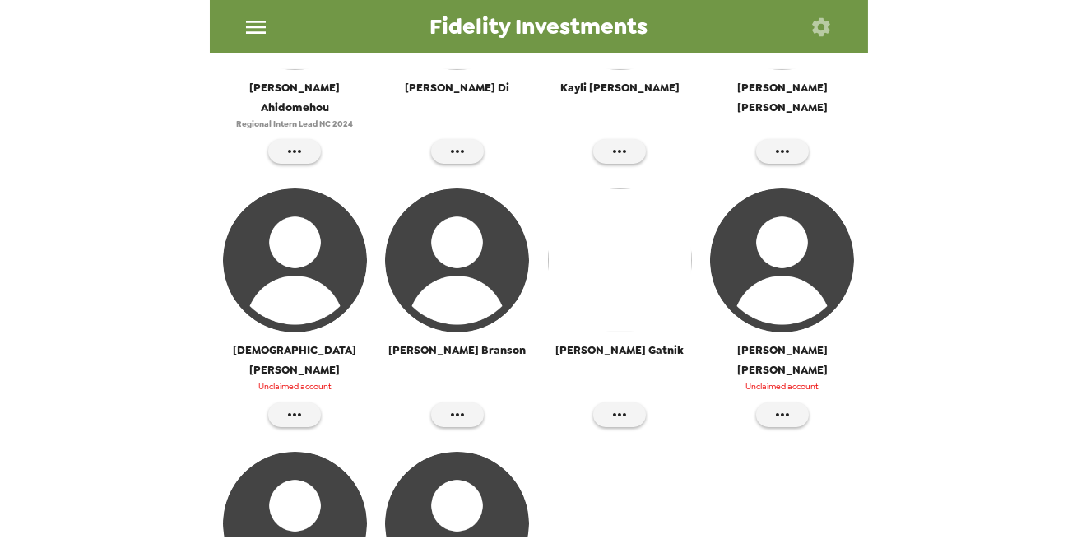
scroll to position [1206, 0]
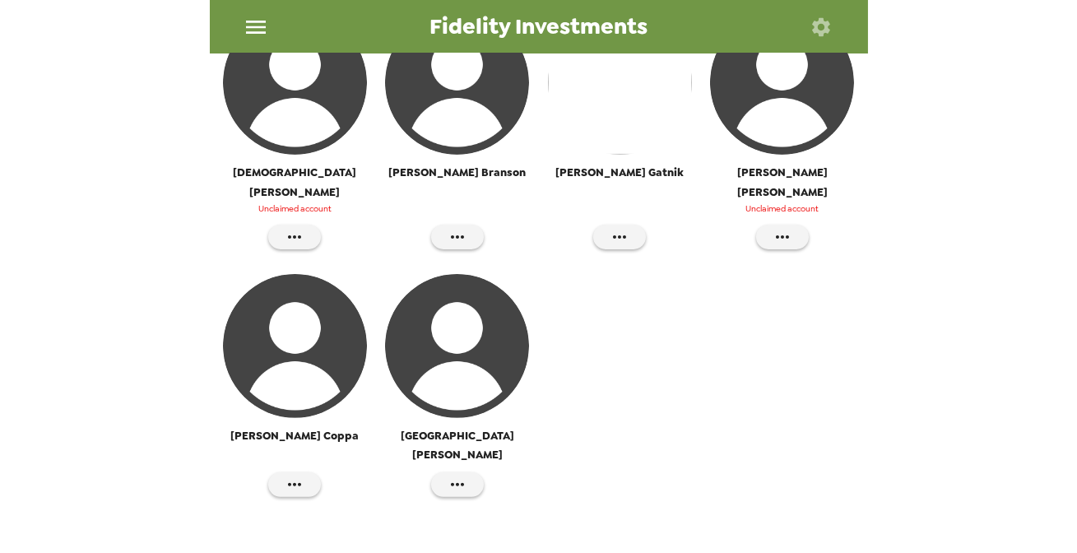
click at [293, 475] on icon "button" at bounding box center [295, 485] width 20 height 20
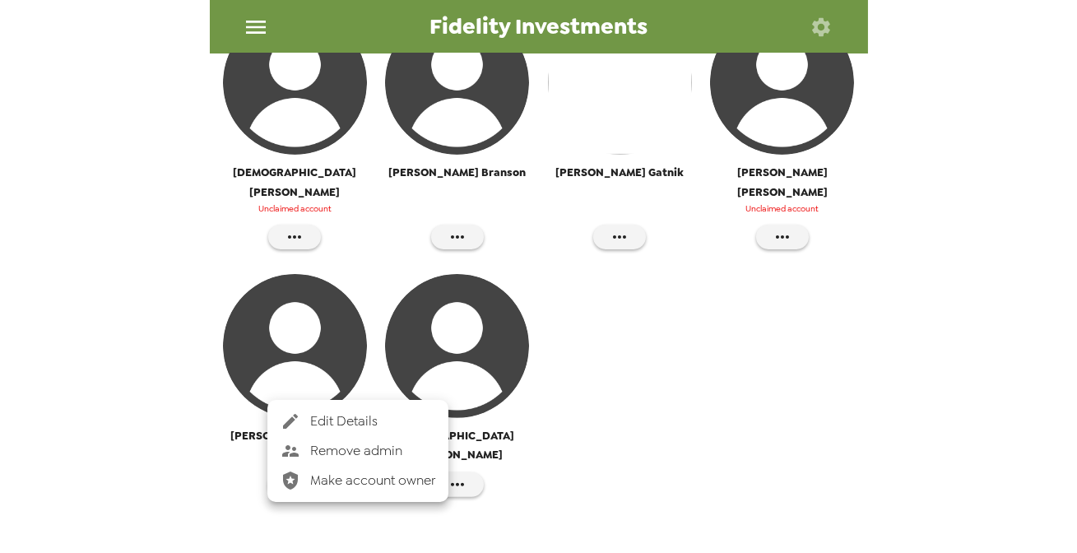
drag, startPoint x: 674, startPoint y: 336, endPoint x: 666, endPoint y: 341, distance: 8.9
click at [674, 337] on div at bounding box center [538, 276] width 1077 height 553
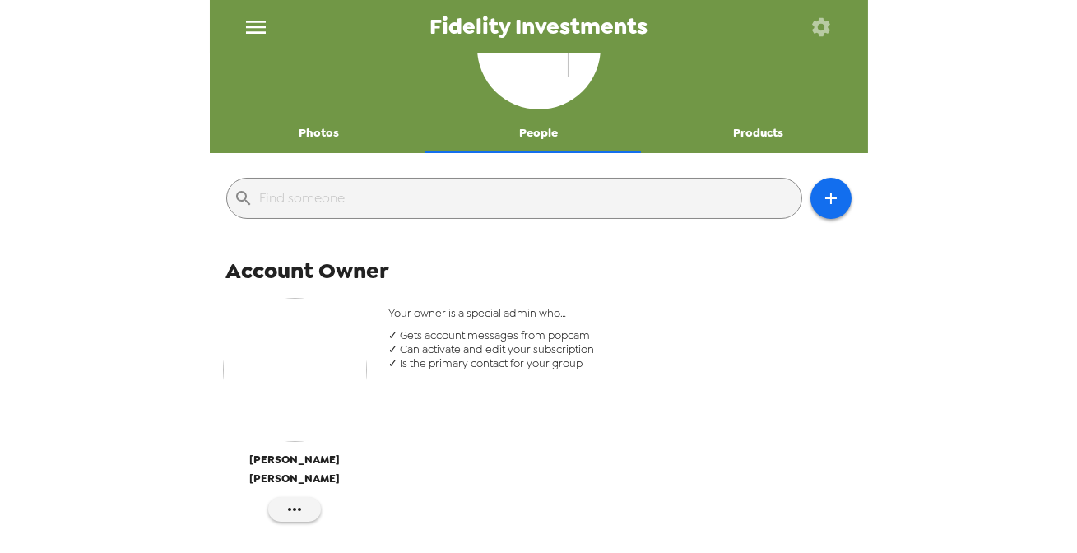
scroll to position [0, 0]
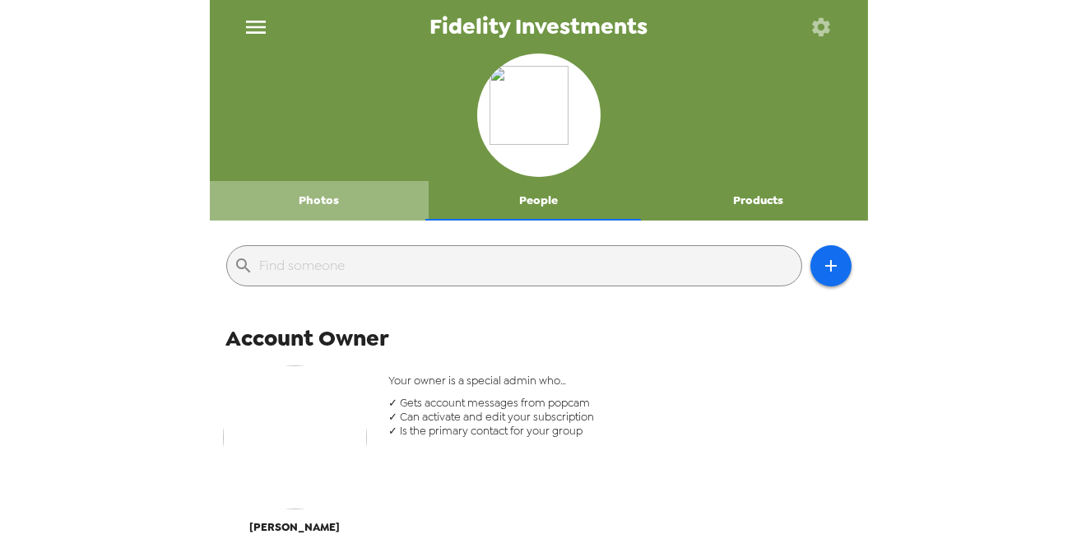
click at [321, 197] on button "Photos" at bounding box center [320, 200] width 220 height 39
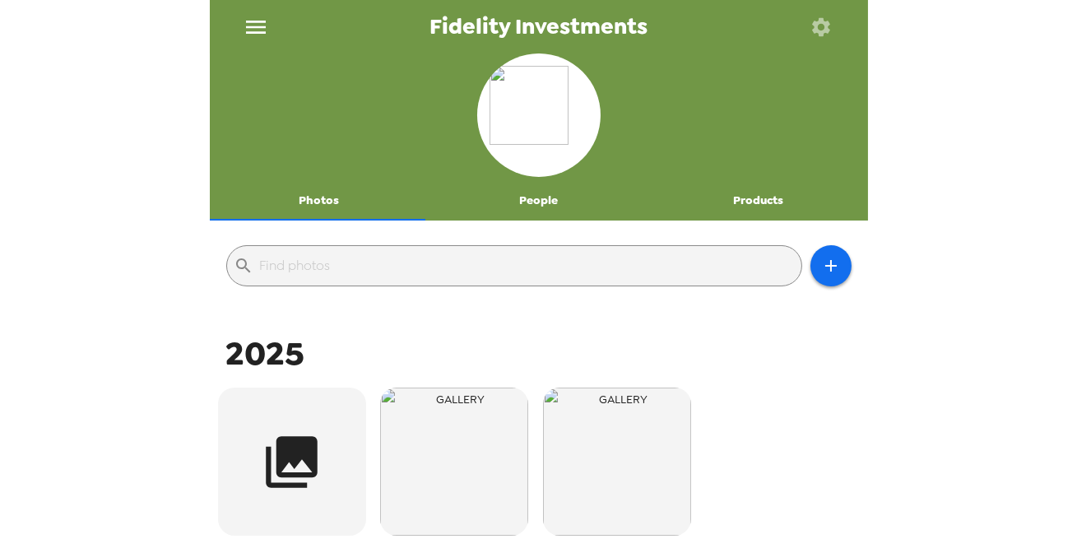
scroll to position [224, 0]
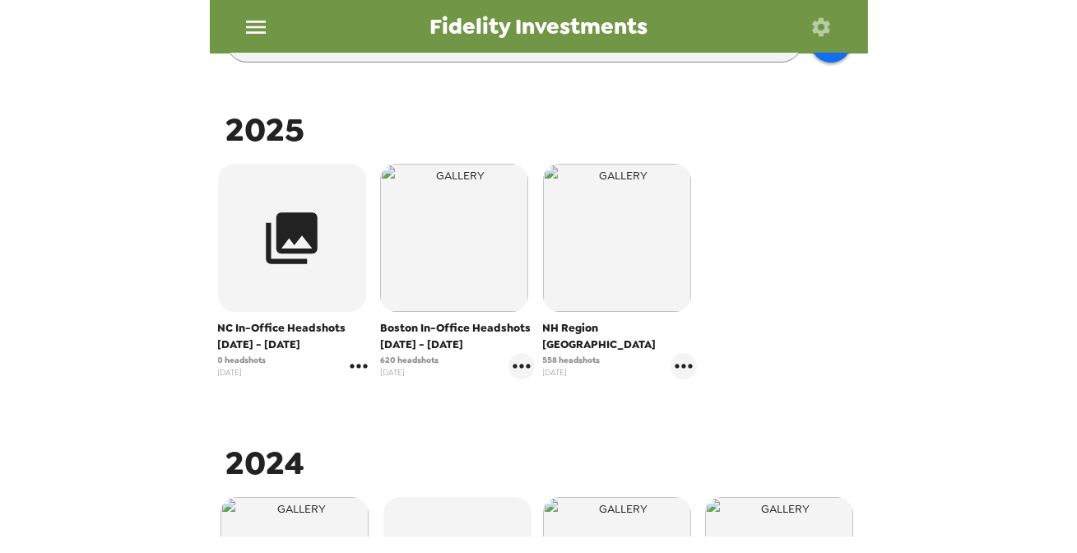
click at [356, 362] on icon "gallery menu" at bounding box center [359, 366] width 26 height 26
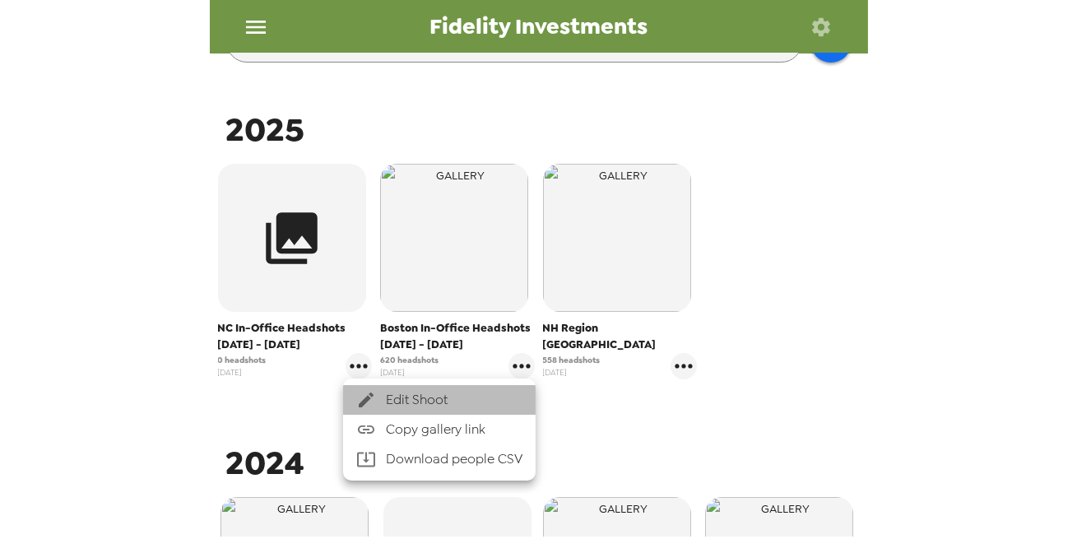
click at [403, 396] on span "Edit Shoot" at bounding box center [454, 400] width 137 height 20
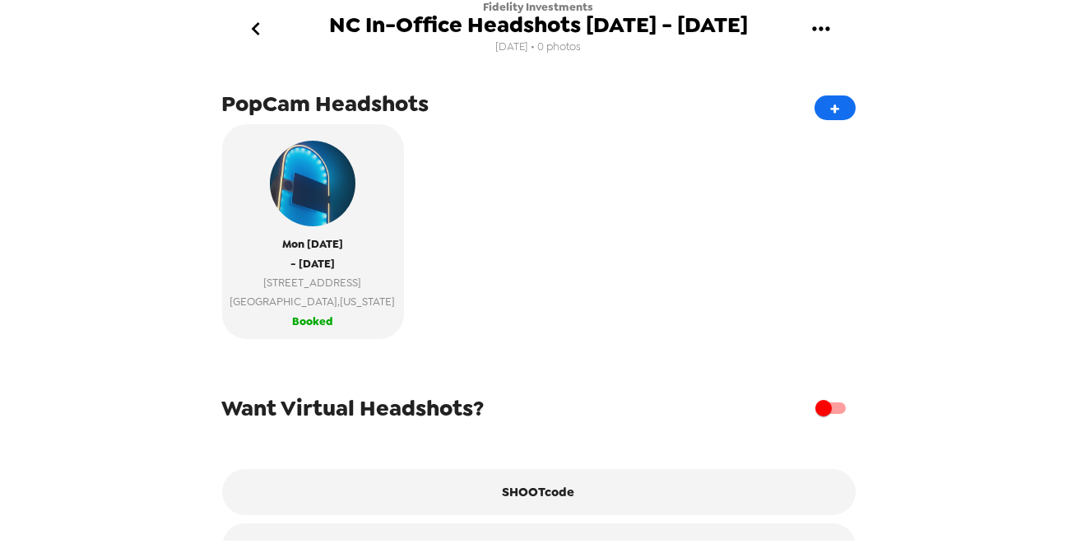
scroll to position [415, 0]
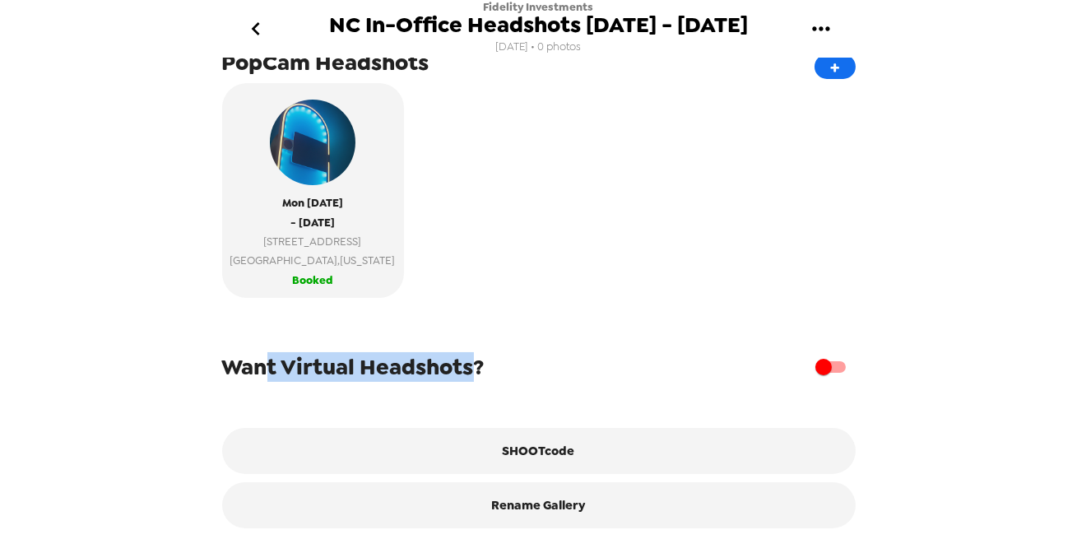
drag, startPoint x: 271, startPoint y: 369, endPoint x: 469, endPoint y: 369, distance: 198.3
click at [469, 369] on span "Want Virtual Headshots?" at bounding box center [353, 367] width 262 height 30
click at [539, 369] on div "Want Virtual Headshots?" at bounding box center [538, 366] width 633 height 31
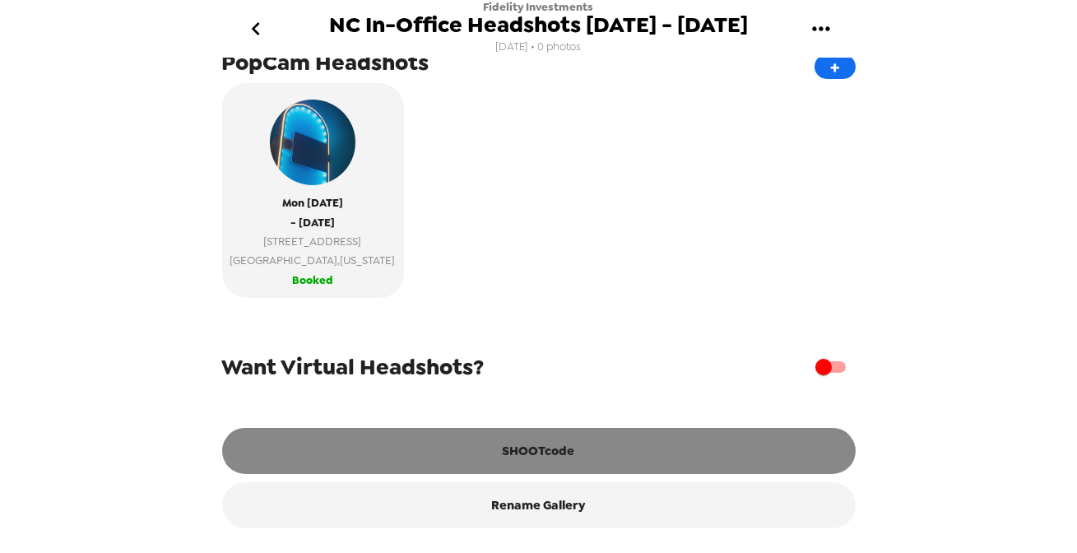
click at [536, 454] on button "SHOOTcode" at bounding box center [538, 451] width 633 height 46
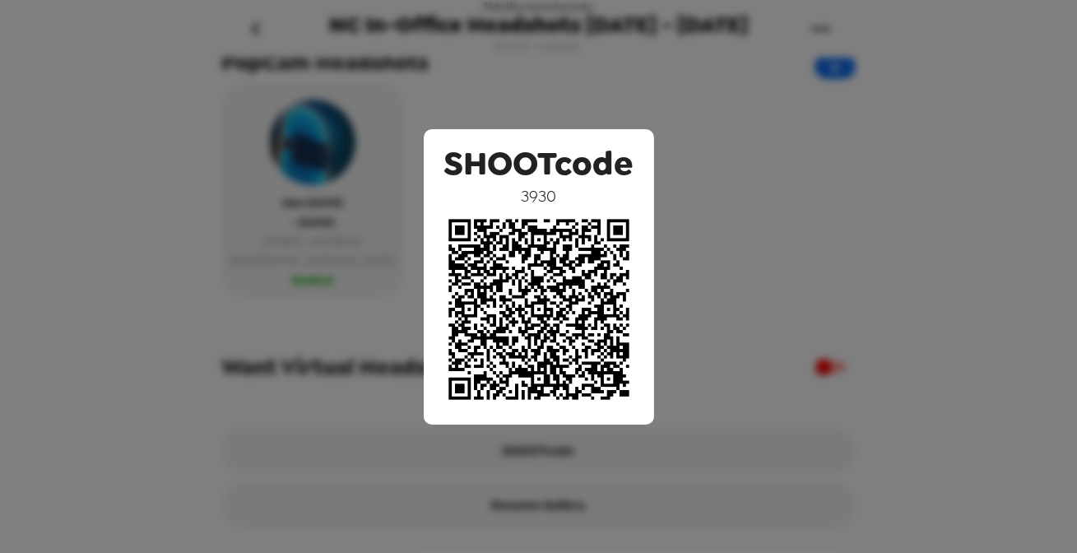
click at [331, 219] on div "SHOOTcode 3930" at bounding box center [538, 276] width 1077 height 553
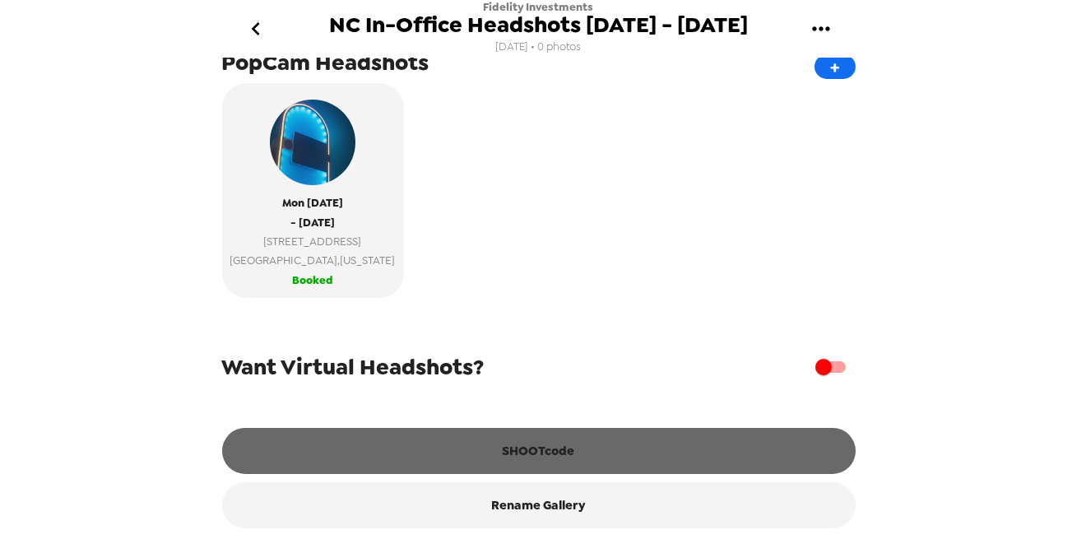
click at [562, 460] on button "SHOOTcode" at bounding box center [538, 451] width 633 height 46
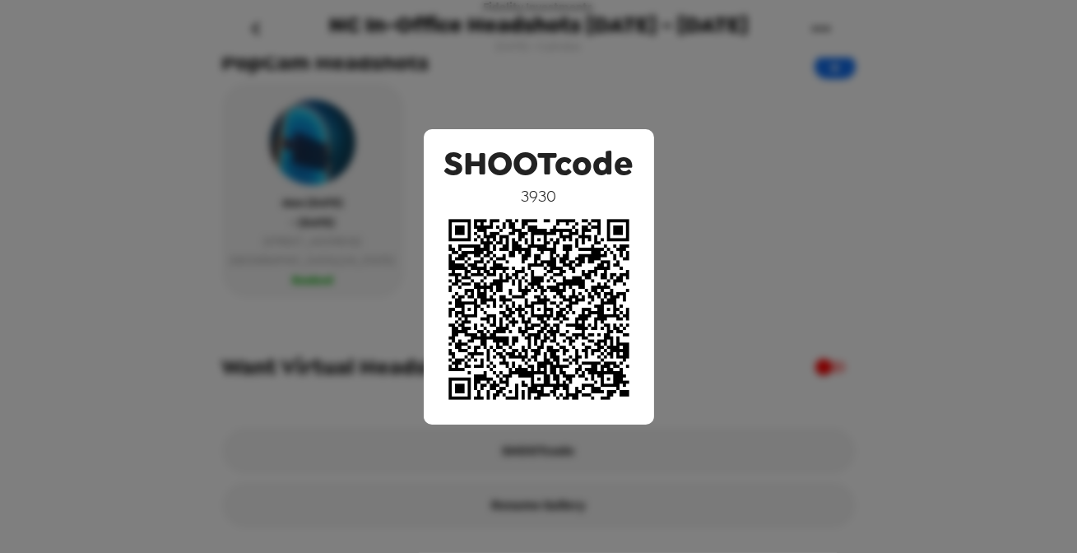
drag, startPoint x: 581, startPoint y: 68, endPoint x: 576, endPoint y: 89, distance: 21.2
click at [580, 70] on div "SHOOTcode 3930" at bounding box center [538, 276] width 1077 height 553
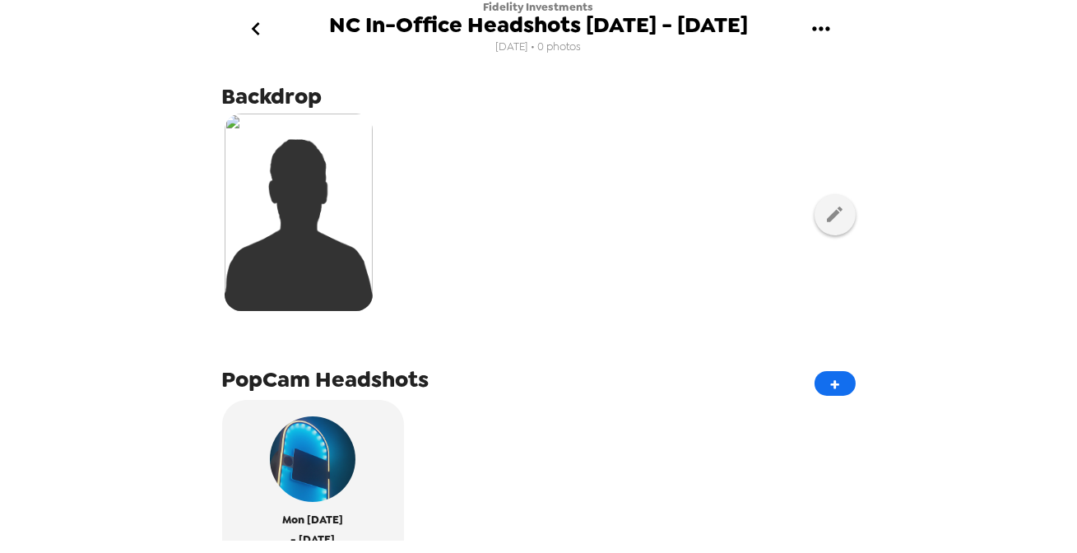
scroll to position [0, 0]
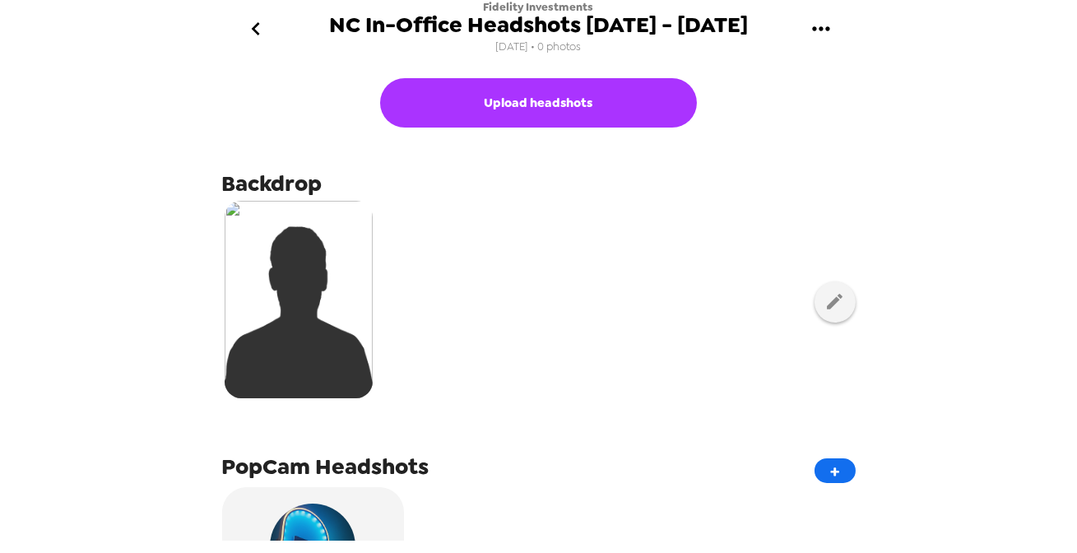
click at [253, 31] on icon "go back" at bounding box center [256, 29] width 26 height 26
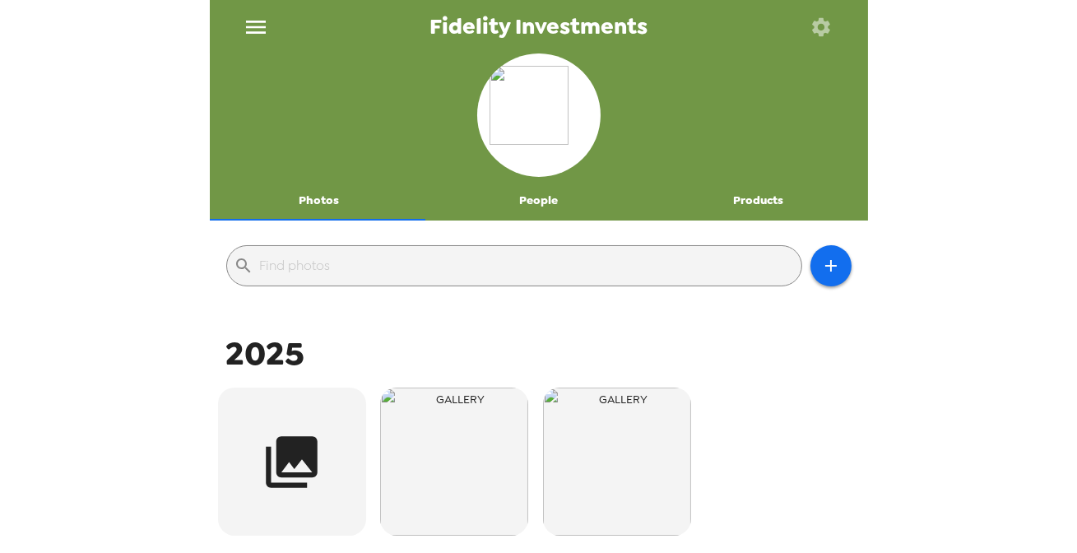
click at [283, 24] on div "Fidelity Investments" at bounding box center [539, 26] width 658 height 53
click at [258, 21] on icon "menu" at bounding box center [256, 27] width 26 height 26
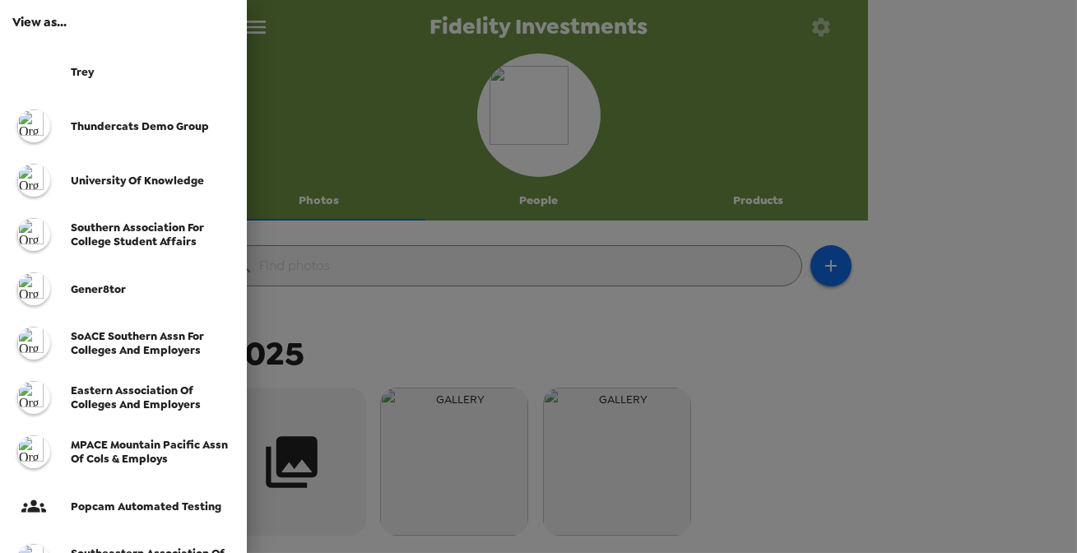
click at [118, 347] on span "SoACE Southern Assn for Colleges and Employers" at bounding box center [137, 343] width 133 height 28
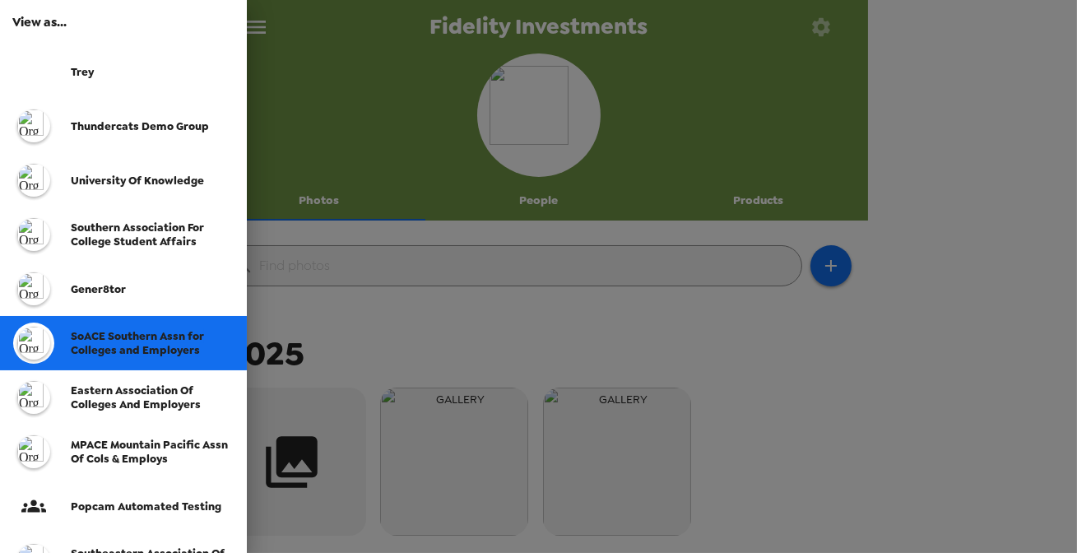
click at [161, 342] on span "SoACE Southern Assn for Colleges and Employers" at bounding box center [137, 343] width 133 height 28
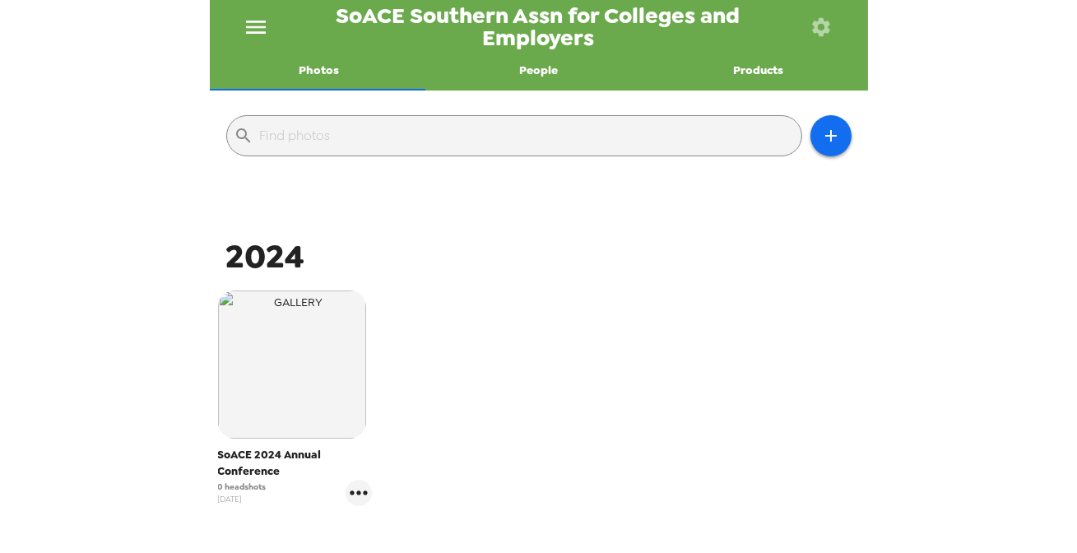
scroll to position [149, 0]
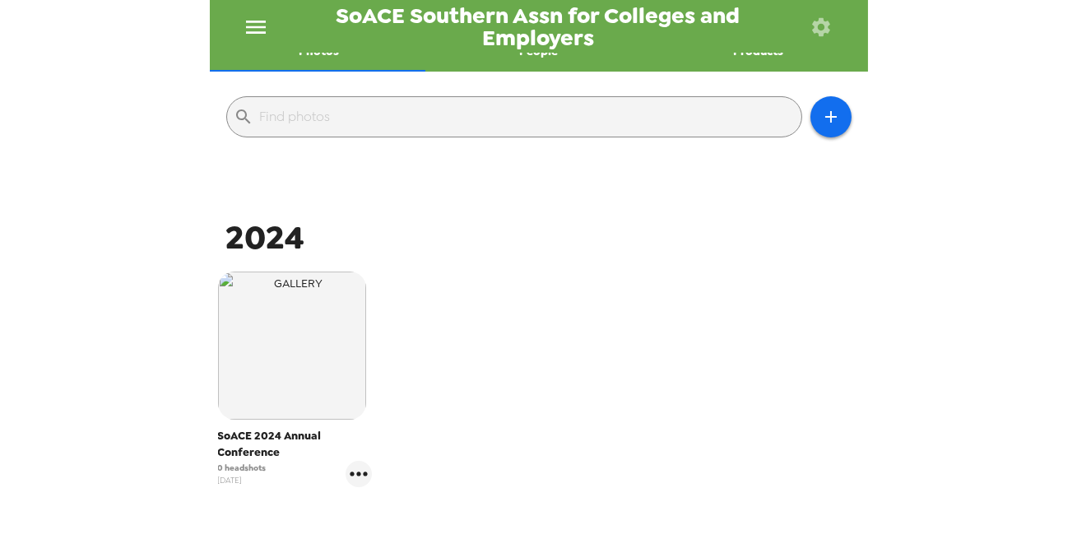
drag, startPoint x: 311, startPoint y: 301, endPoint x: 300, endPoint y: 312, distance: 15.1
click at [310, 301] on img "button" at bounding box center [292, 345] width 148 height 148
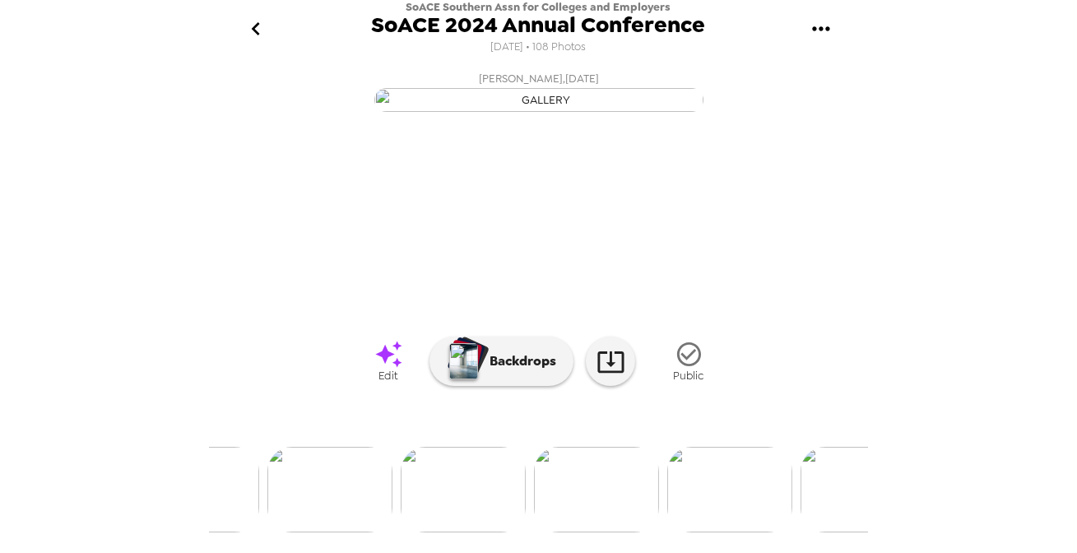
drag, startPoint x: 465, startPoint y: 489, endPoint x: 456, endPoint y: 482, distance: 11.2
click at [465, 490] on img at bounding box center [463, 490] width 125 height 86
click at [266, 498] on img at bounding box center [273, 490] width 125 height 86
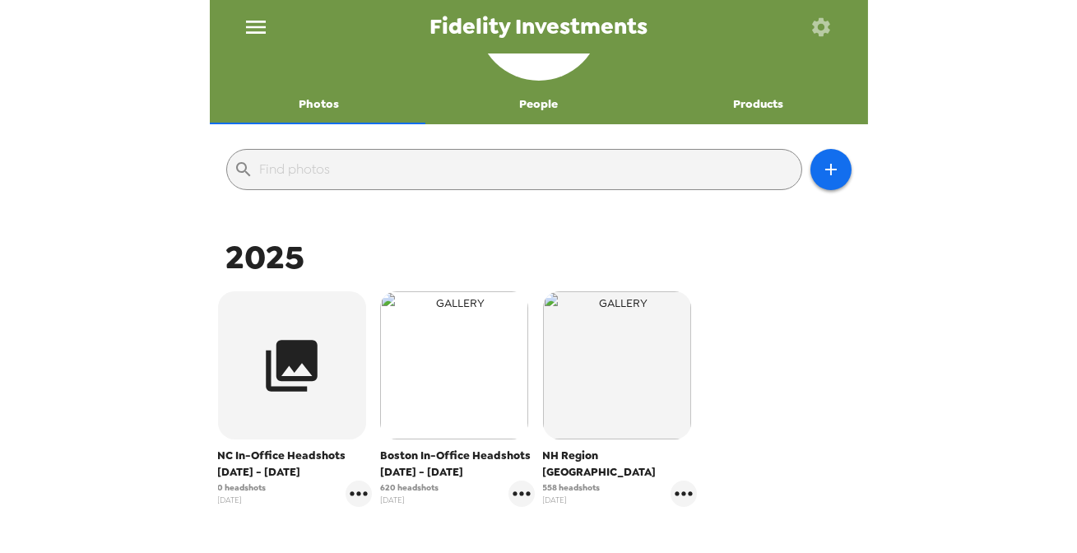
scroll to position [149, 0]
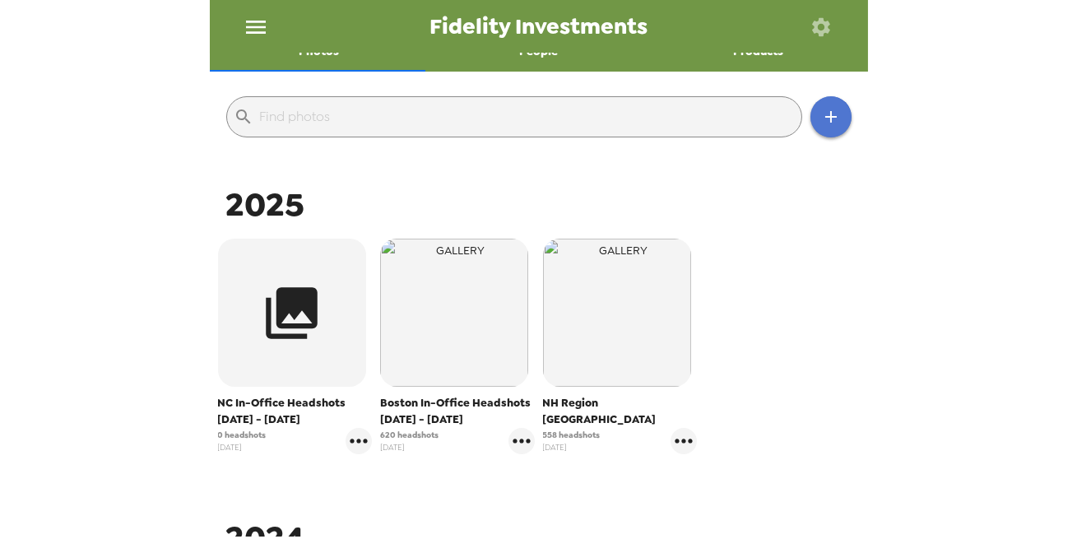
click at [821, 110] on icon "button" at bounding box center [831, 117] width 20 height 20
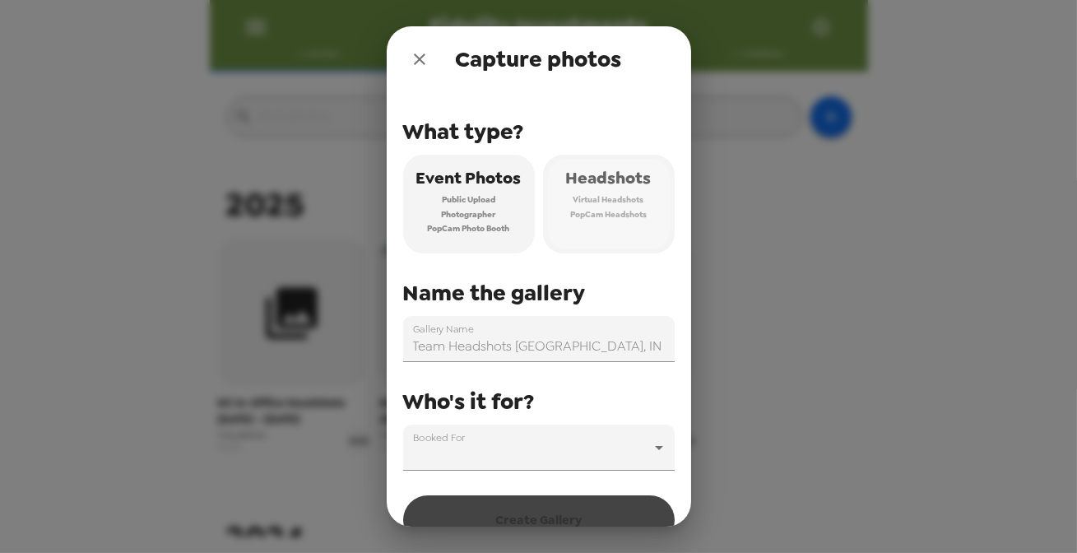
click at [641, 212] on span "PopCam Headshots" at bounding box center [608, 214] width 77 height 15
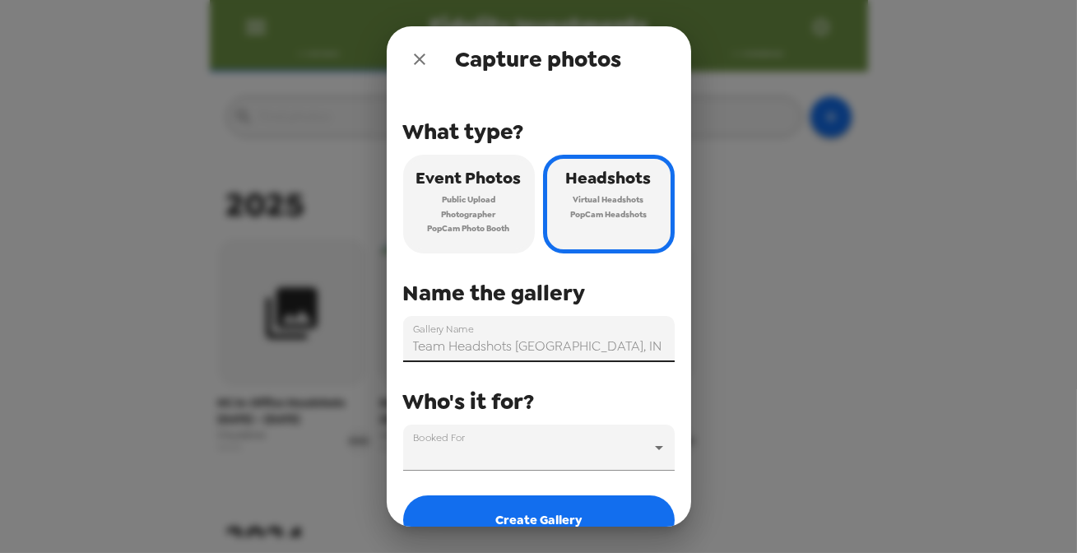
click at [480, 340] on input "Team Headshots [GEOGRAPHIC_DATA], IN [DATE]" at bounding box center [538, 339] width 271 height 46
drag, startPoint x: 652, startPoint y: 341, endPoint x: 225, endPoint y: 332, distance: 427.1
click at [241, 341] on div "Capture photos What type? Event Photos Public Upload Photographer PopCam Photo …" at bounding box center [538, 276] width 1077 height 553
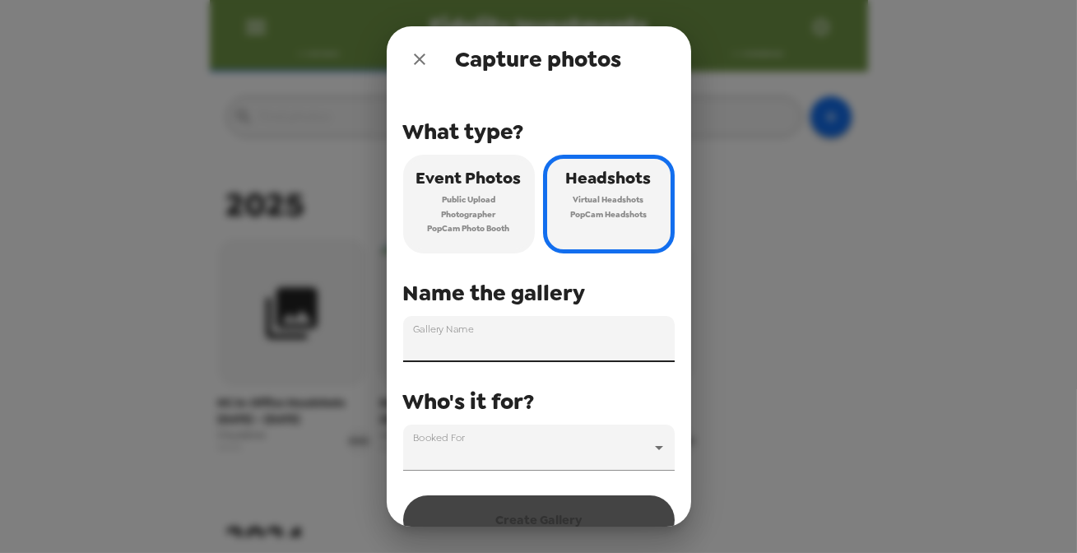
click at [445, 352] on input "Gallery Name" at bounding box center [538, 339] width 271 height 46
click at [486, 444] on body "Fidelity Investments Photos People Products ​ 2025 NC In-Office Headshots 9/15 …" at bounding box center [538, 276] width 1077 height 553
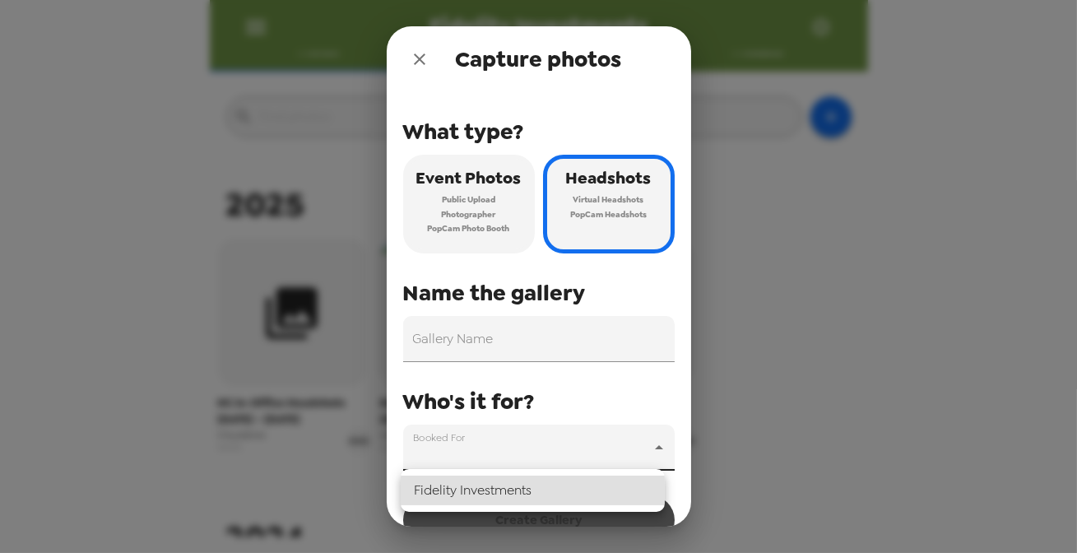
click at [479, 502] on li "Fidelity Investments" at bounding box center [533, 491] width 264 height 30
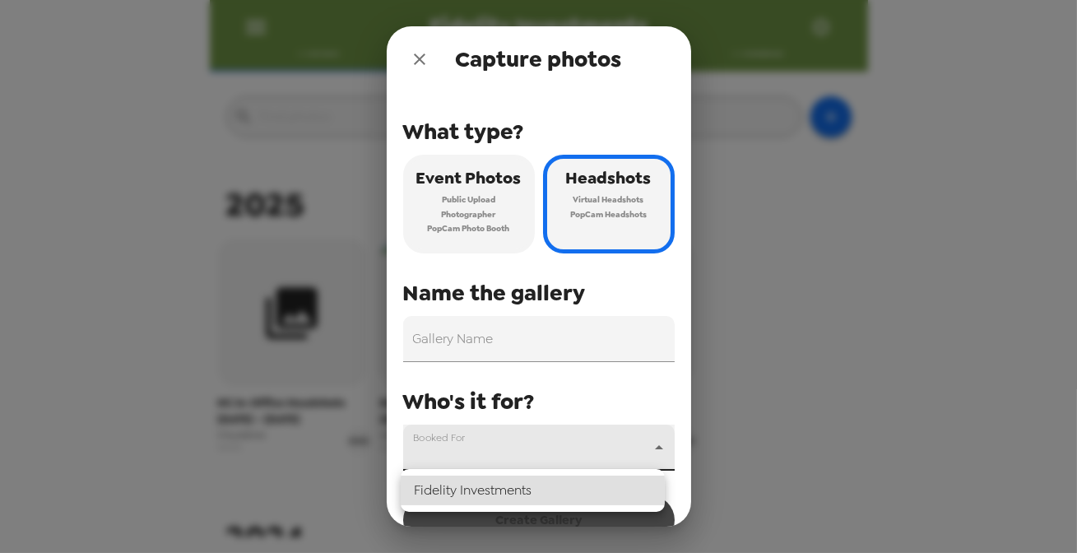
type input "5148"
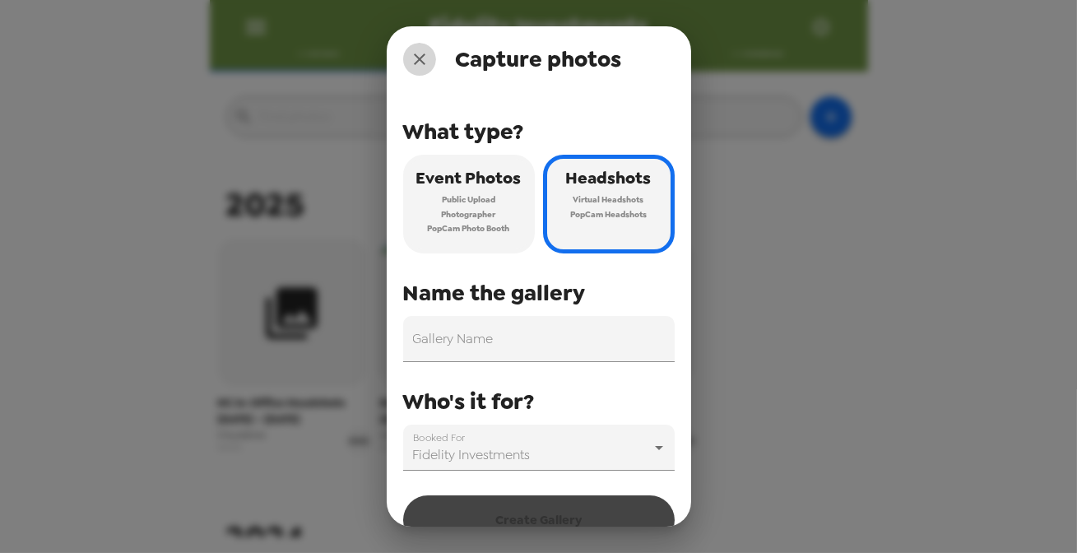
click at [411, 58] on icon "close" at bounding box center [420, 59] width 20 height 20
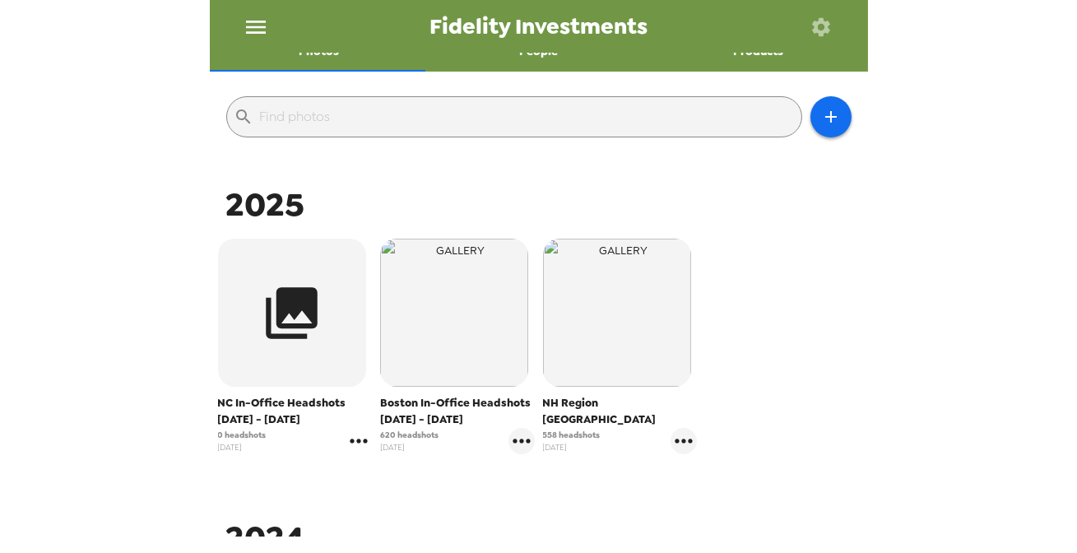
click at [350, 441] on icon "gallery menu" at bounding box center [358, 441] width 17 height 4
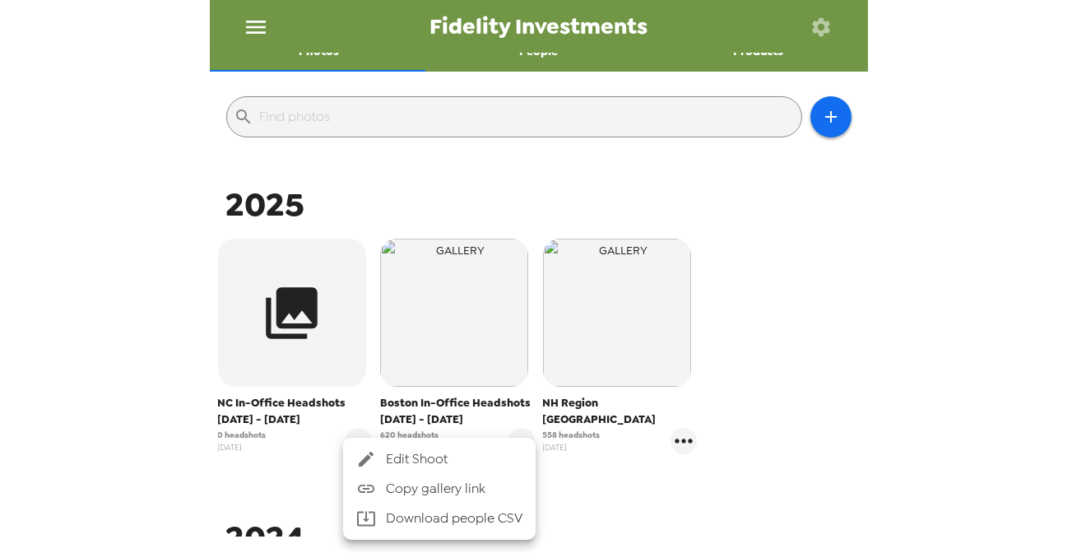
click at [376, 461] on div at bounding box center [371, 459] width 30 height 20
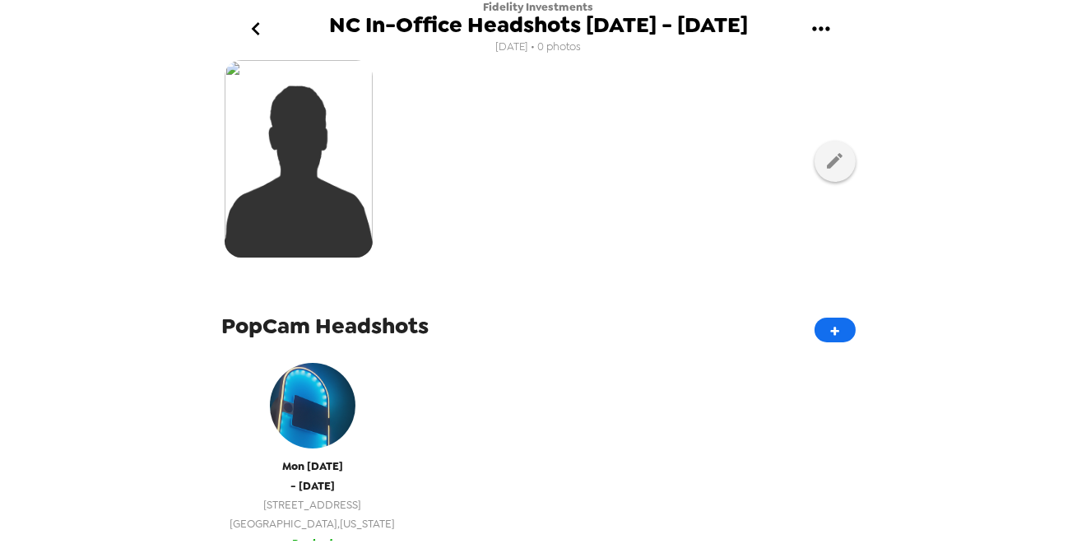
scroll to position [374, 0]
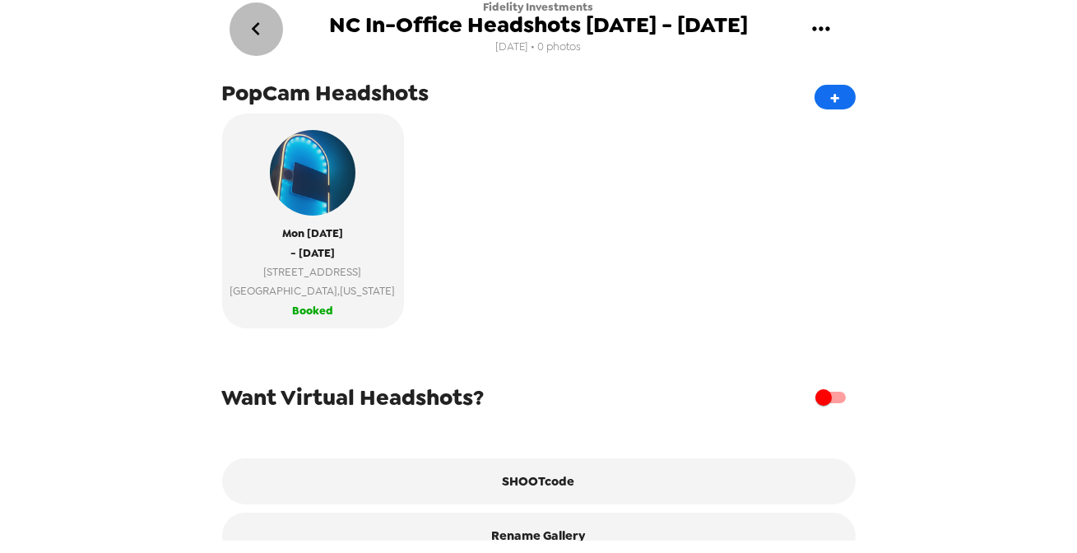
click at [258, 23] on icon "go back" at bounding box center [256, 29] width 26 height 26
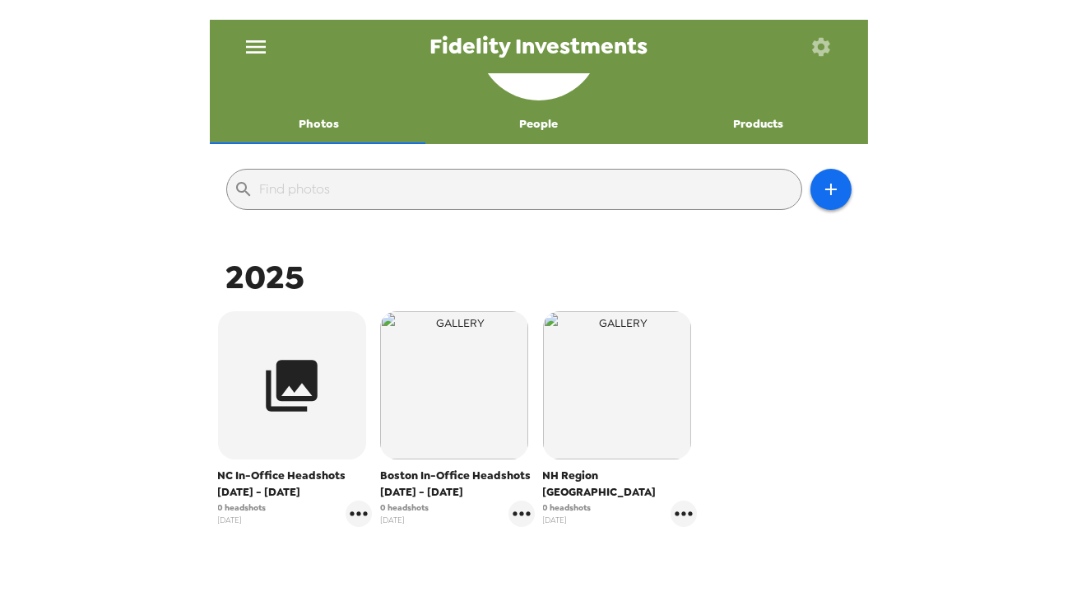
scroll to position [149, 0]
